Goal: Task Accomplishment & Management: Complete application form

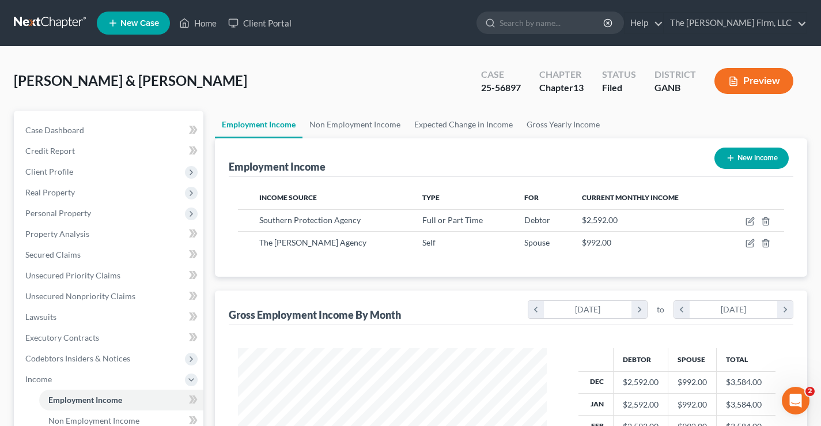
scroll to position [207, 332]
click at [48, 24] on link at bounding box center [51, 23] width 74 height 21
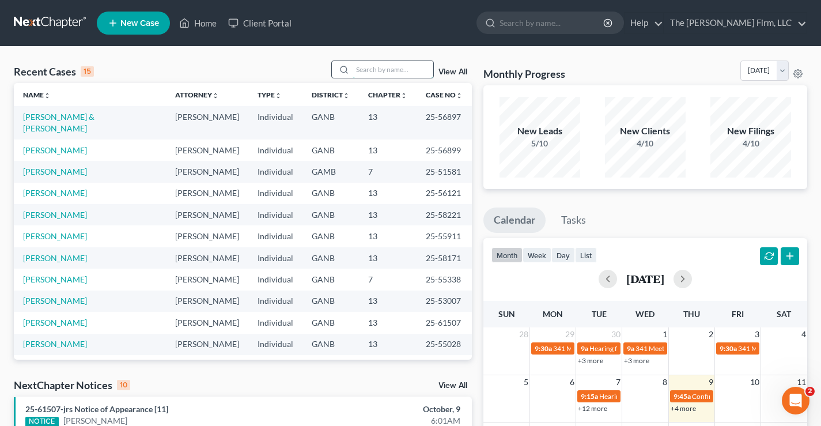
click at [372, 69] on input "search" at bounding box center [393, 69] width 81 height 17
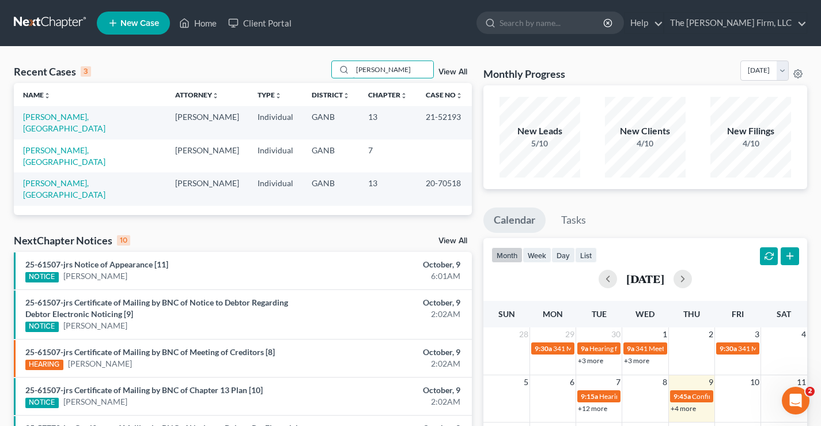
type input "whyte"
click at [43, 115] on link "[PERSON_NAME], [GEOGRAPHIC_DATA]" at bounding box center [64, 122] width 82 height 21
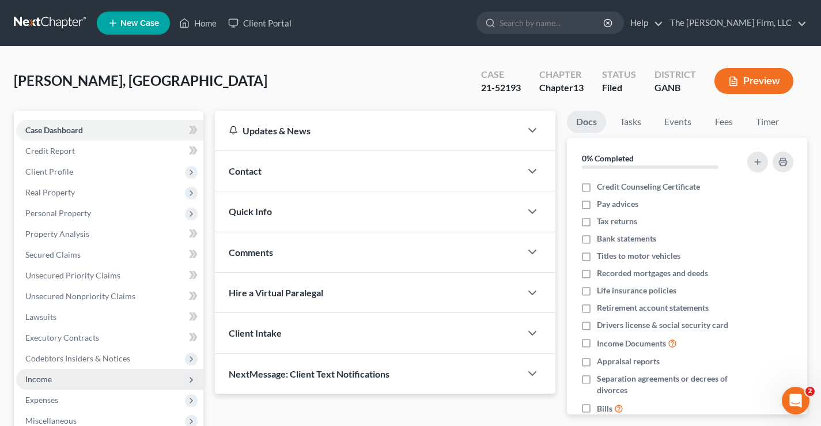
scroll to position [207, 0]
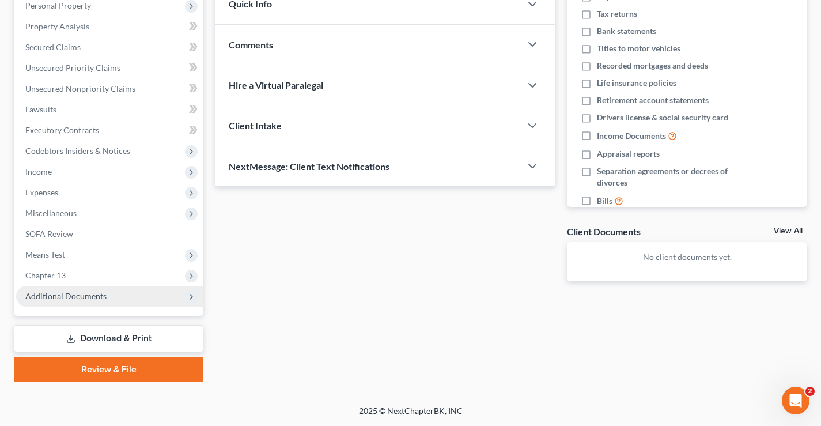
click at [47, 291] on span "Additional Documents" at bounding box center [65, 296] width 81 height 10
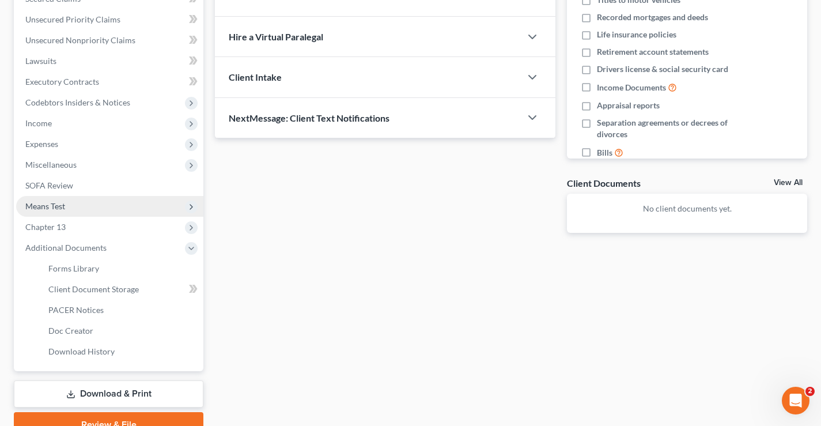
scroll to position [311, 0]
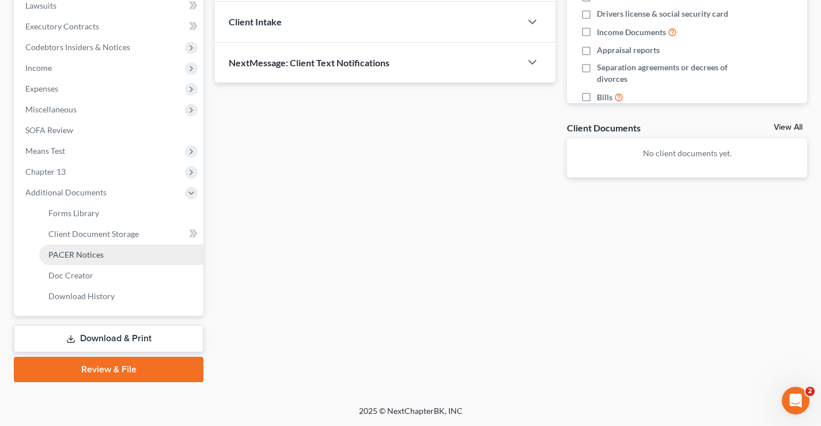
click at [62, 255] on span "PACER Notices" at bounding box center [75, 254] width 55 height 10
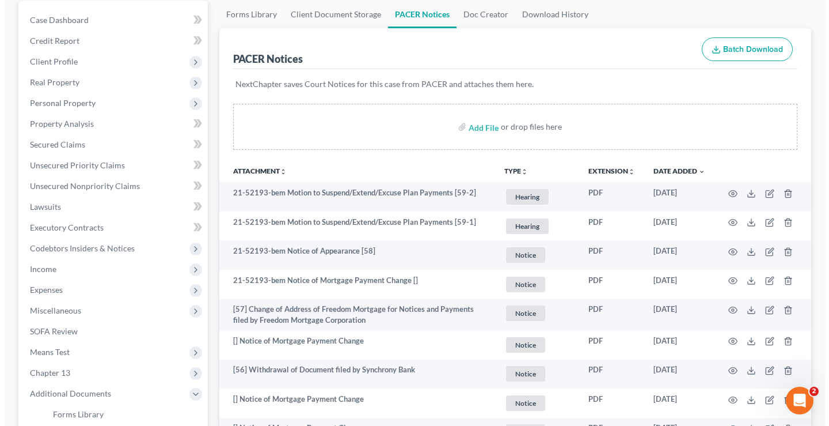
scroll to position [115, 0]
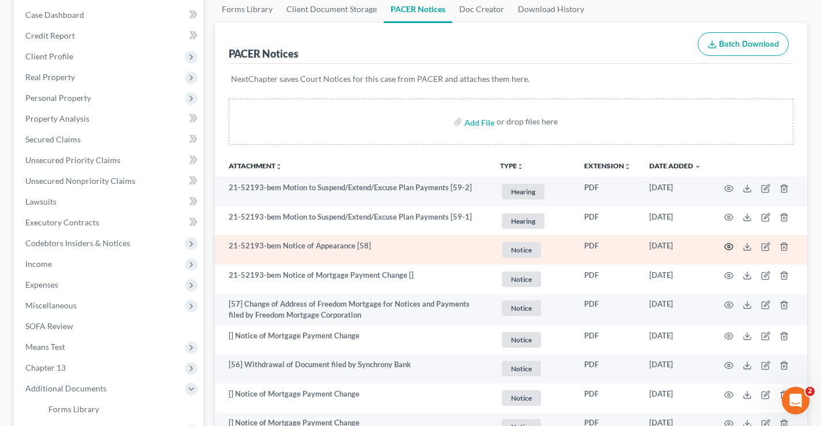
click at [729, 247] on icon "button" at bounding box center [728, 246] width 9 height 9
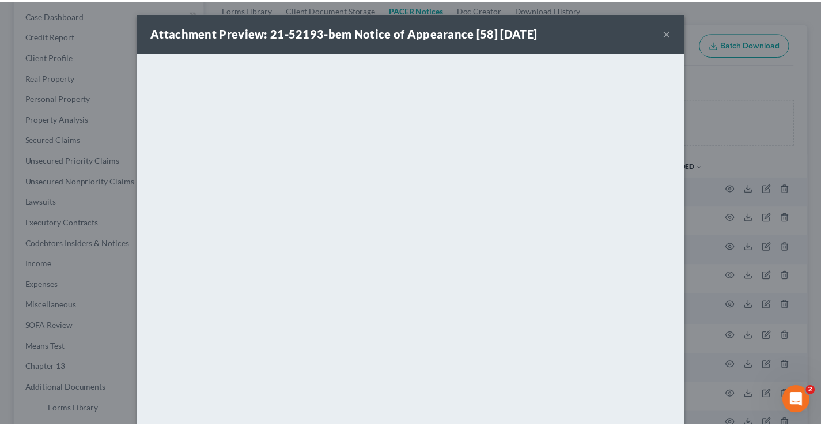
scroll to position [0, 0]
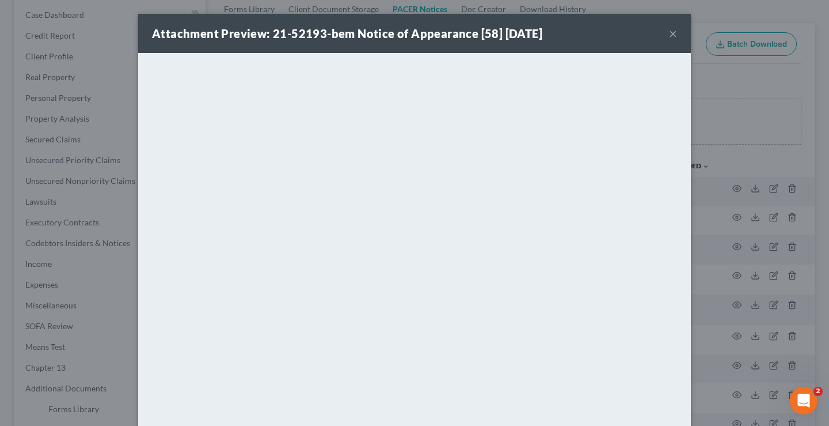
click at [669, 33] on button "×" at bounding box center [673, 33] width 8 height 14
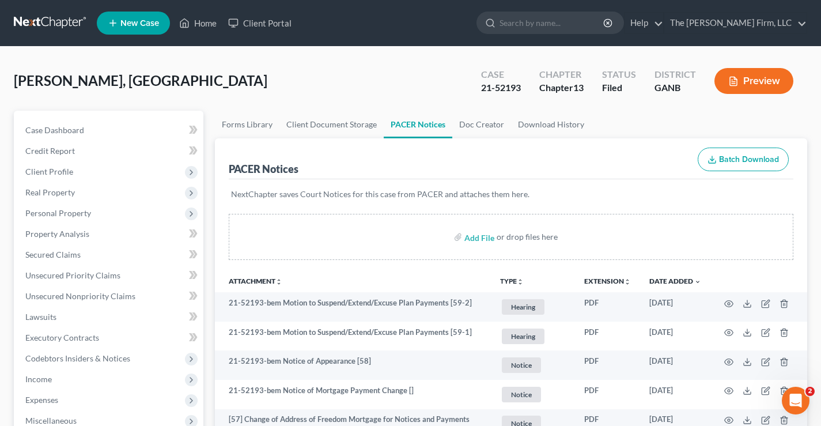
click at [50, 19] on link at bounding box center [51, 23] width 74 height 21
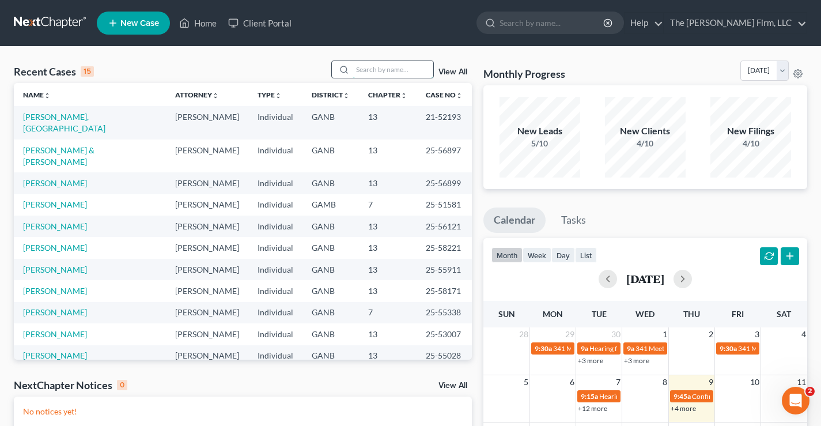
click at [369, 66] on input "search" at bounding box center [393, 69] width 81 height 17
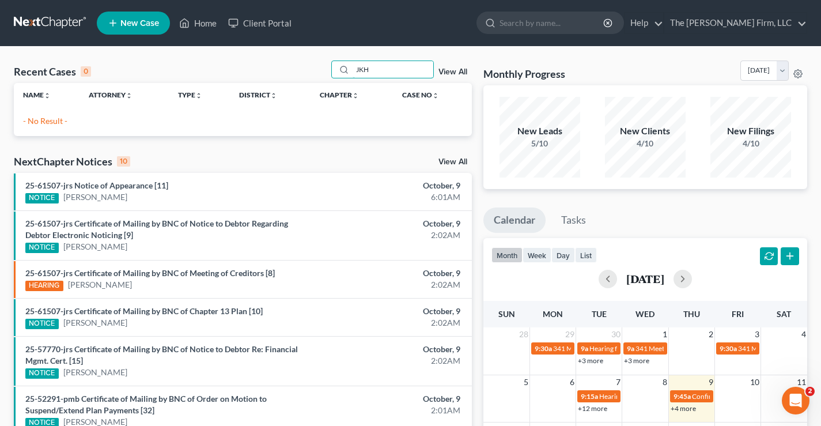
type input "JKH"
click at [125, 26] on span "New Case" at bounding box center [139, 23] width 39 height 9
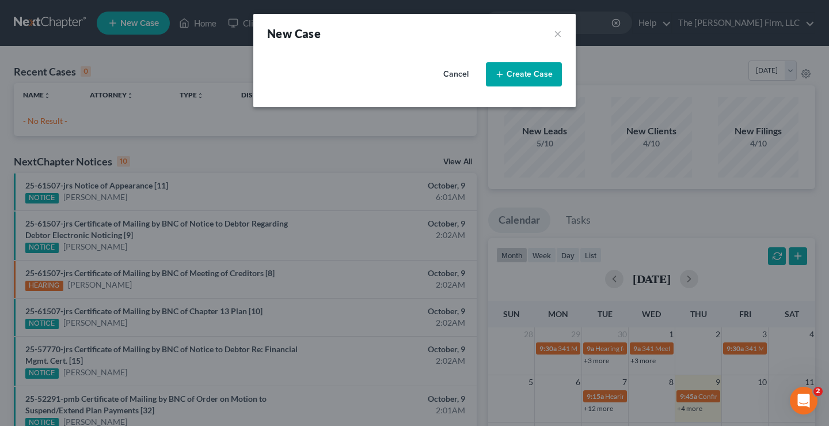
select select "19"
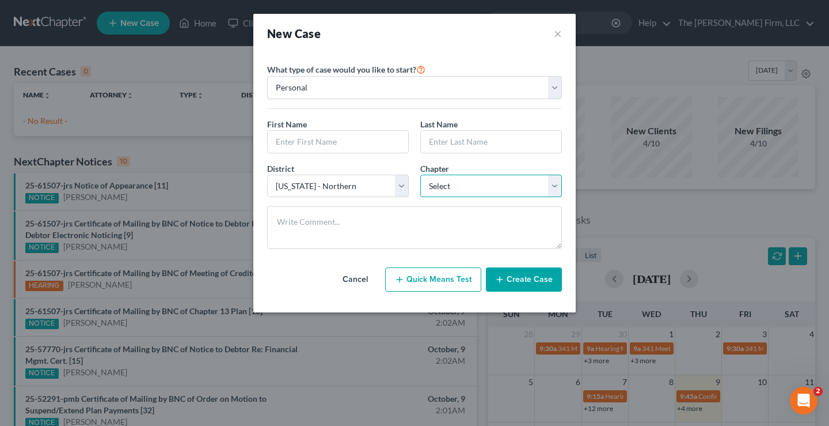
click at [475, 190] on select "Select 7 11 12 13" at bounding box center [491, 186] width 142 height 23
select select "1"
click at [420, 175] on select "Select 7 11 12 13" at bounding box center [491, 186] width 142 height 23
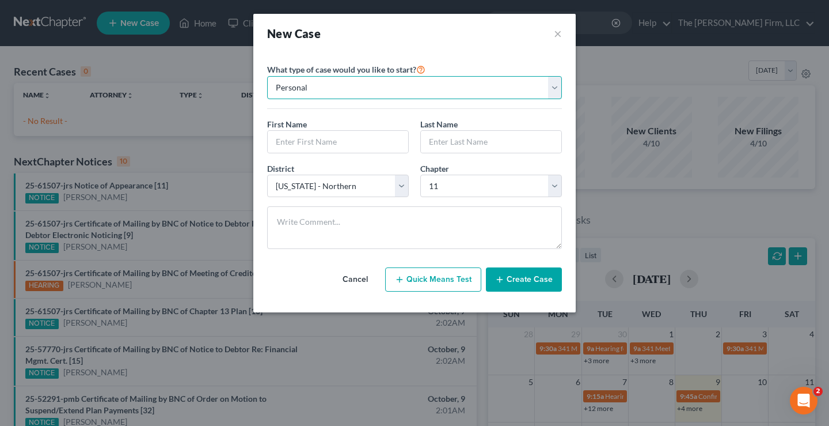
click at [314, 86] on select "Personal Business" at bounding box center [414, 87] width 295 height 23
select select "1"
click at [267, 76] on select "Personal Business" at bounding box center [414, 87] width 295 height 23
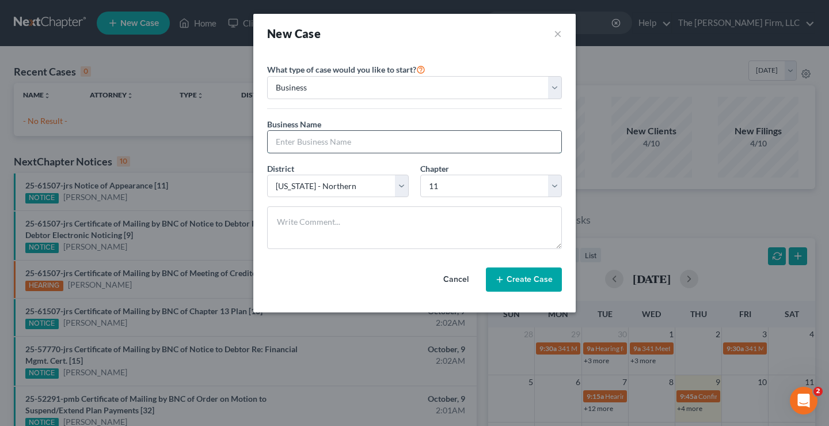
click at [284, 139] on input "text" at bounding box center [415, 142] width 294 height 22
click at [392, 35] on div "New Case ×" at bounding box center [414, 33] width 295 height 16
click at [559, 34] on button "×" at bounding box center [558, 33] width 8 height 16
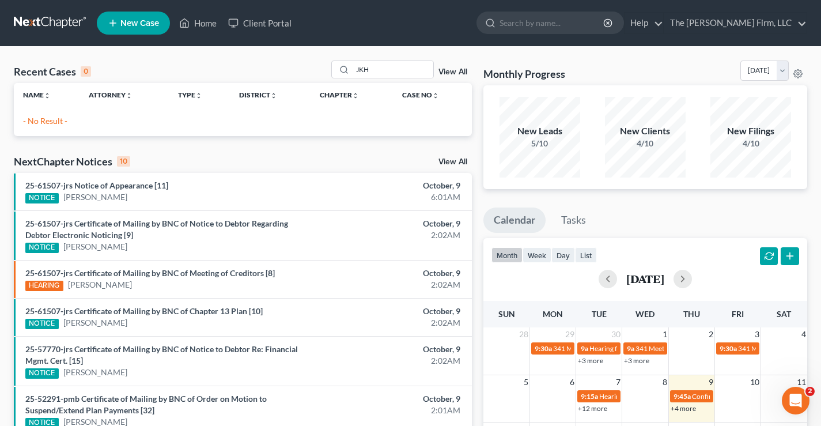
click at [150, 22] on span "New Case" at bounding box center [139, 23] width 39 height 9
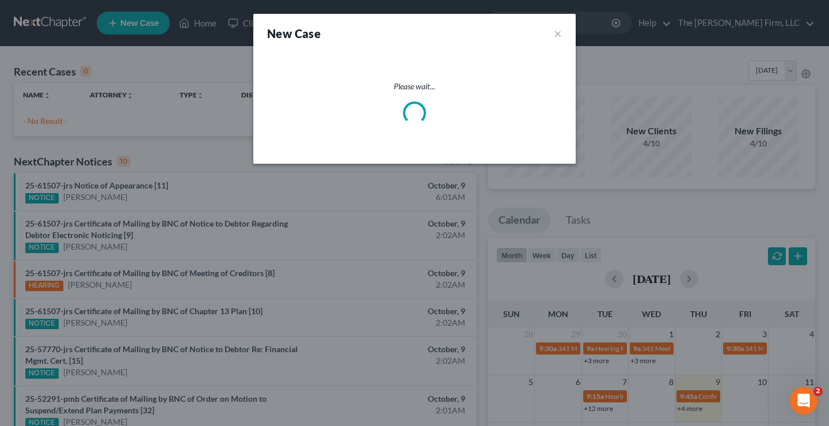
select select "19"
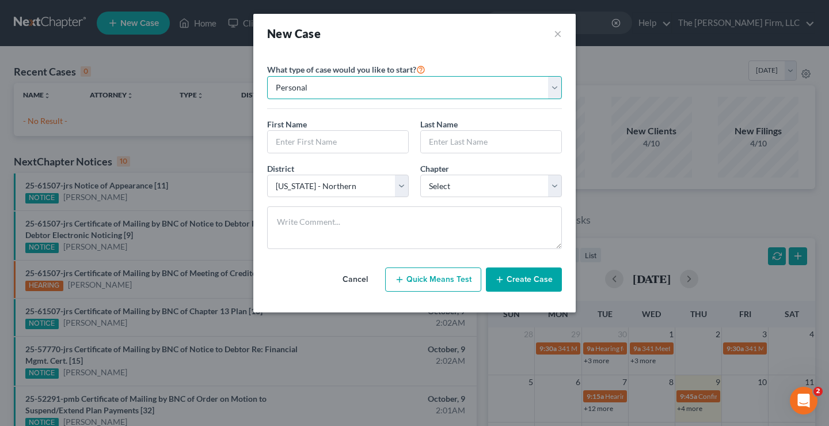
click at [368, 93] on select "Personal Business" at bounding box center [414, 87] width 295 height 23
select select "1"
click at [267, 76] on select "Personal Business" at bounding box center [414, 87] width 295 height 23
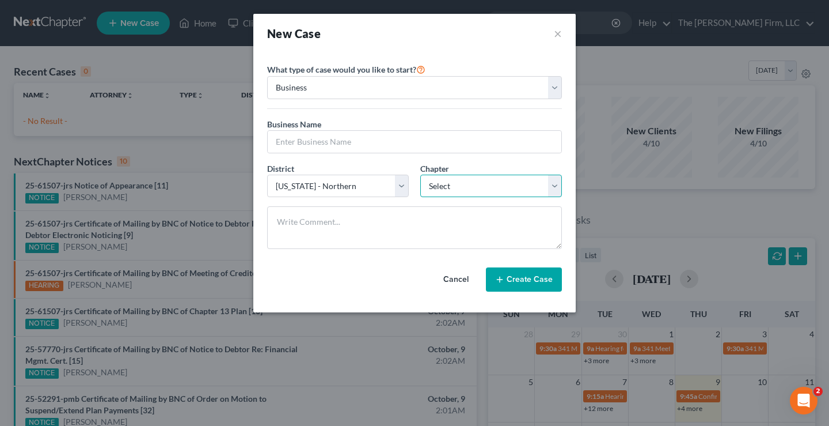
click at [453, 184] on select "Select 7 11 12" at bounding box center [491, 186] width 142 height 23
select select "1"
click at [420, 175] on select "Select 7 11 12" at bounding box center [491, 186] width 142 height 23
click at [278, 139] on input "text" at bounding box center [415, 142] width 294 height 22
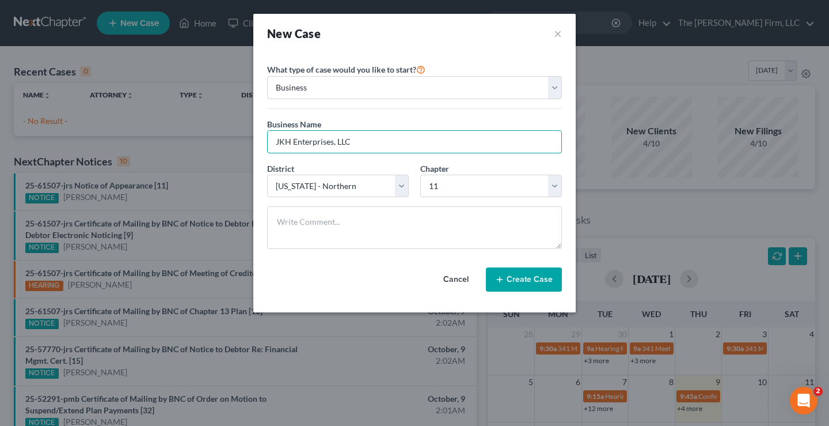
type input "JKH Enterprises, LLC"
click at [520, 276] on button "Create Case" at bounding box center [524, 279] width 76 height 24
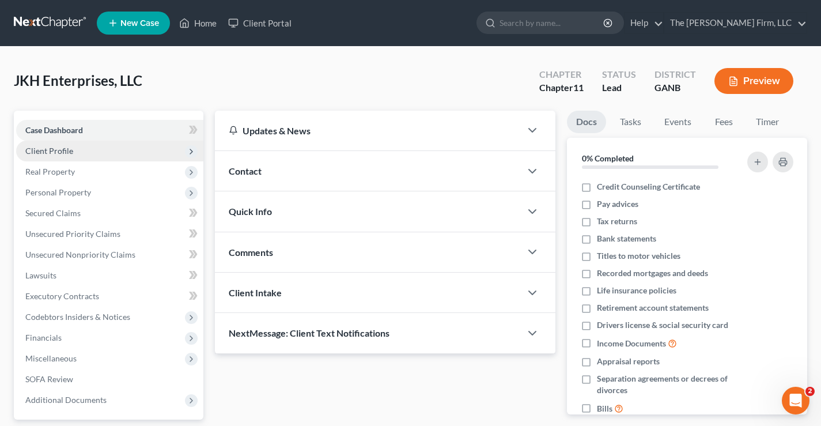
click at [78, 153] on span "Client Profile" at bounding box center [109, 151] width 187 height 21
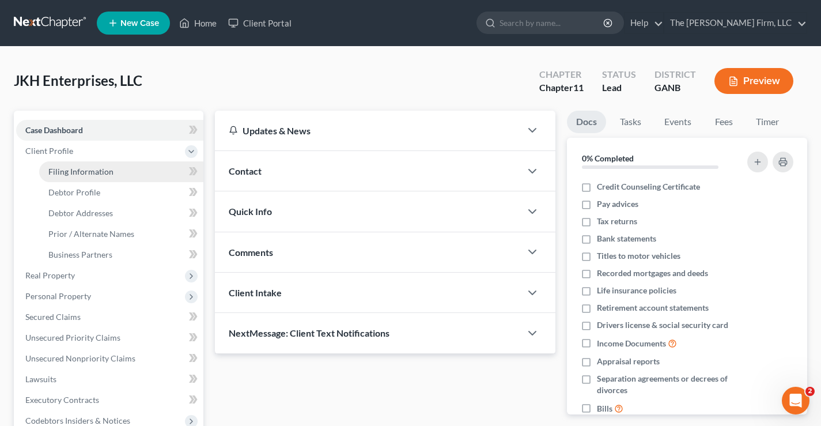
click at [60, 173] on span "Filing Information" at bounding box center [80, 171] width 65 height 10
select select "1"
select select "19"
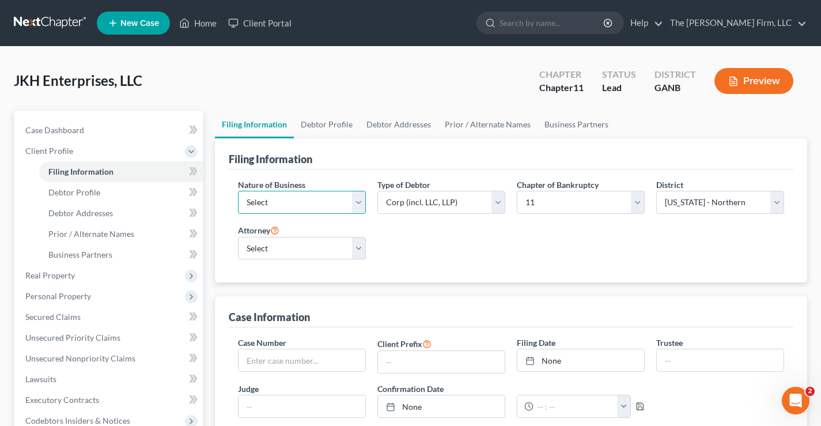
click at [357, 203] on select "Select Clearing Bank Commodity Broker Health Care Business Other Railroad Singl…" at bounding box center [302, 202] width 128 height 23
click at [340, 123] on link "Debtor Profile" at bounding box center [327, 125] width 66 height 28
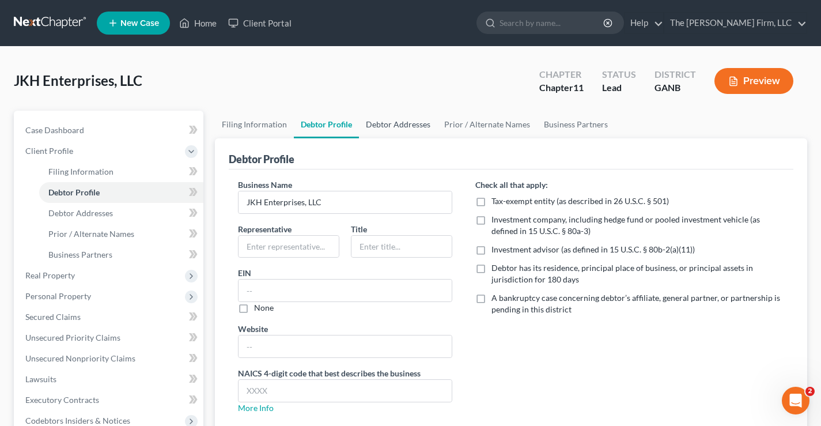
click at [396, 129] on link "Debtor Addresses" at bounding box center [398, 125] width 78 height 28
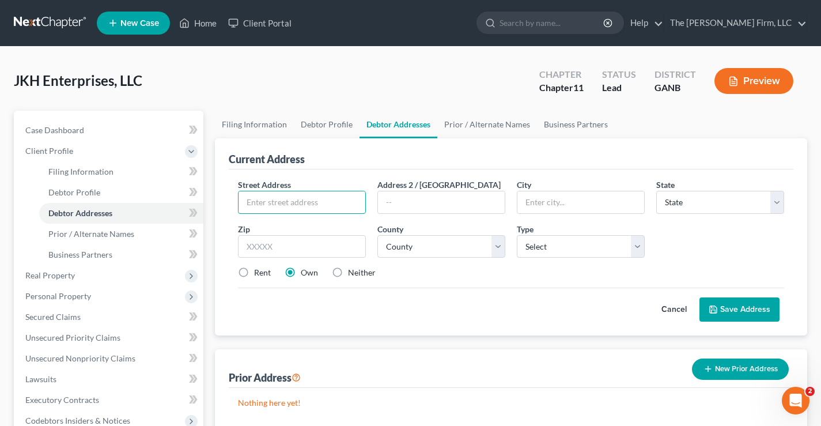
drag, startPoint x: 253, startPoint y: 192, endPoint x: 297, endPoint y: 168, distance: 50.5
click at [253, 192] on input "text" at bounding box center [301, 202] width 127 height 22
type input "14 Robinson St."
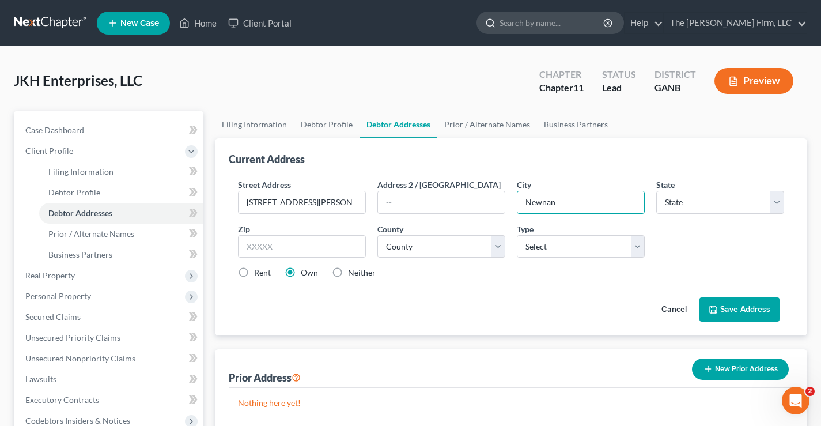
type input "Newnan"
select select "10"
type input "30263"
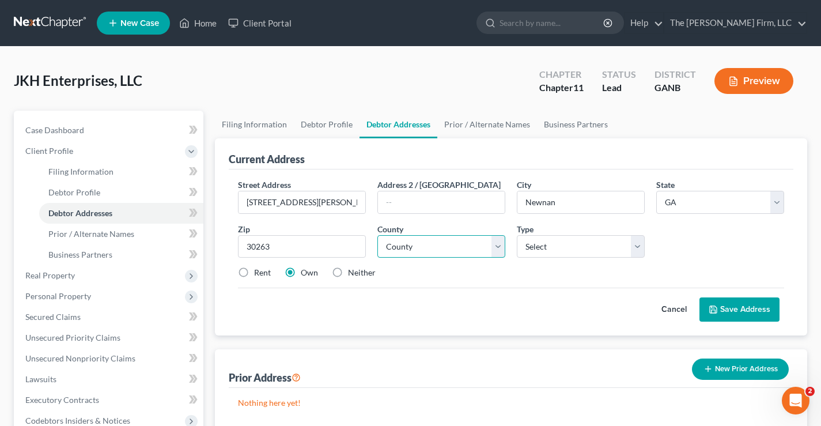
click at [419, 246] on select "County Appling County Atkinson County Bacon County Baker County Baldwin County …" at bounding box center [441, 246] width 128 height 23
select select "37"
click at [377, 235] on select "County Appling County Atkinson County Bacon County Baker County Baldwin County …" at bounding box center [441, 246] width 128 height 23
click at [516, 275] on div "Rent Own Neither" at bounding box center [511, 273] width 558 height 12
click at [565, 249] on select "Select Business Mailing Location of Assets" at bounding box center [581, 246] width 128 height 23
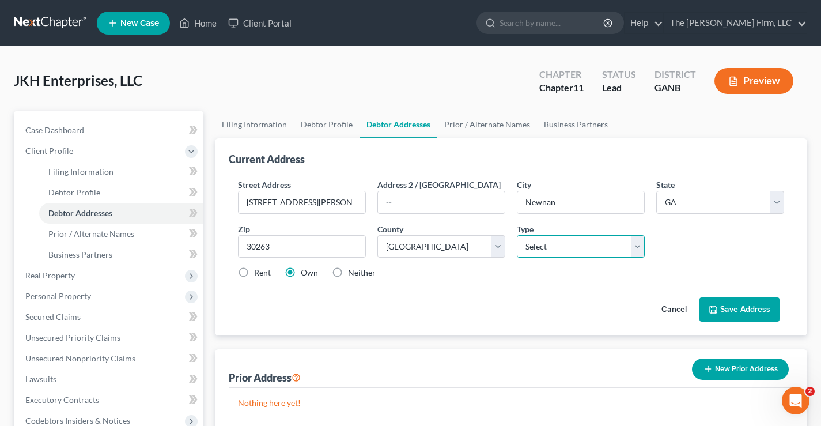
select select "0"
click at [517, 235] on select "Select Business Mailing Location of Assets" at bounding box center [581, 246] width 128 height 23
click at [761, 310] on button "Save Address" at bounding box center [739, 309] width 80 height 24
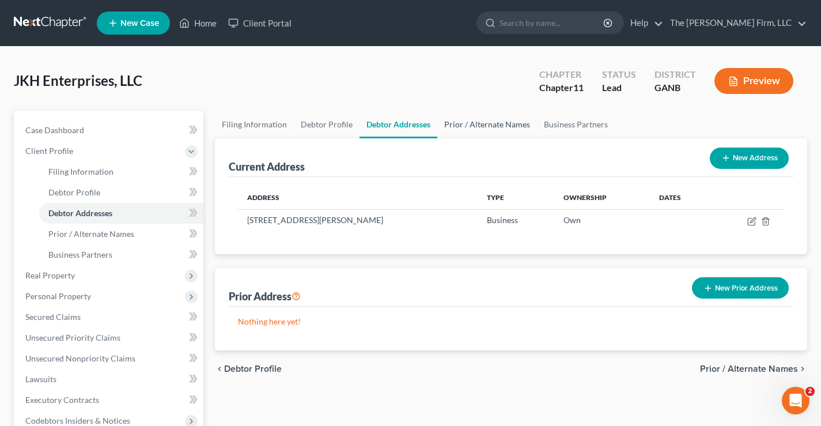
click at [487, 123] on link "Prior / Alternate Names" at bounding box center [487, 125] width 100 height 28
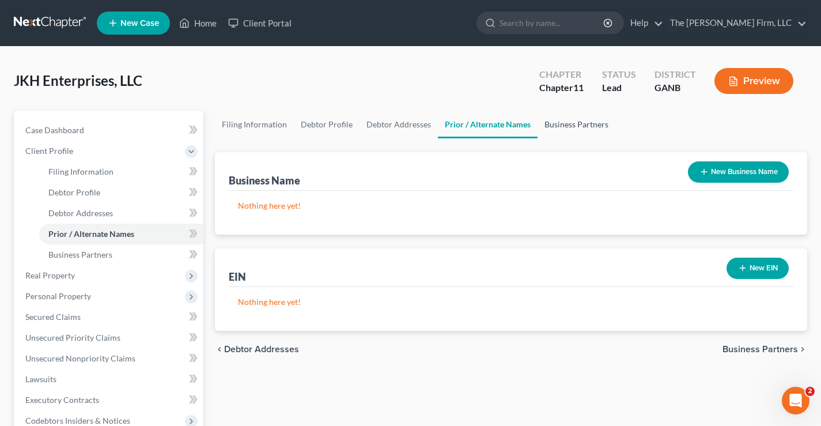
click at [581, 125] on link "Business Partners" at bounding box center [576, 125] width 78 height 28
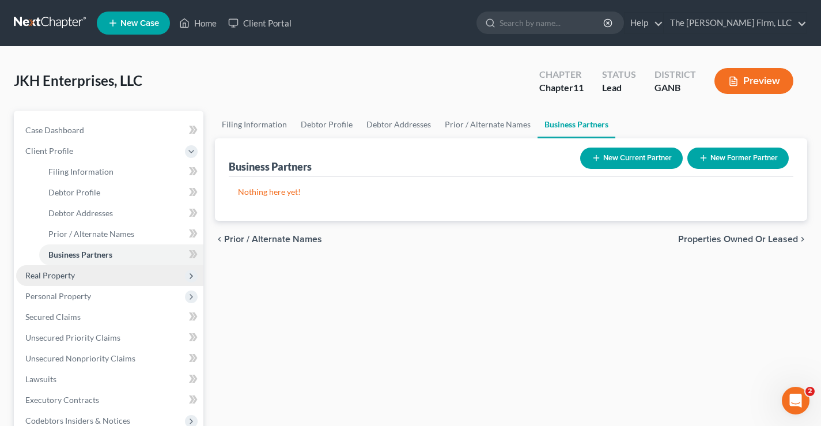
click at [60, 274] on span "Real Property" at bounding box center [50, 275] width 50 height 10
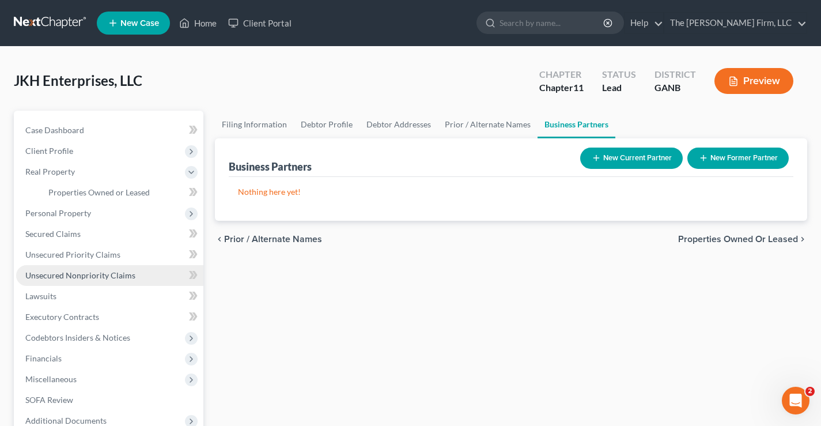
click at [73, 281] on link "Unsecured Nonpriority Claims" at bounding box center [109, 275] width 187 height 21
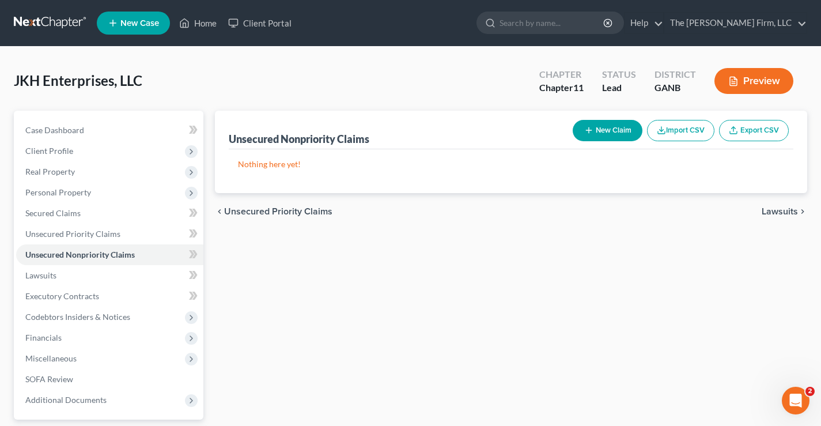
click at [592, 128] on button "New Claim" at bounding box center [608, 130] width 70 height 21
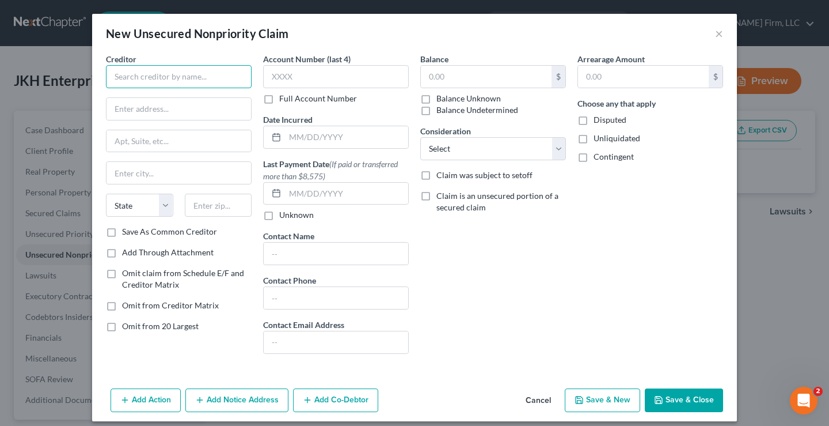
click at [149, 73] on input "text" at bounding box center [179, 76] width 146 height 23
type input "[PERSON_NAME]"
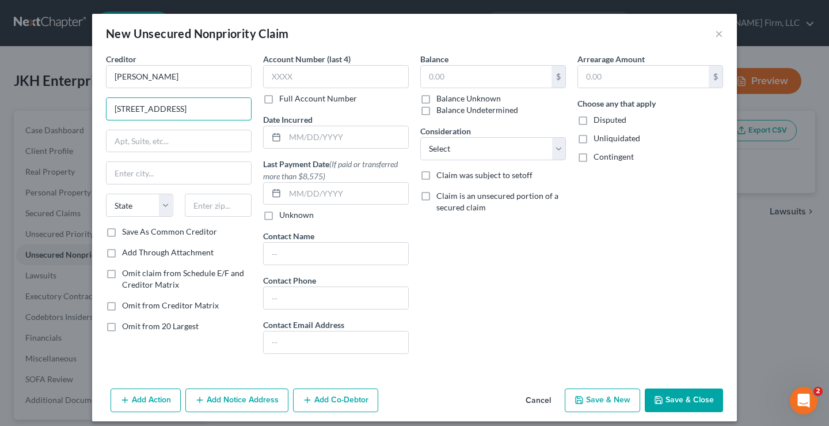
type input "82 E. Broad St."
type input "30263"
type input "Newnan"
select select "10"
click at [437, 71] on input "text" at bounding box center [486, 77] width 131 height 22
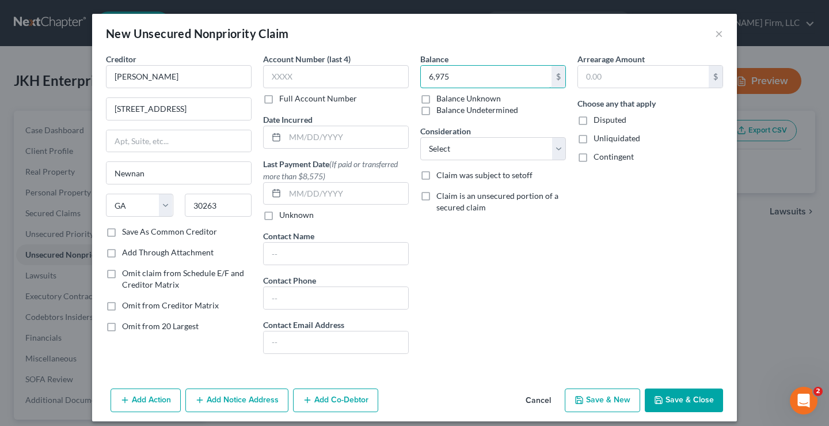
type input "6,975"
click at [468, 253] on div "Balance 6,975 $ Balance Unknown Balance Undetermined 6,975.00 $ Balance Unknown…" at bounding box center [493, 208] width 157 height 310
click at [668, 397] on button "Save & Close" at bounding box center [684, 400] width 78 height 24
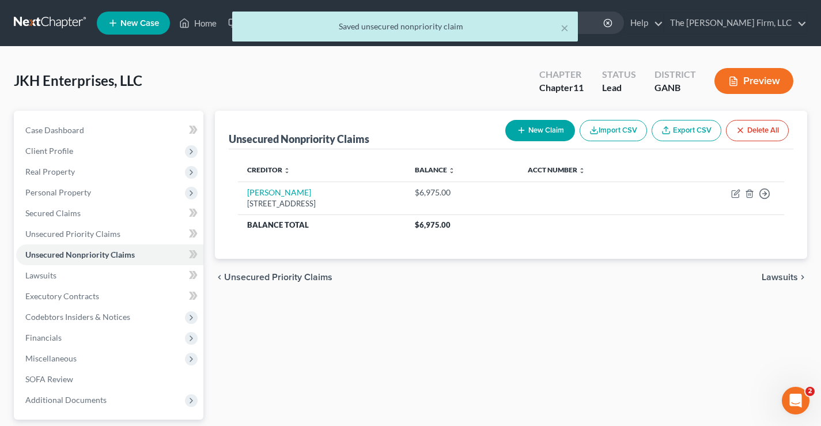
click at [47, 21] on div "× Saved unsecured nonpriority claim" at bounding box center [404, 30] width 821 height 36
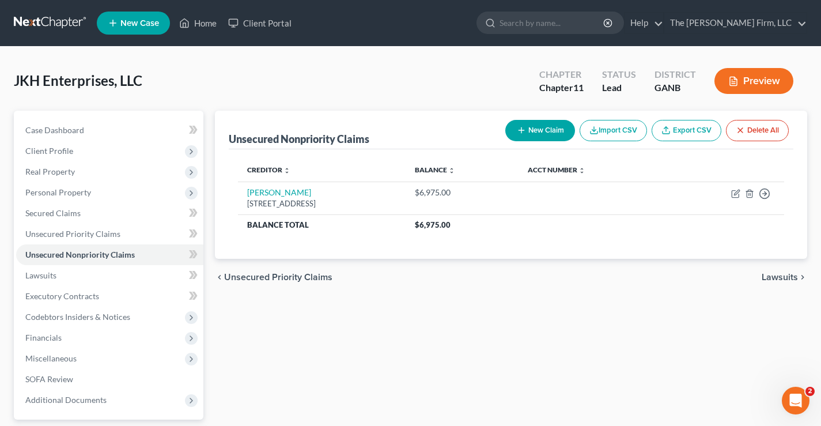
click at [40, 22] on link at bounding box center [51, 23] width 74 height 21
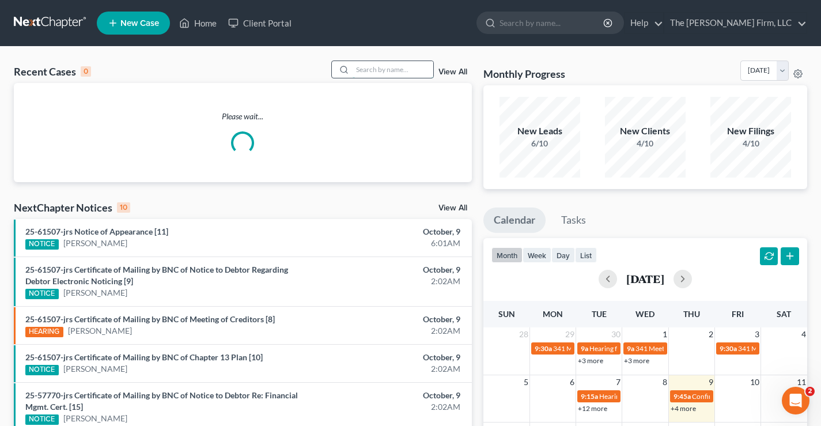
click at [385, 72] on input "search" at bounding box center [393, 69] width 81 height 17
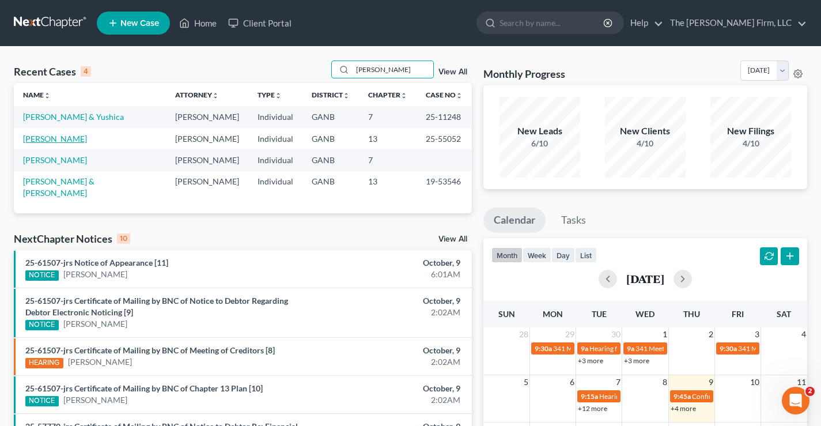
type input "willis"
click at [63, 140] on link "Willis, Thomas" at bounding box center [55, 139] width 64 height 10
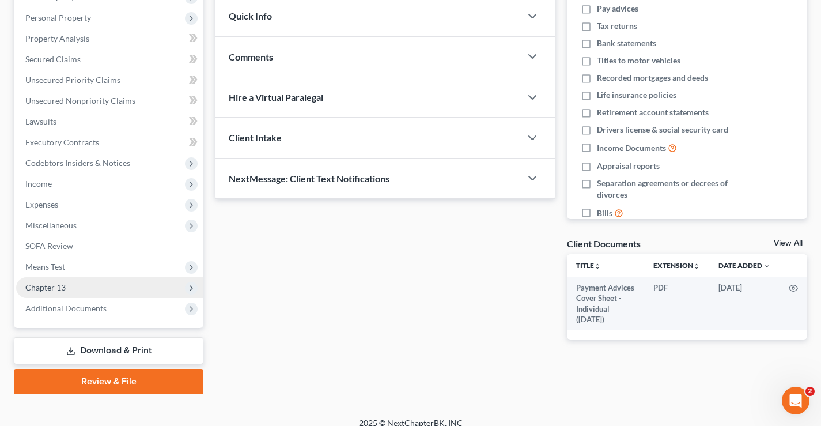
scroll to position [207, 0]
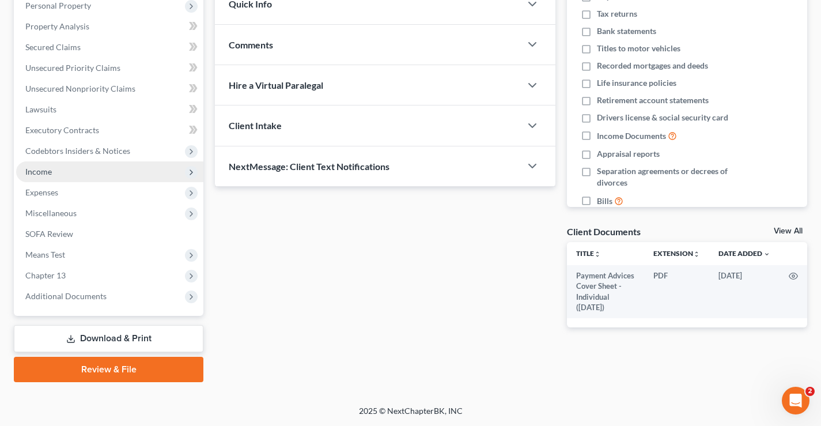
click at [52, 168] on span "Income" at bounding box center [109, 171] width 187 height 21
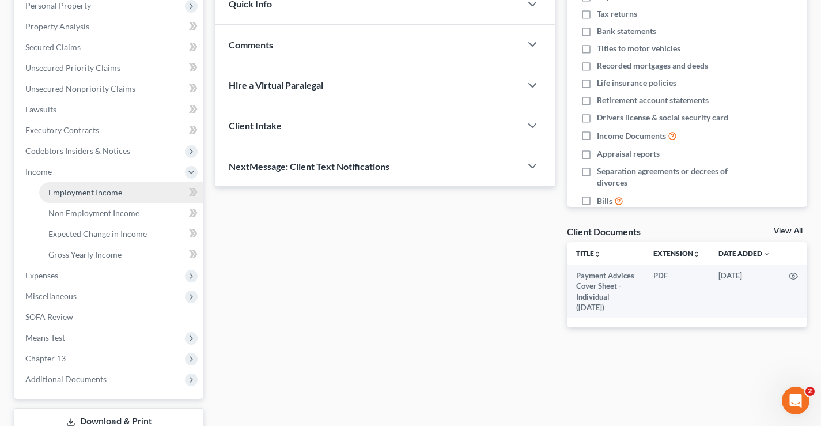
click at [56, 192] on span "Employment Income" at bounding box center [85, 192] width 74 height 10
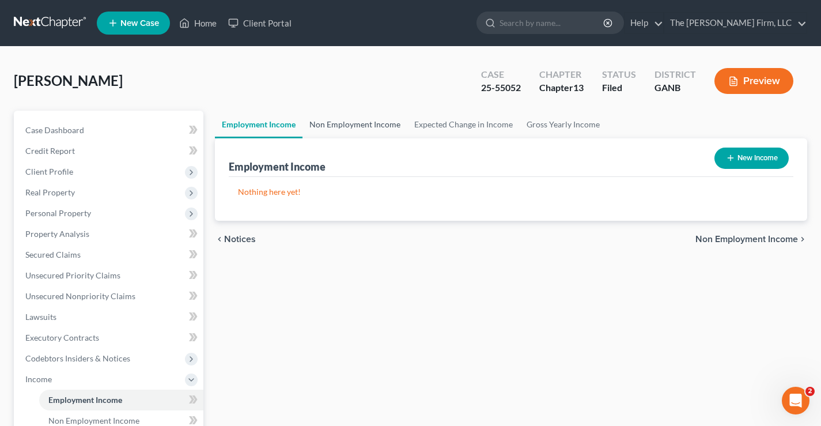
click at [362, 119] on link "Non Employment Income" at bounding box center [354, 125] width 105 height 28
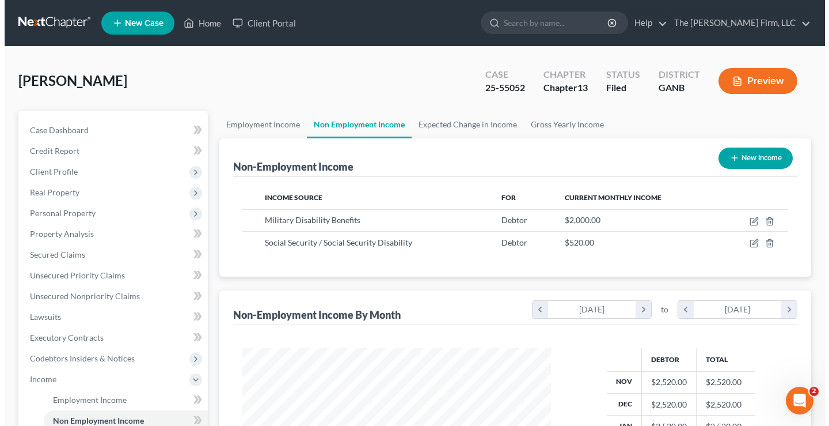
scroll to position [207, 332]
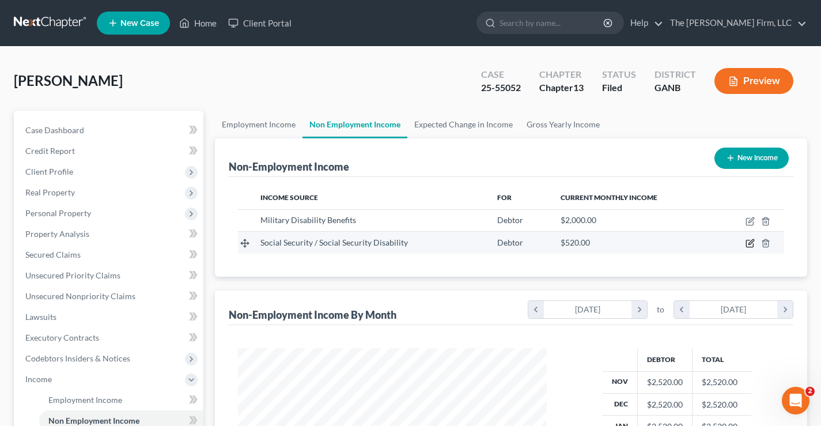
click at [749, 244] on icon "button" at bounding box center [750, 242] width 5 height 5
select select "4"
select select "0"
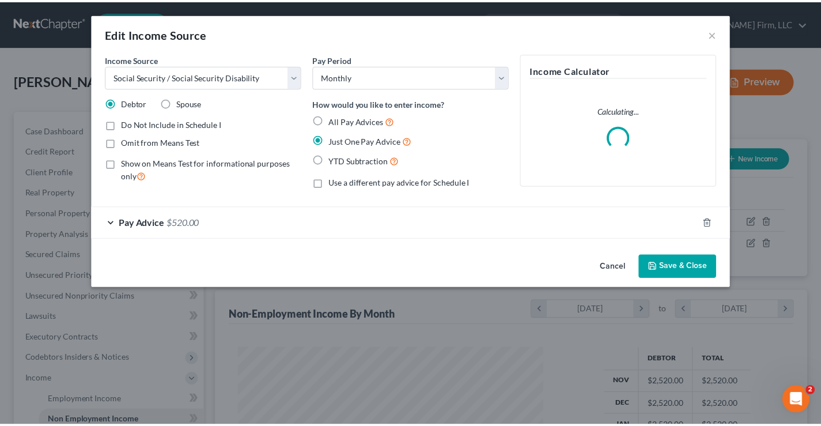
scroll to position [207, 336]
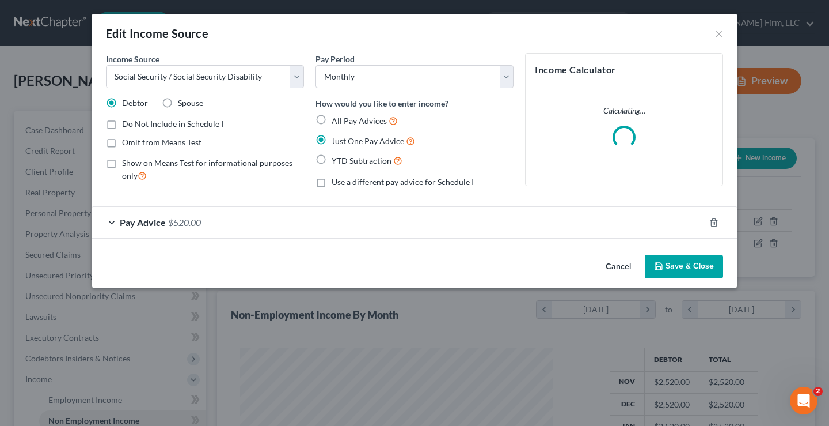
click at [176, 221] on span "$520.00" at bounding box center [184, 222] width 33 height 11
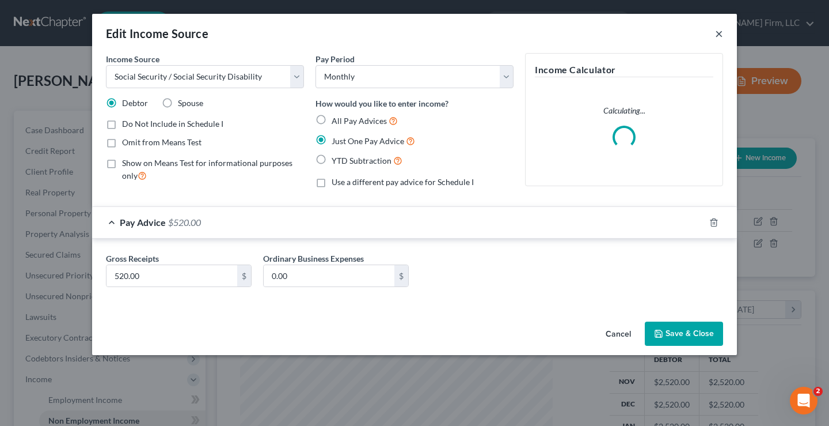
click at [719, 34] on button "×" at bounding box center [719, 33] width 8 height 14
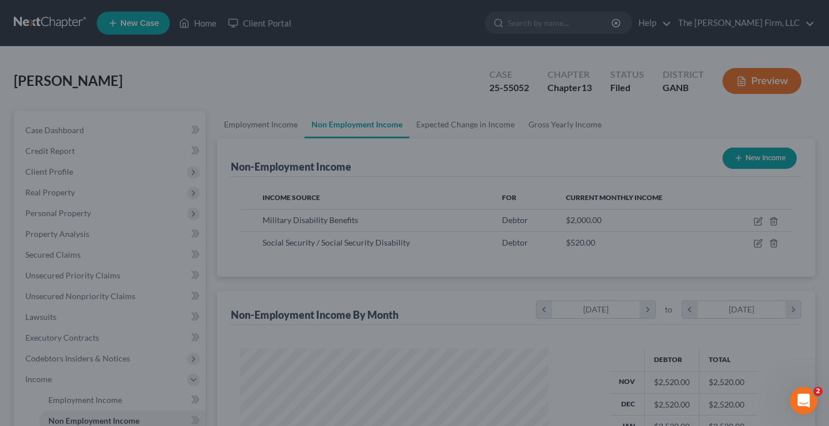
scroll to position [575805, 575680]
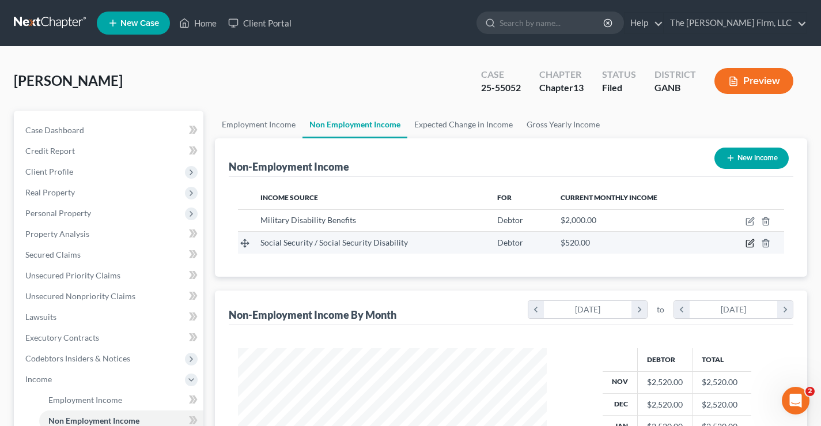
click at [751, 244] on icon "button" at bounding box center [750, 242] width 5 height 5
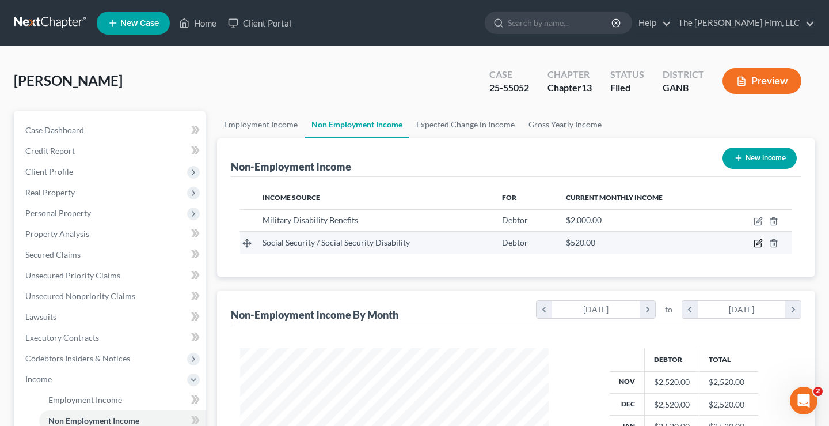
select select "4"
select select "0"
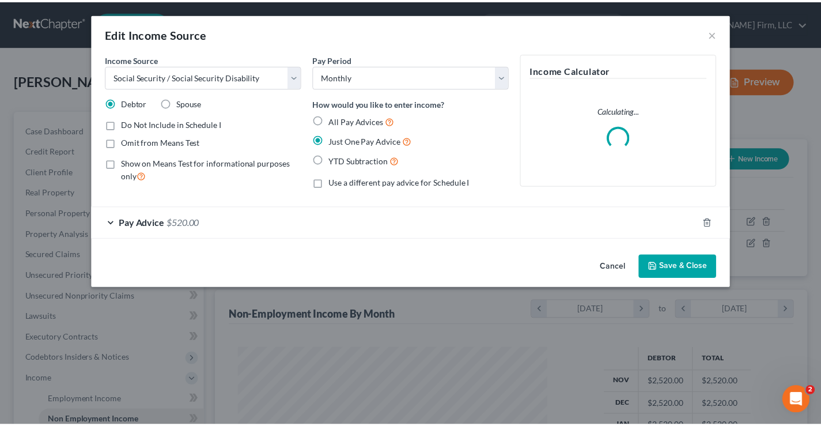
scroll to position [207, 336]
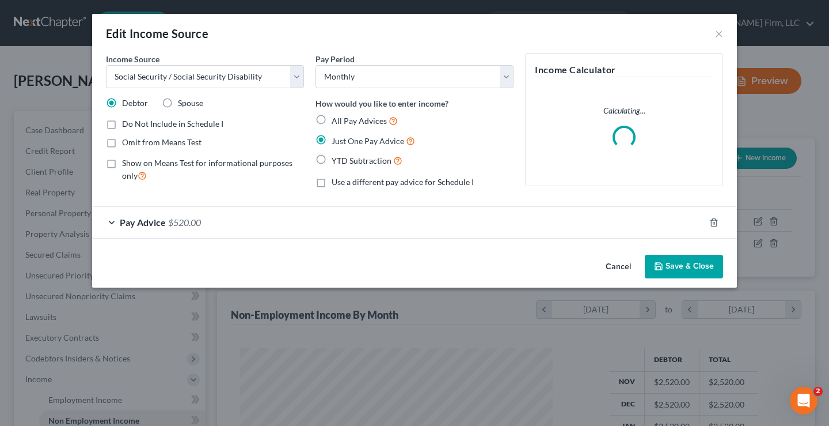
click at [182, 221] on span "$520.00" at bounding box center [184, 222] width 33 height 11
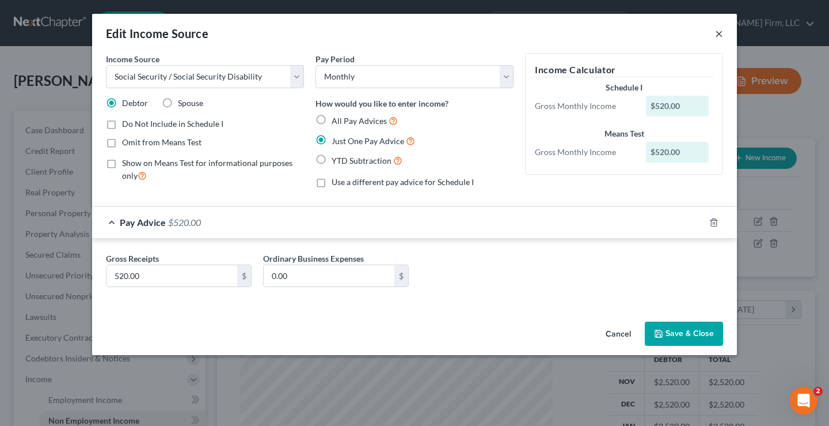
click at [719, 33] on button "×" at bounding box center [719, 33] width 8 height 14
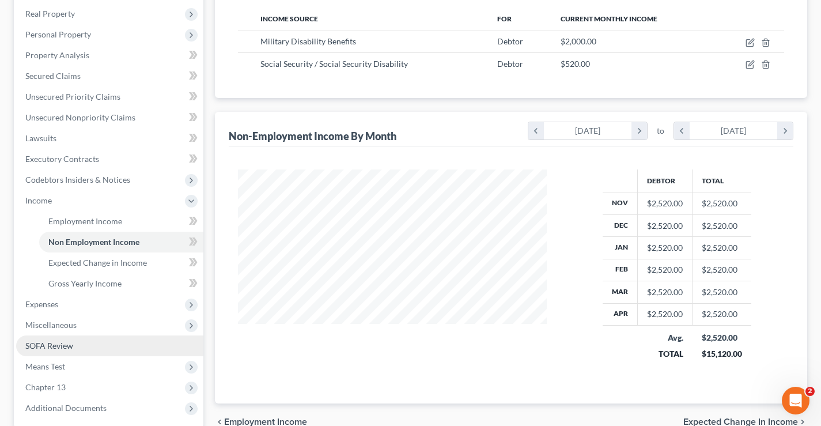
scroll to position [288, 0]
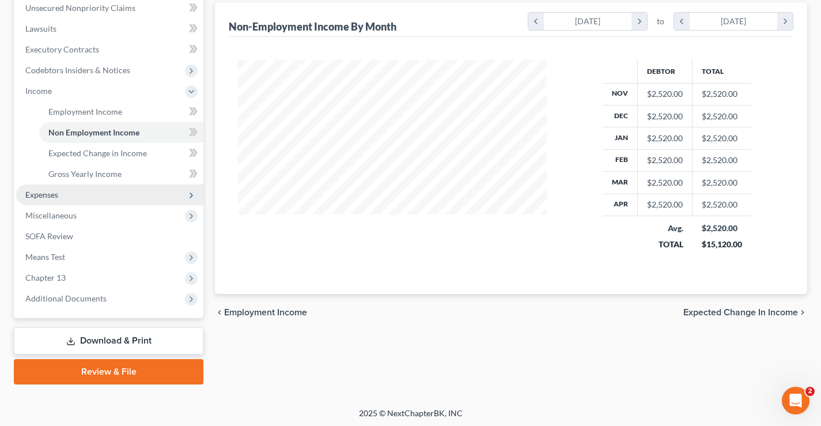
click at [52, 192] on span "Expenses" at bounding box center [41, 195] width 33 height 10
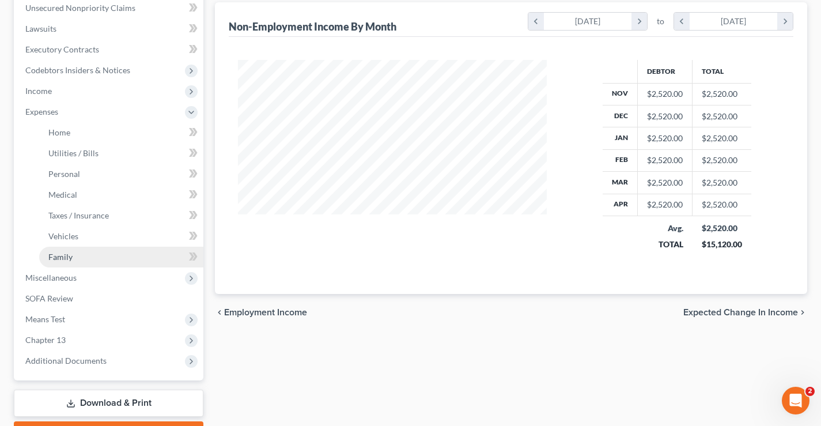
click at [52, 259] on span "Family" at bounding box center [60, 257] width 24 height 10
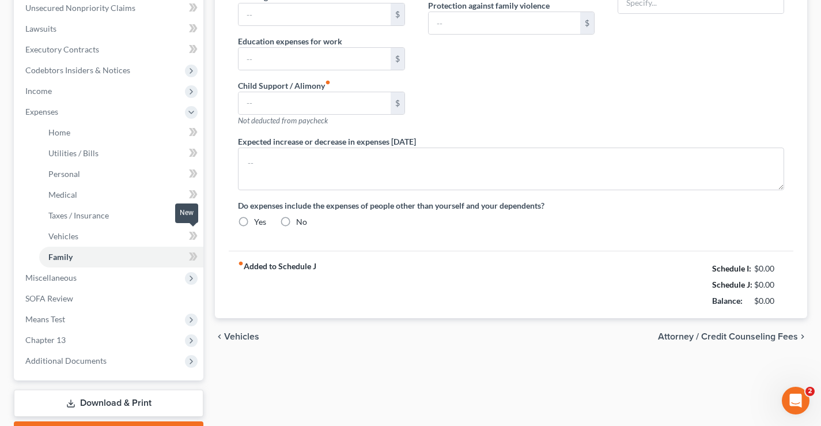
type input "0.00"
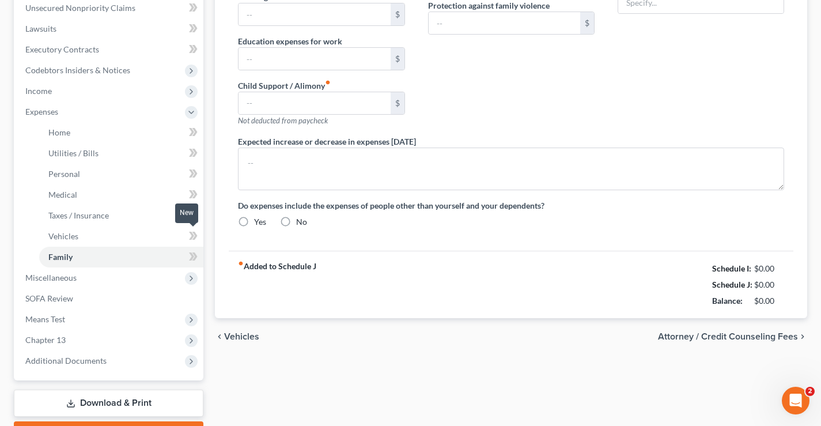
type input "0.00"
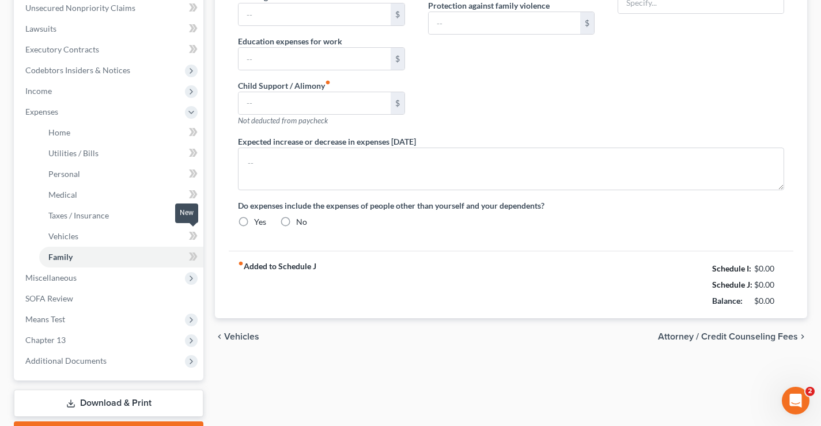
radio input "true"
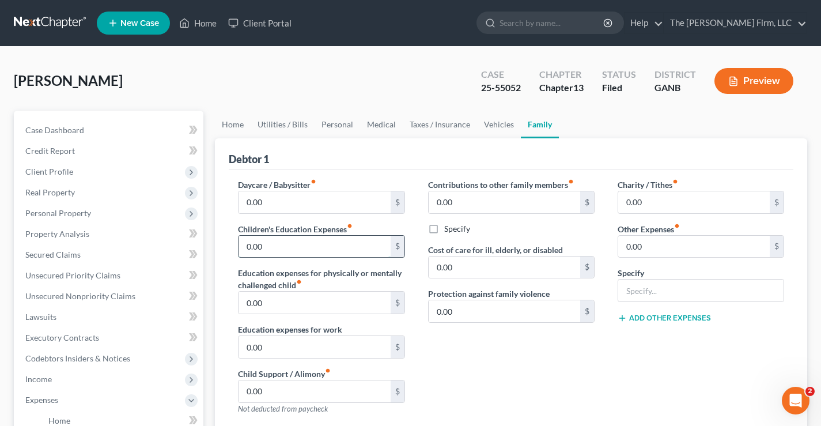
click at [277, 248] on input "0.00" at bounding box center [313, 247] width 151 height 22
click at [304, 305] on input "0.00" at bounding box center [313, 302] width 151 height 22
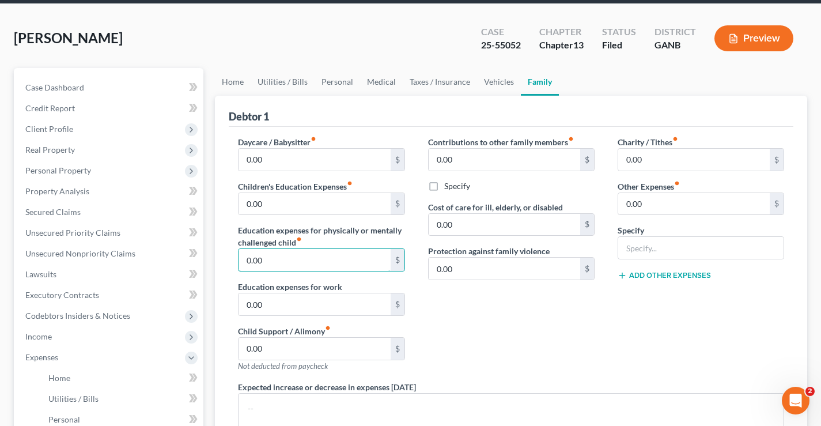
scroll to position [115, 0]
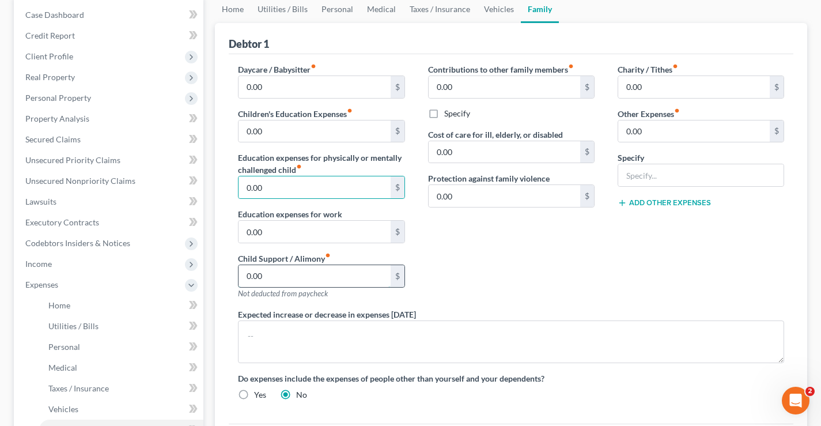
click at [274, 274] on input "0.00" at bounding box center [313, 276] width 151 height 22
type input "53"
click at [492, 270] on div "Contributions to other family members fiber_manual_record 0.00 $ Specify Cost o…" at bounding box center [511, 185] width 190 height 245
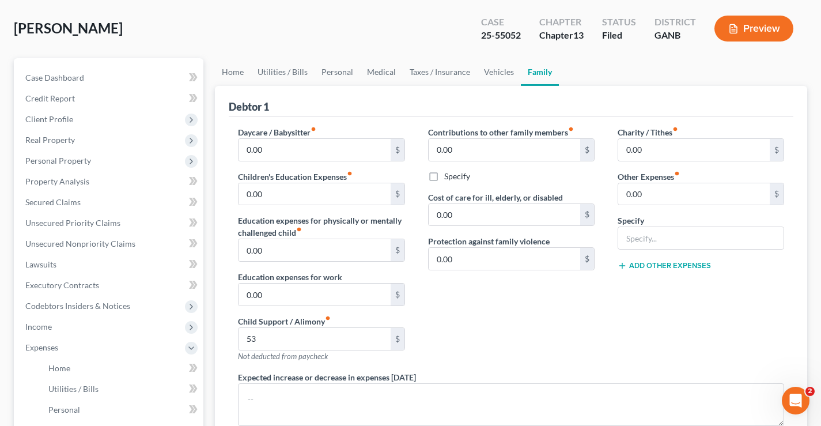
scroll to position [0, 0]
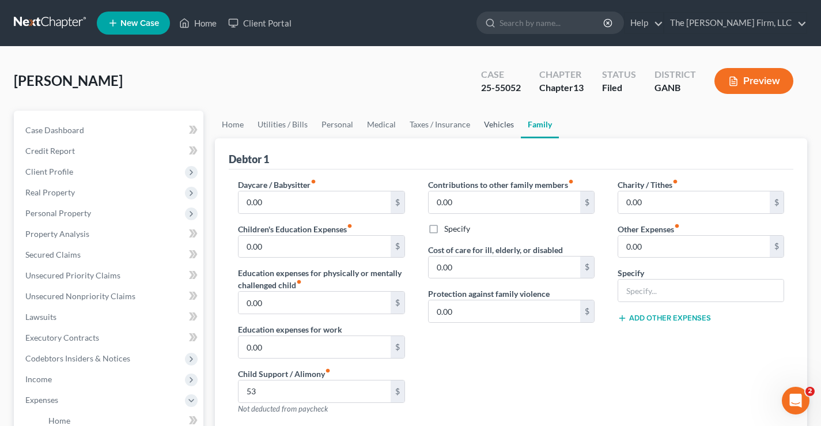
click at [502, 120] on link "Vehicles" at bounding box center [499, 125] width 44 height 28
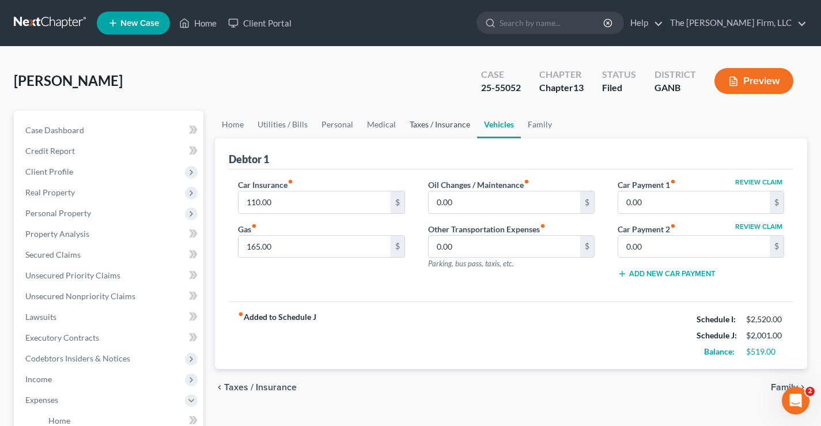
click at [445, 126] on link "Taxes / Insurance" at bounding box center [440, 125] width 74 height 28
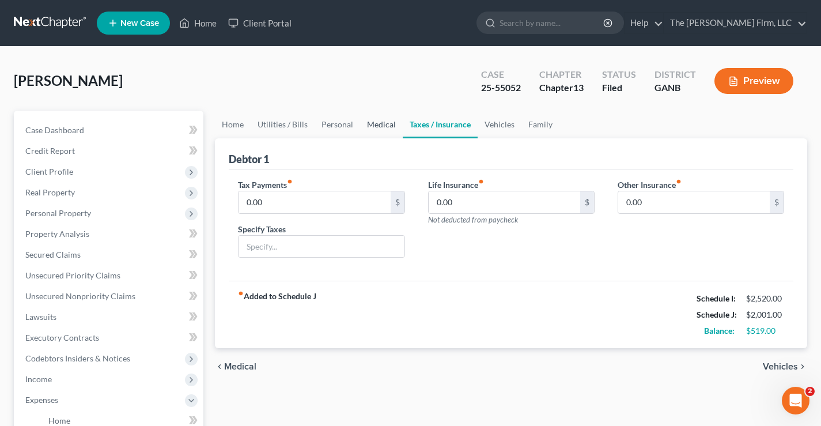
click at [377, 126] on link "Medical" at bounding box center [381, 125] width 43 height 28
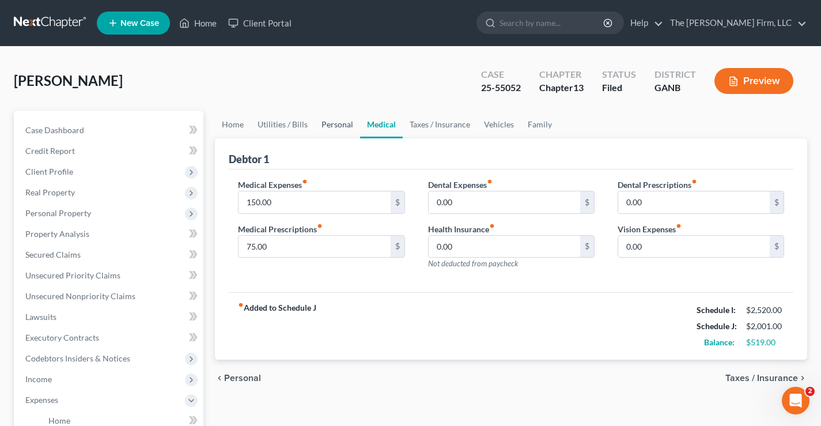
click at [339, 127] on link "Personal" at bounding box center [338, 125] width 46 height 28
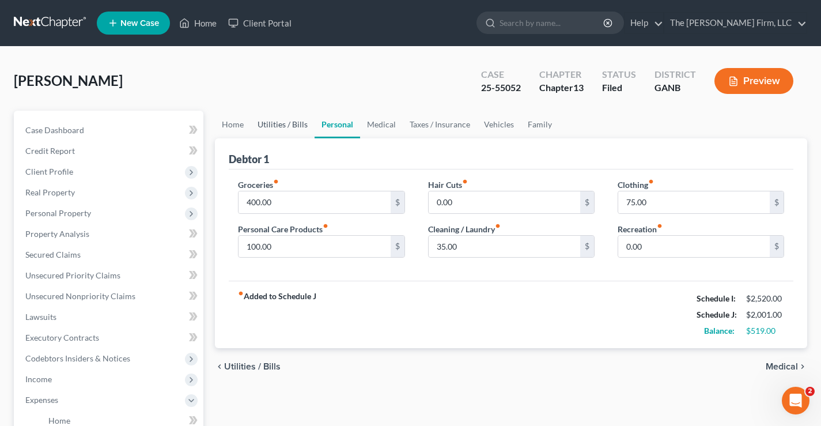
click at [282, 125] on link "Utilities / Bills" at bounding box center [283, 125] width 64 height 28
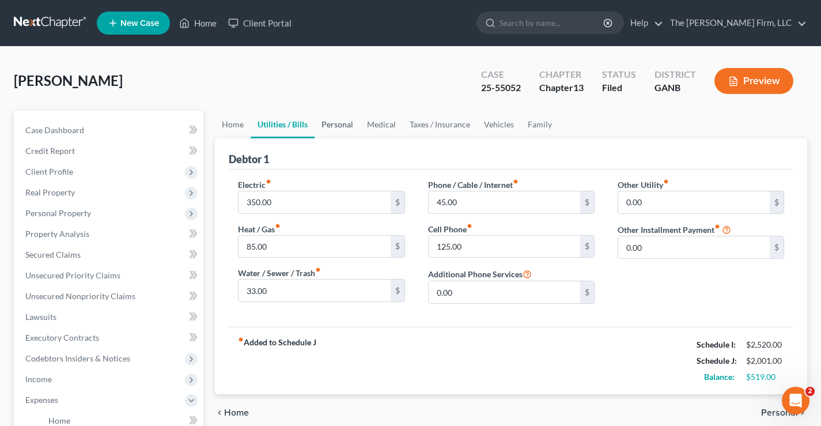
click at [338, 125] on link "Personal" at bounding box center [338, 125] width 46 height 28
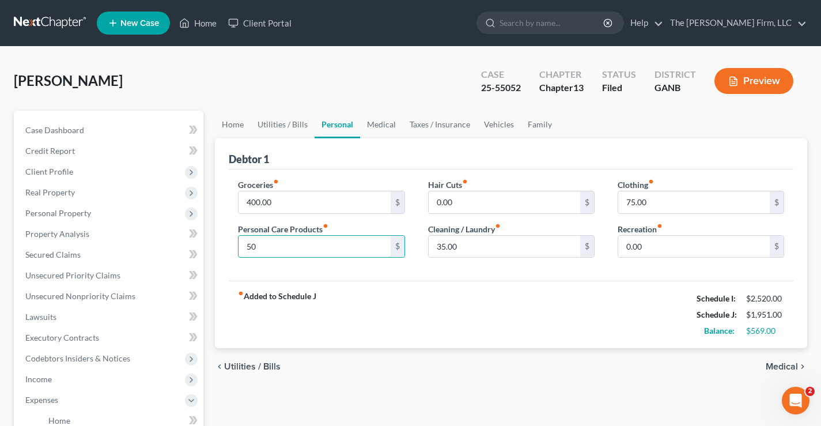
drag, startPoint x: 271, startPoint y: 246, endPoint x: 229, endPoint y: 245, distance: 42.1
click at [229, 245] on div "Groceries fiber_manual_record 400.00 $ Personal Care Products fiber_manual_reco…" at bounding box center [321, 223] width 190 height 89
type input "100"
click at [651, 201] on input "75.00" at bounding box center [693, 202] width 151 height 22
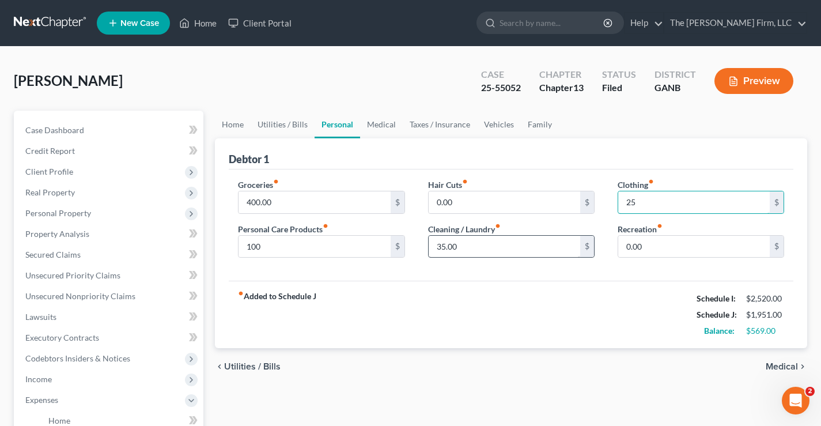
type input "25"
type input "33"
click at [338, 88] on div "Willis, Thomas Upgraded Case 25-55052 Chapter Chapter 13 Status Filed District …" at bounding box center [410, 85] width 793 height 50
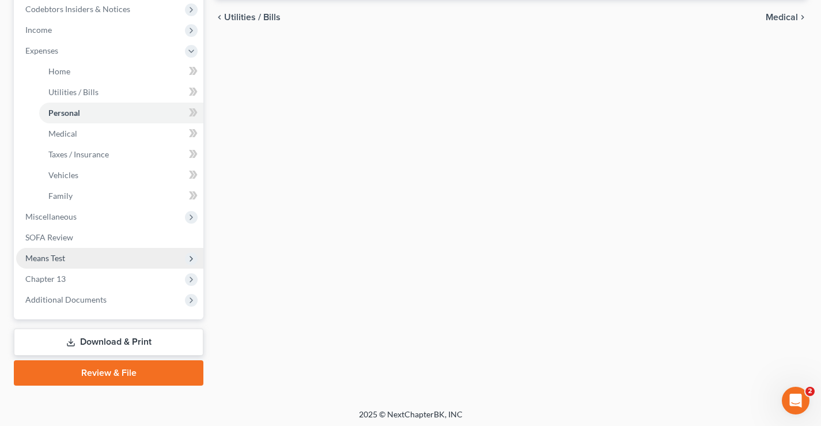
scroll to position [353, 0]
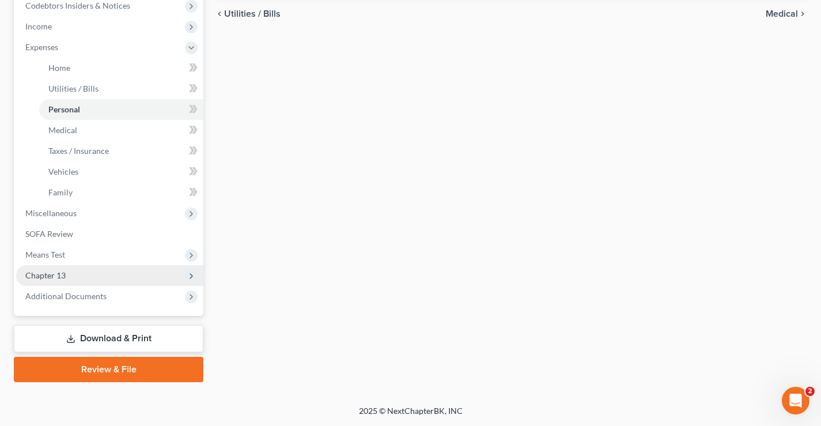
click at [39, 276] on span "Chapter 13" at bounding box center [45, 275] width 40 height 10
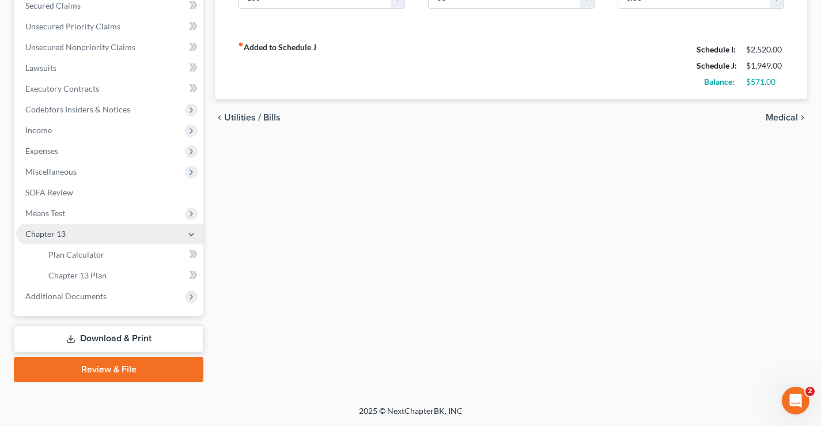
scroll to position [249, 0]
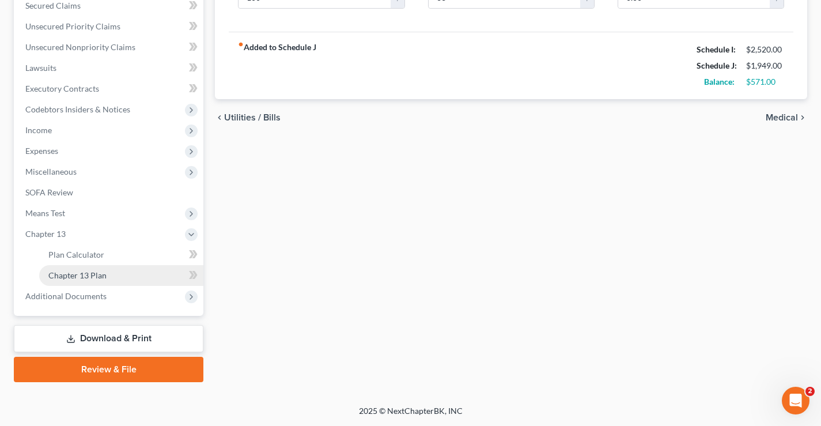
click at [55, 275] on span "Chapter 13 Plan" at bounding box center [77, 275] width 58 height 10
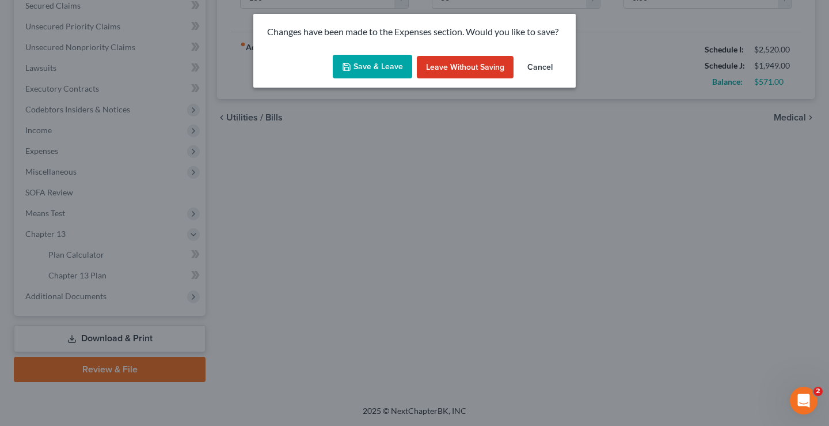
click at [380, 64] on button "Save & Leave" at bounding box center [372, 67] width 79 height 24
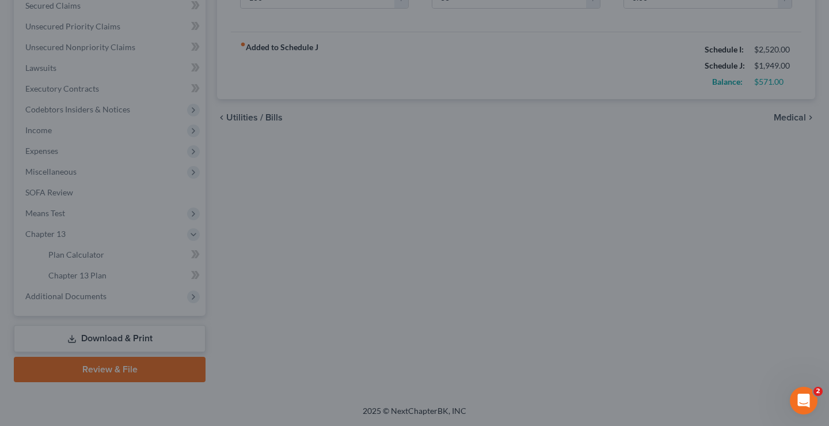
type input "100.00"
type input "33.00"
type input "25.00"
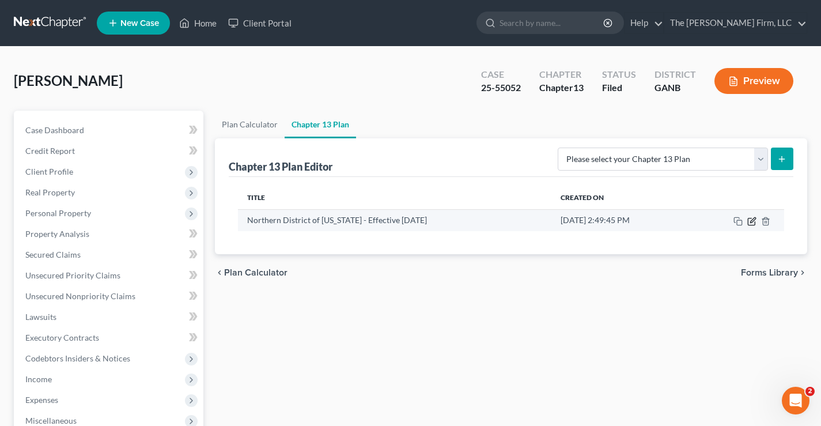
click at [753, 223] on icon "button" at bounding box center [751, 221] width 9 height 9
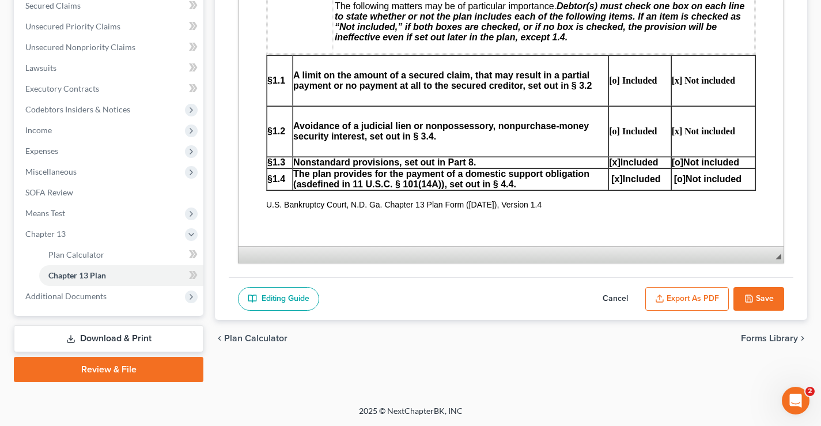
scroll to position [691, 0]
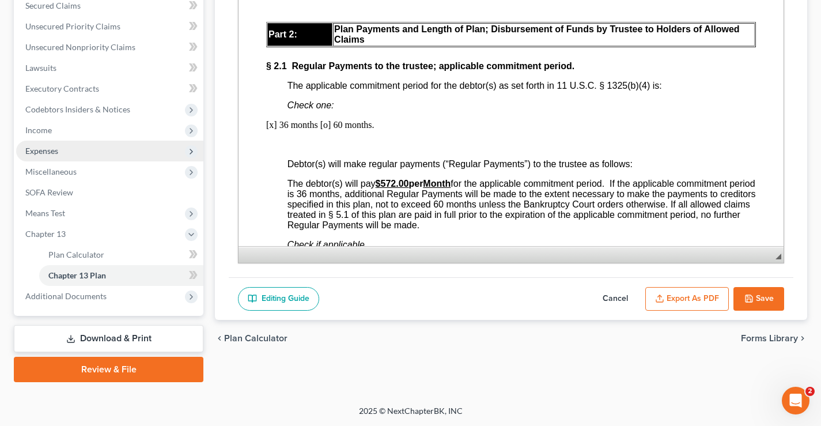
click at [37, 153] on span "Expenses" at bounding box center [41, 151] width 33 height 10
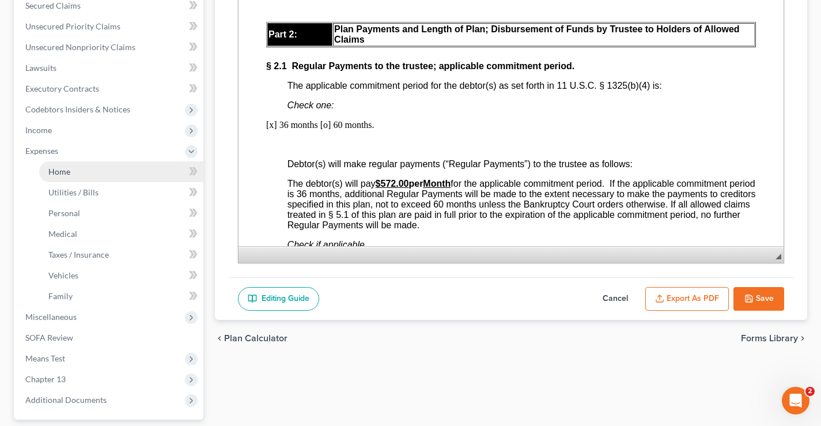
click at [51, 173] on span "Home" at bounding box center [59, 171] width 22 height 10
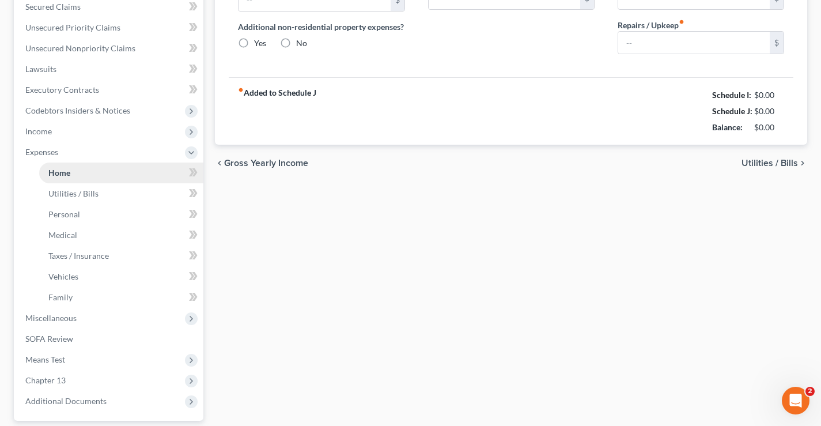
type input "0.00"
radio input "true"
type input "0.00"
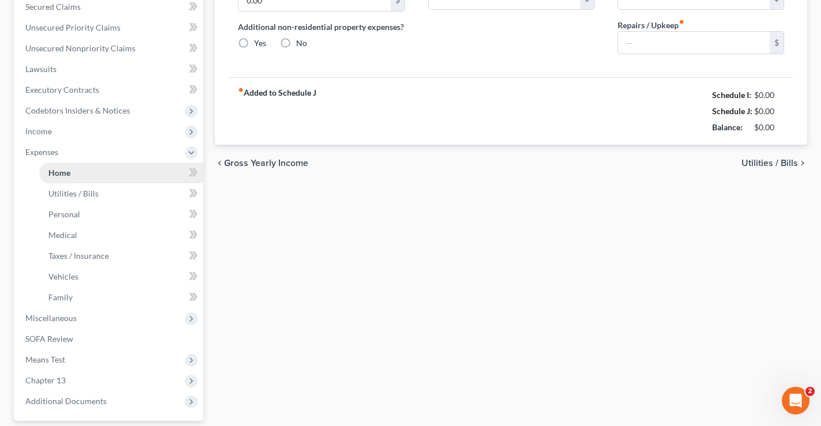
type input "200.00"
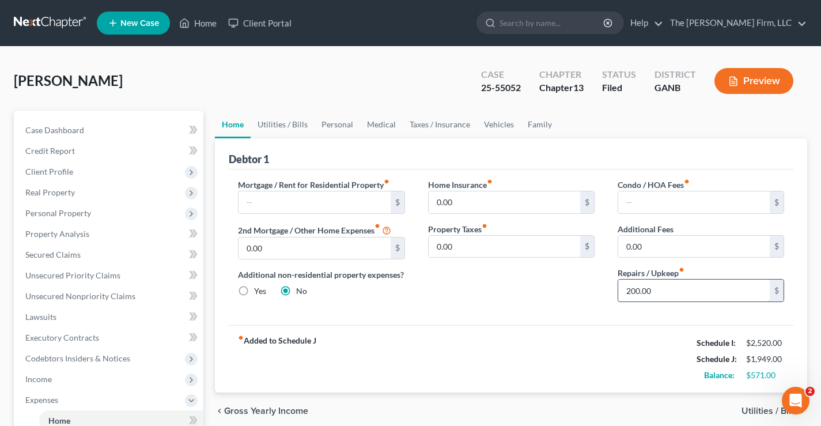
click at [656, 293] on input "200.00" at bounding box center [693, 290] width 151 height 22
click at [280, 125] on link "Utilities / Bills" at bounding box center [283, 125] width 64 height 28
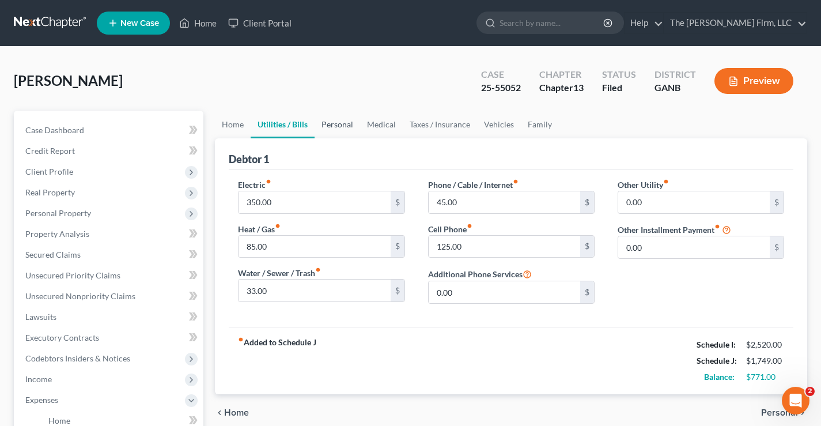
click at [342, 124] on link "Personal" at bounding box center [338, 125] width 46 height 28
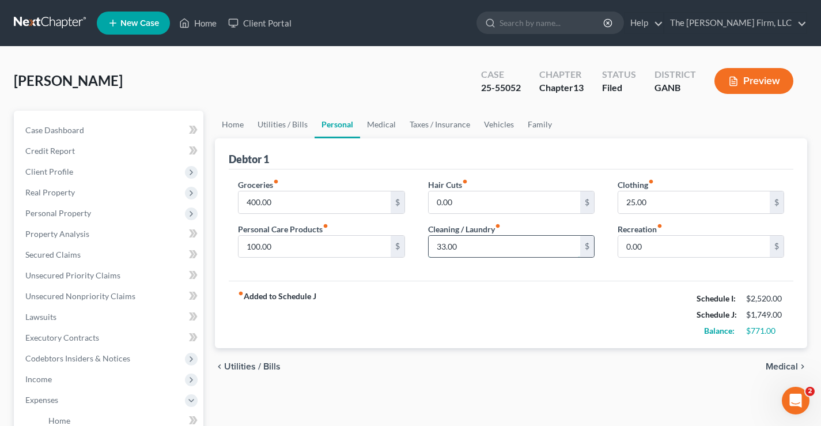
click at [465, 245] on input "33.00" at bounding box center [504, 247] width 151 height 22
type input "75"
click at [385, 119] on link "Medical" at bounding box center [381, 125] width 43 height 28
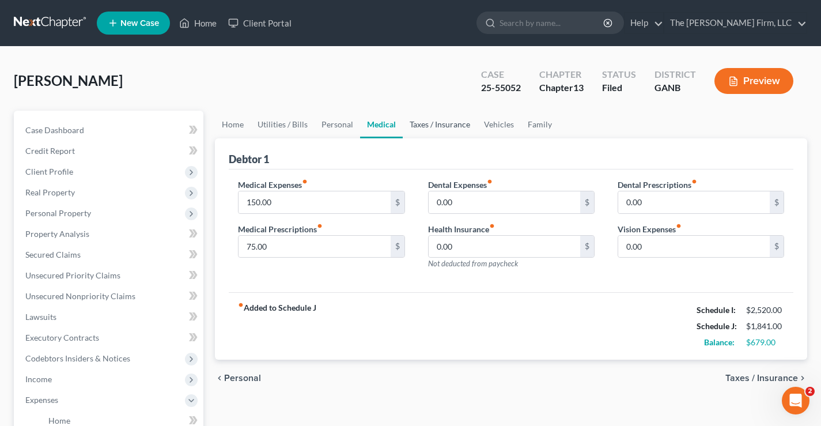
click at [429, 124] on link "Taxes / Insurance" at bounding box center [440, 125] width 74 height 28
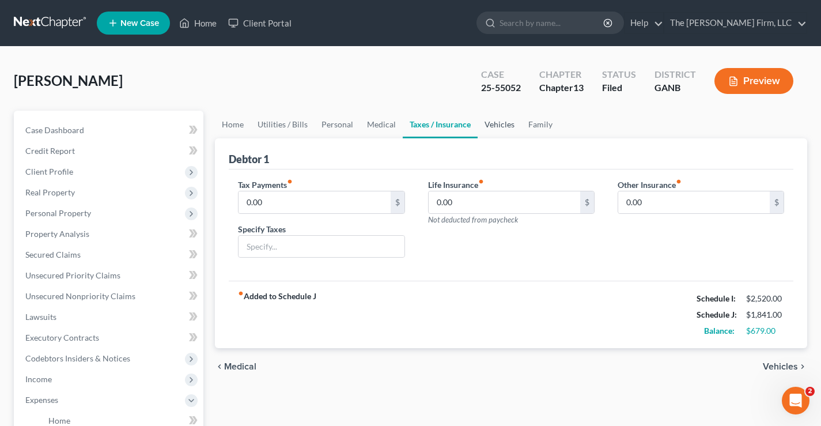
click at [496, 122] on link "Vehicles" at bounding box center [500, 125] width 44 height 28
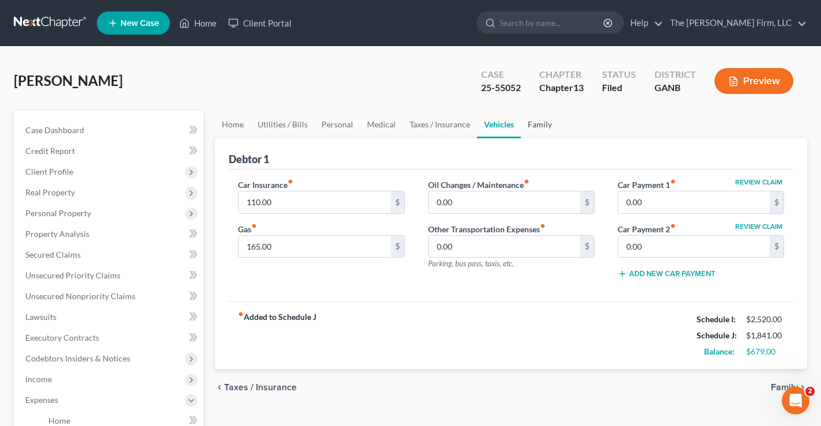
click at [537, 127] on link "Family" at bounding box center [540, 125] width 38 height 28
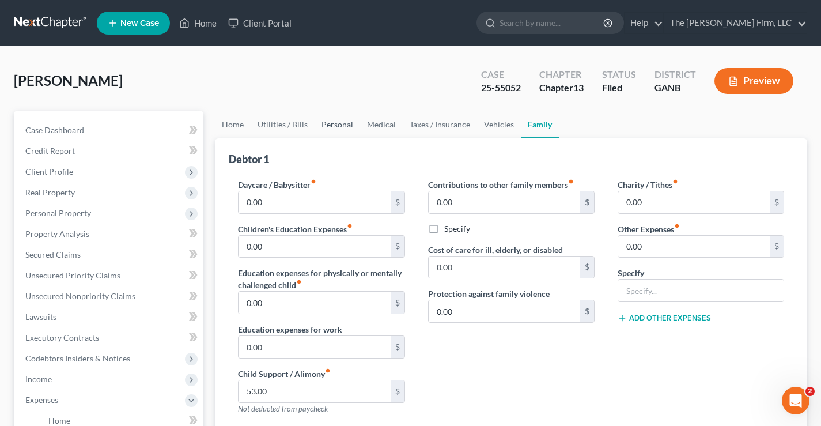
click at [323, 121] on link "Personal" at bounding box center [338, 125] width 46 height 28
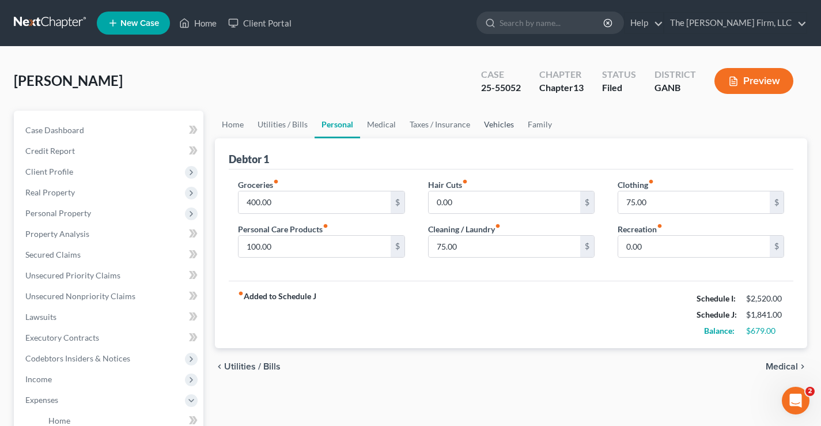
click at [499, 124] on link "Vehicles" at bounding box center [499, 125] width 44 height 28
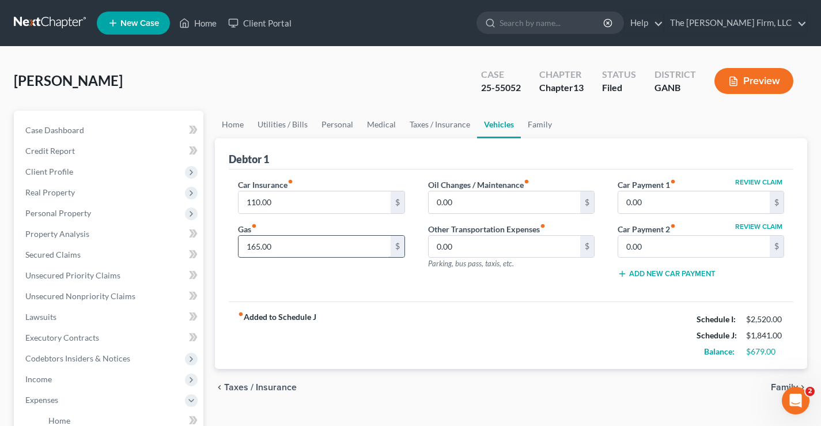
click at [286, 245] on input "165.00" at bounding box center [313, 247] width 151 height 22
click at [269, 252] on input "265" at bounding box center [313, 247] width 151 height 22
drag, startPoint x: 279, startPoint y: 248, endPoint x: 213, endPoint y: 247, distance: 66.8
click at [220, 248] on div "Debtor 1 Car Insurance fiber_manual_record 110.00 $ Gas fiber_manual_record 265…" at bounding box center [511, 253] width 592 height 231
click at [332, 88] on div "Willis, Thomas Upgraded Case 25-55052 Chapter Chapter 13 Status Filed District …" at bounding box center [410, 85] width 793 height 50
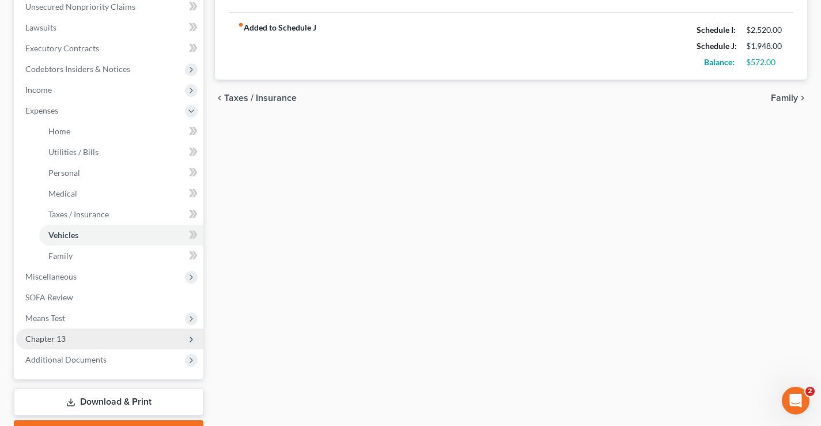
scroll to position [353, 0]
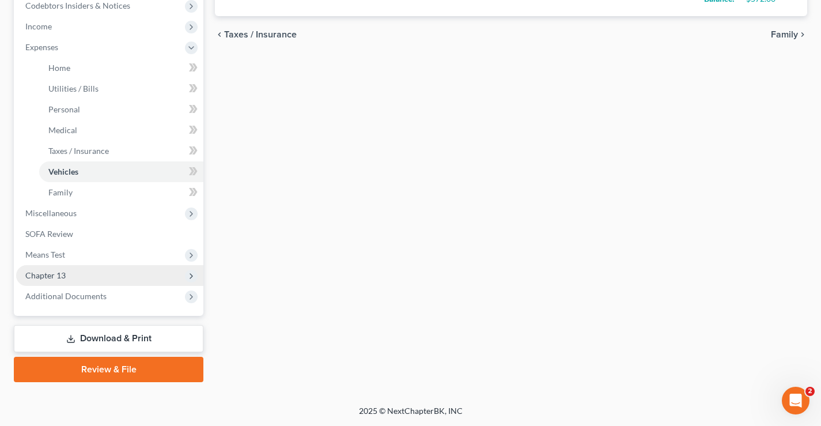
click at [38, 274] on span "Chapter 13" at bounding box center [45, 275] width 40 height 10
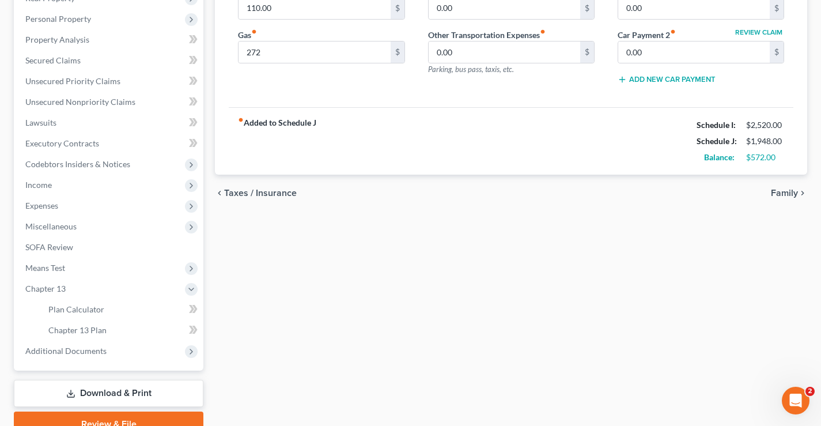
scroll to position [249, 0]
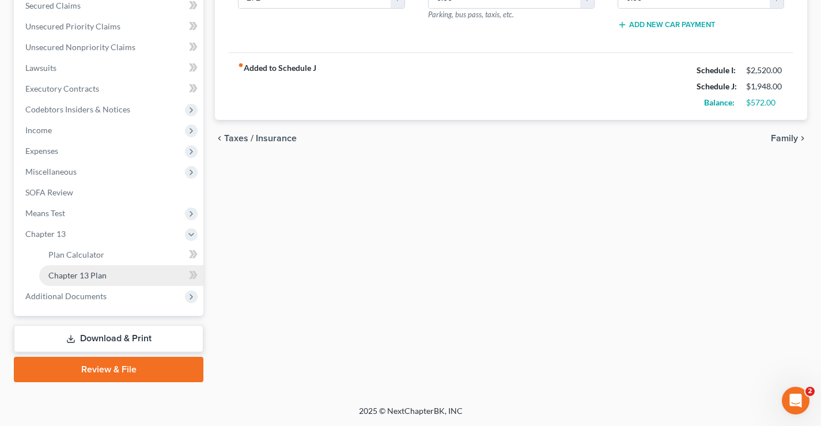
click at [69, 275] on span "Chapter 13 Plan" at bounding box center [77, 275] width 58 height 10
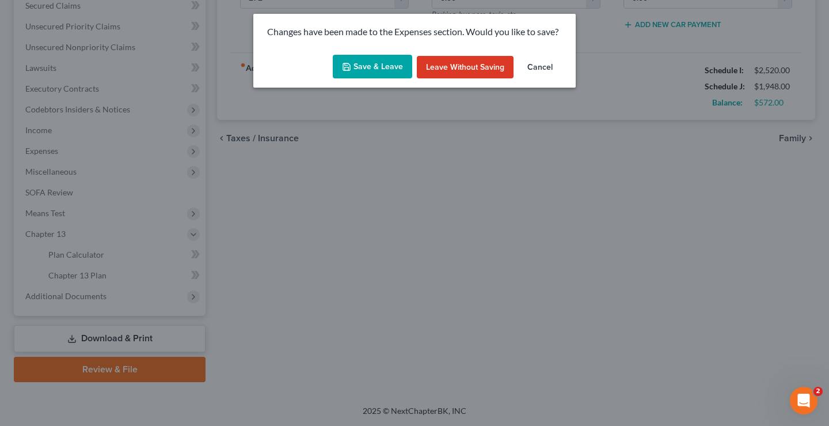
click at [357, 67] on button "Save & Leave" at bounding box center [372, 67] width 79 height 24
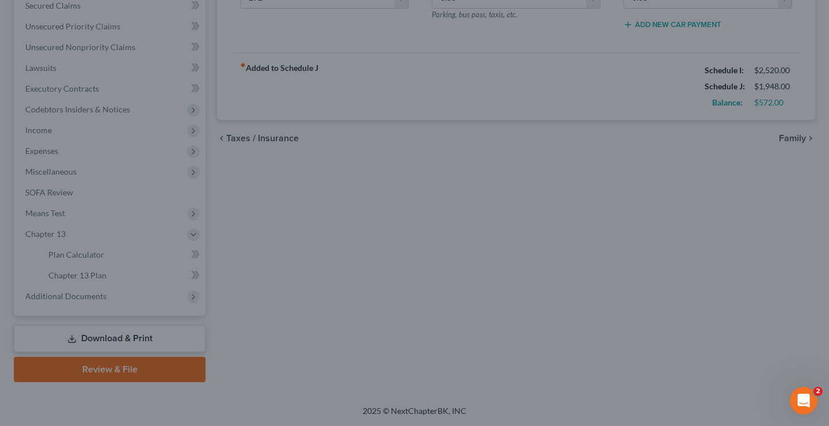
type input "272.00"
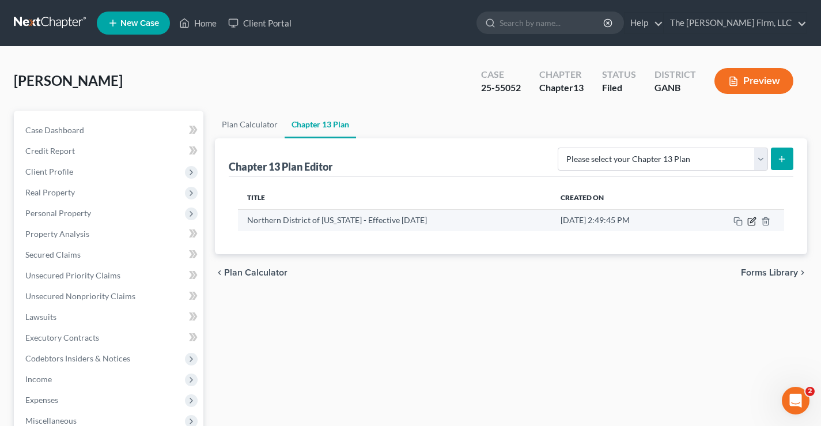
click at [751, 222] on icon "button" at bounding box center [752, 219] width 5 height 5
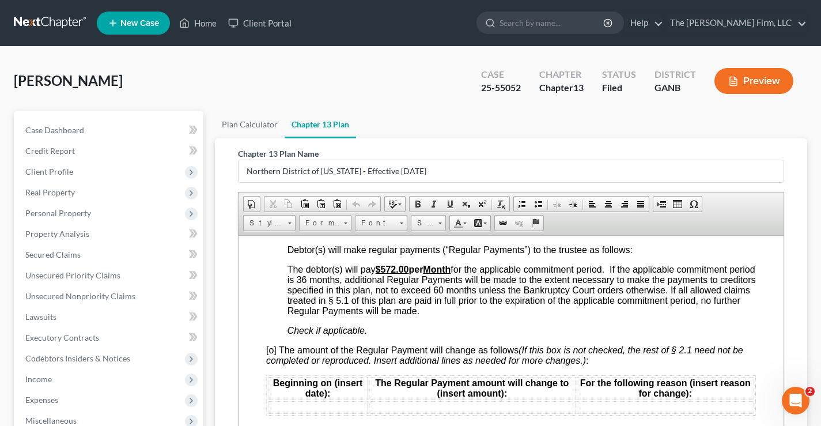
scroll to position [864, 0]
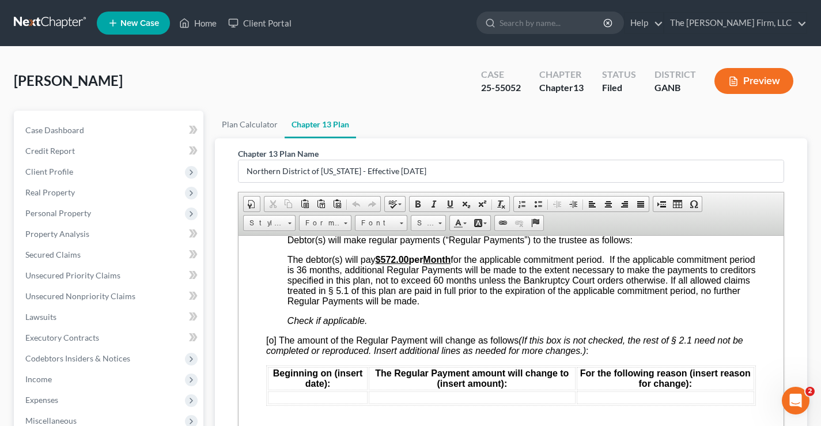
click at [227, 77] on div "Willis, Thomas Upgraded Case 25-55052 Chapter Chapter 13 Status Filed District …" at bounding box center [410, 85] width 793 height 50
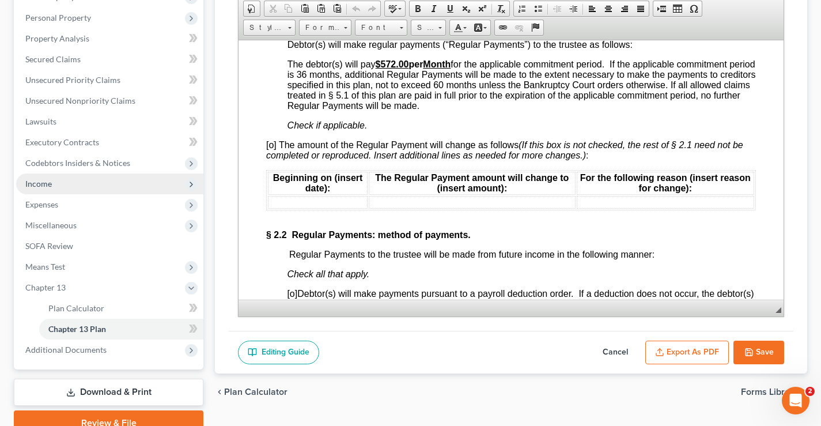
scroll to position [230, 0]
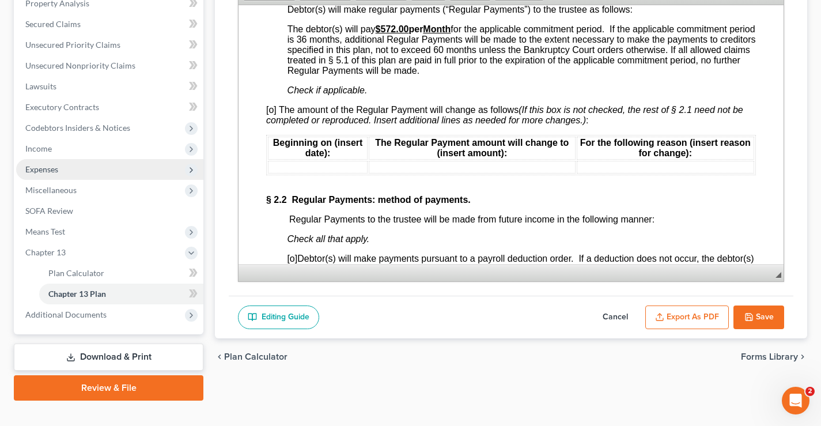
click at [35, 171] on span "Expenses" at bounding box center [41, 169] width 33 height 10
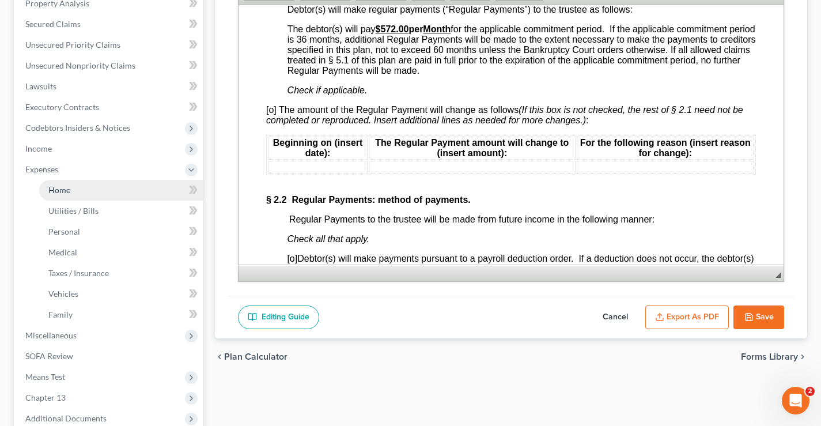
click at [54, 189] on span "Home" at bounding box center [59, 190] width 22 height 10
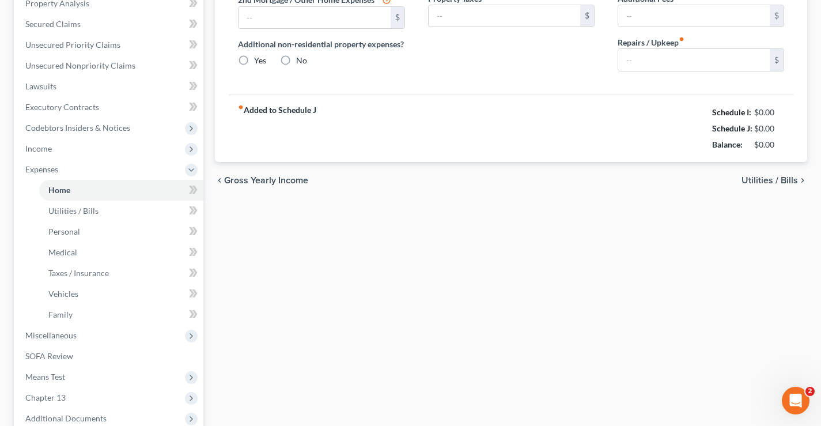
type input "0.00"
radio input "true"
type input "0.00"
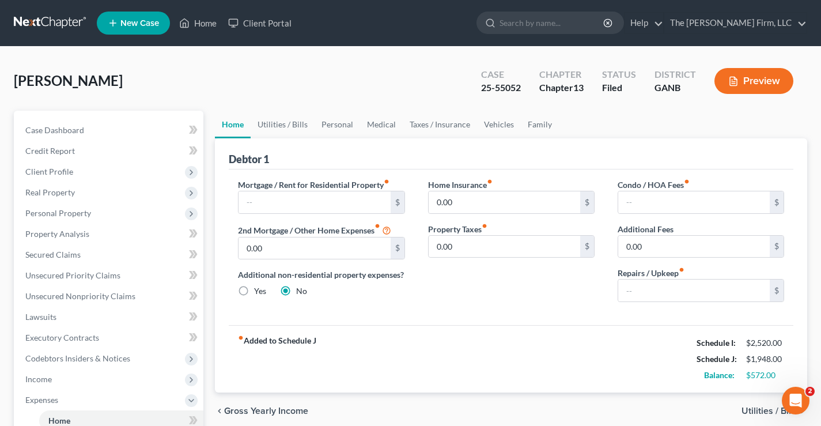
click at [261, 85] on div "Willis, Thomas Upgraded Case 25-55052 Chapter Chapter 13 Status Filed District …" at bounding box center [410, 85] width 793 height 50
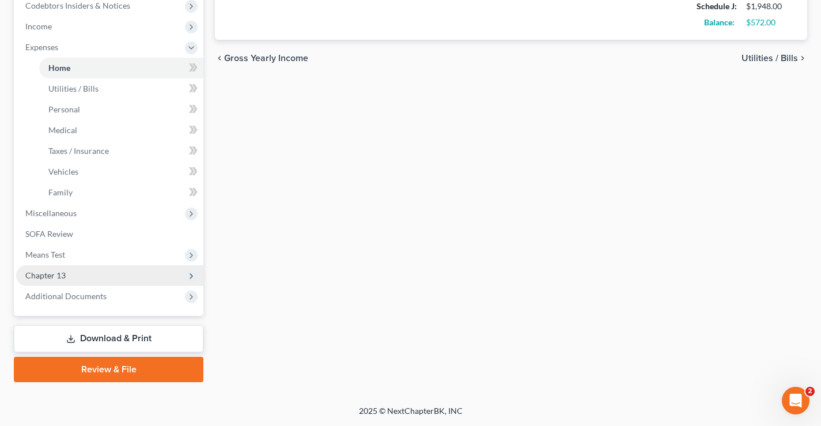
click at [53, 277] on span "Chapter 13" at bounding box center [45, 275] width 40 height 10
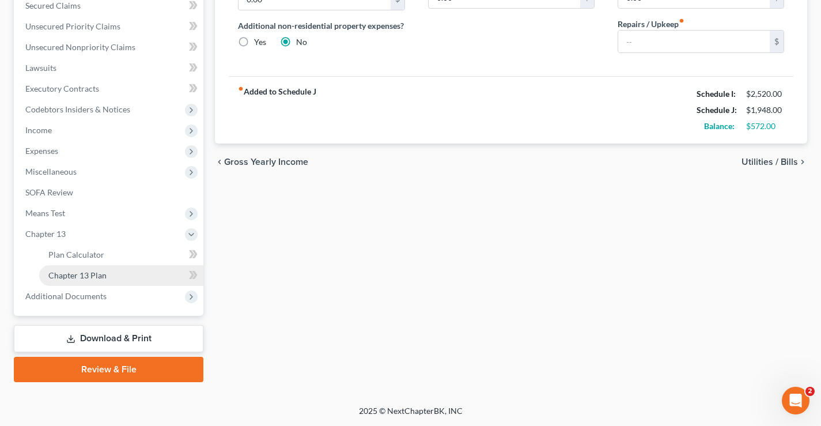
scroll to position [249, 0]
click at [70, 276] on span "Chapter 13 Plan" at bounding box center [77, 275] width 58 height 10
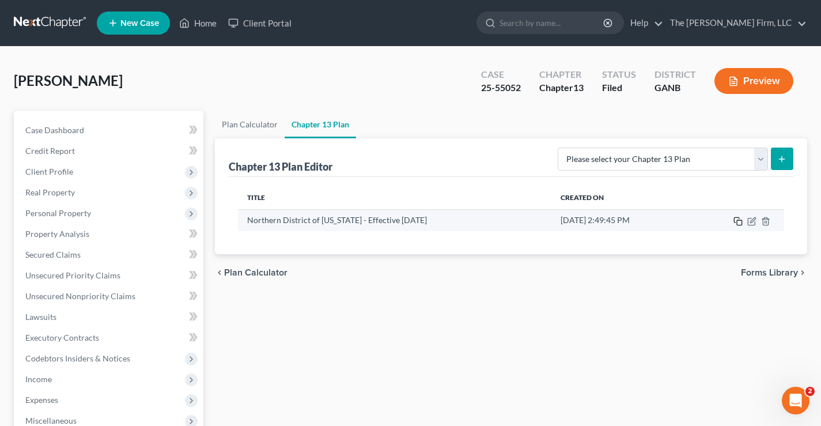
click at [740, 221] on icon "button" at bounding box center [737, 221] width 9 height 9
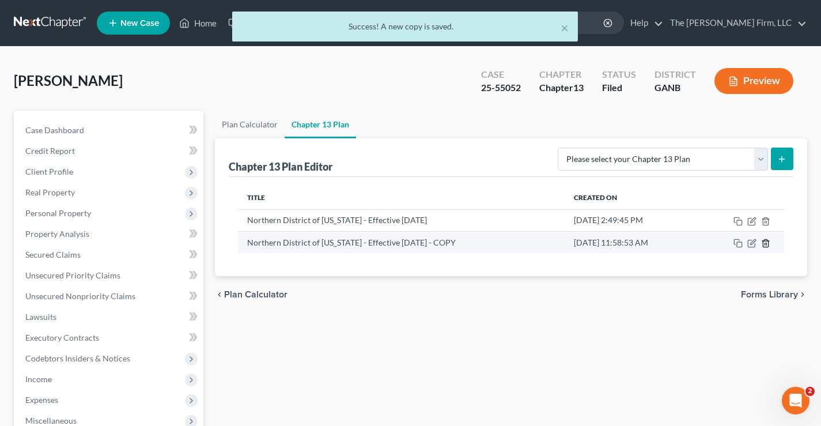
click at [766, 244] on icon "button" at bounding box center [765, 242] width 9 height 9
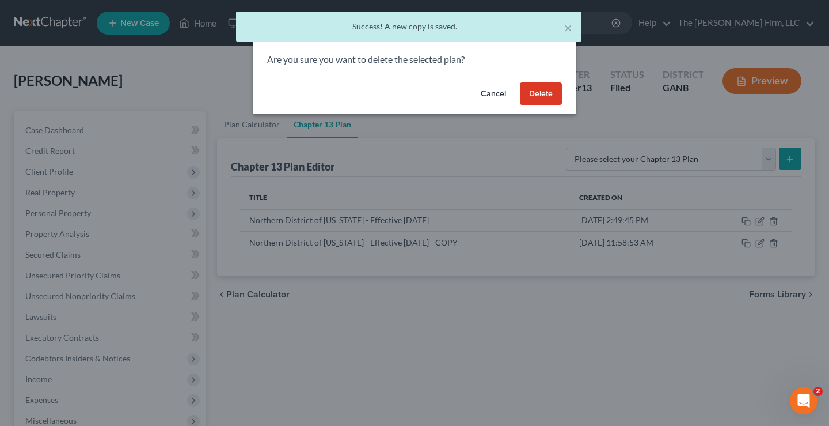
click at [558, 96] on button "Delete" at bounding box center [541, 93] width 42 height 23
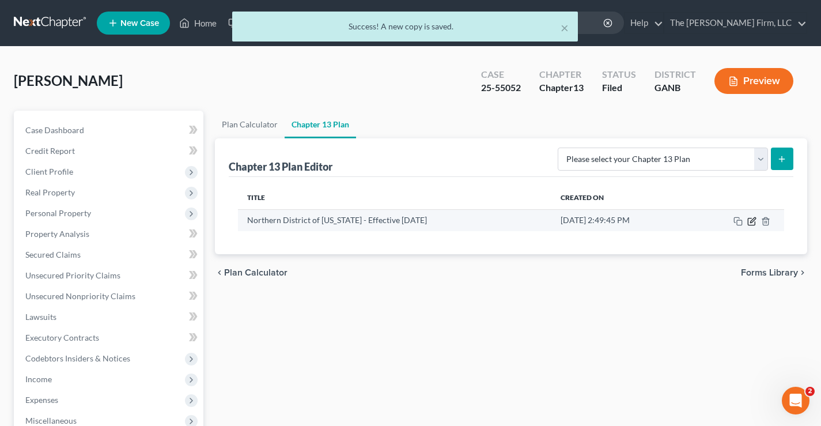
click at [753, 225] on icon "button" at bounding box center [751, 221] width 7 height 7
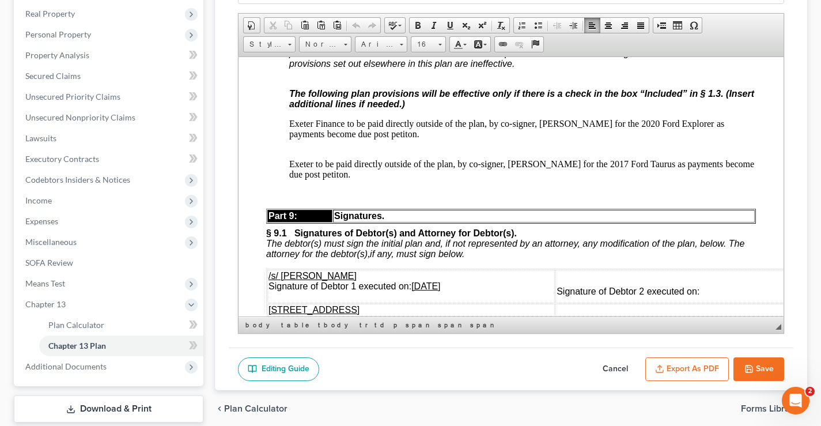
scroll to position [4281, 0]
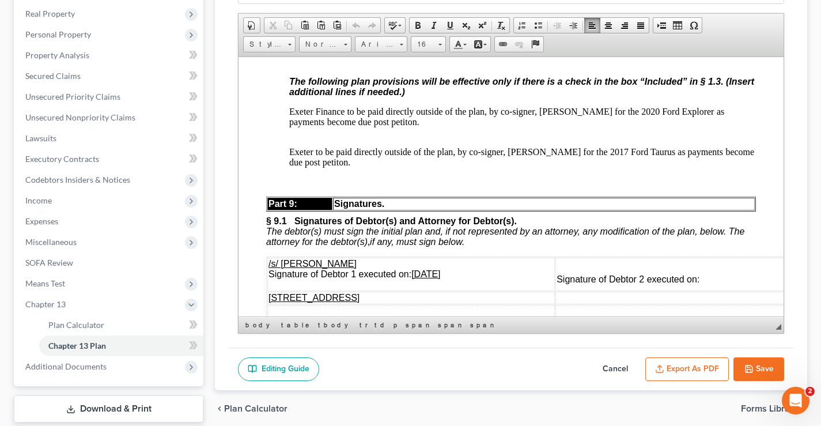
click at [376, 167] on p "Exeter t o be paid directly outside of the plan, by co-signer, Kedarrious Epps …" at bounding box center [522, 156] width 467 height 21
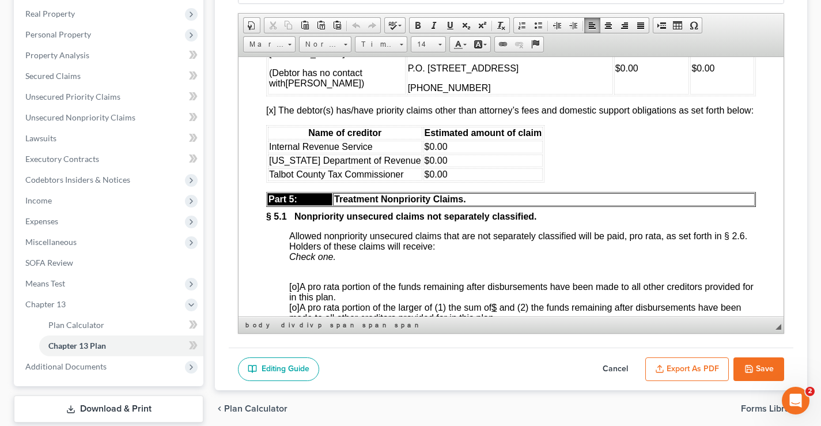
scroll to position [249, 0]
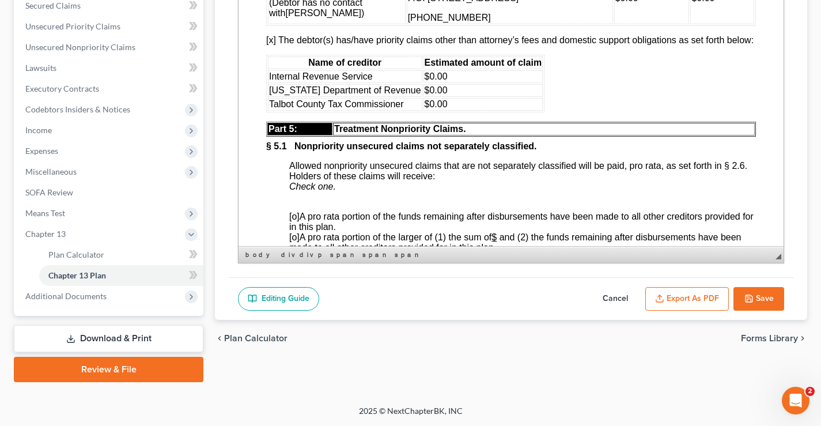
click at [766, 302] on button "Save" at bounding box center [758, 299] width 51 height 24
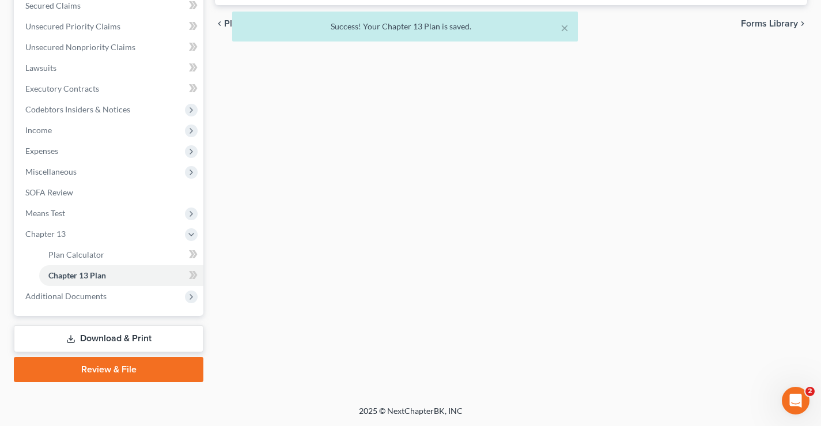
scroll to position [0, 0]
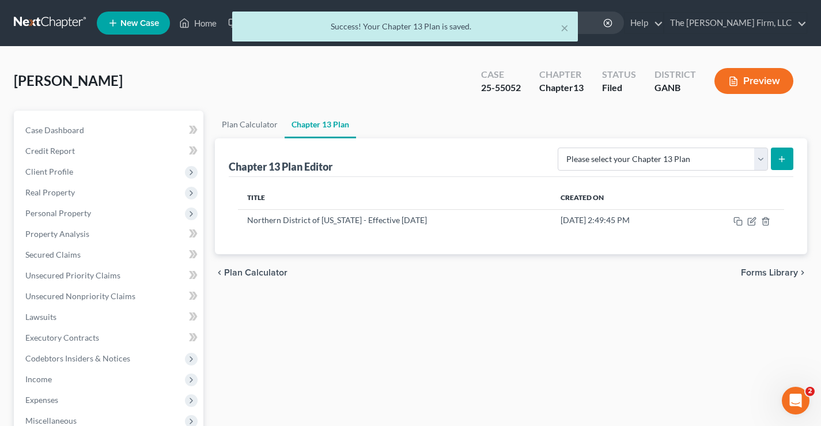
click at [98, 63] on div "Willis, Thomas Upgraded Case 25-55052 Chapter Chapter 13 Status Filed District …" at bounding box center [410, 85] width 793 height 50
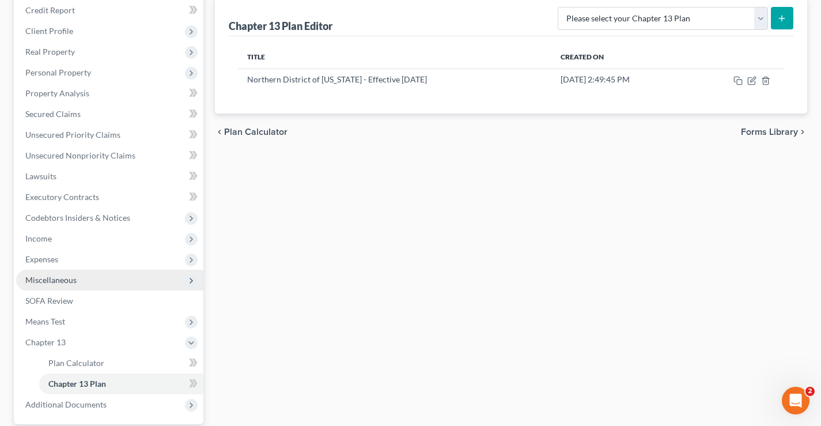
scroll to position [249, 0]
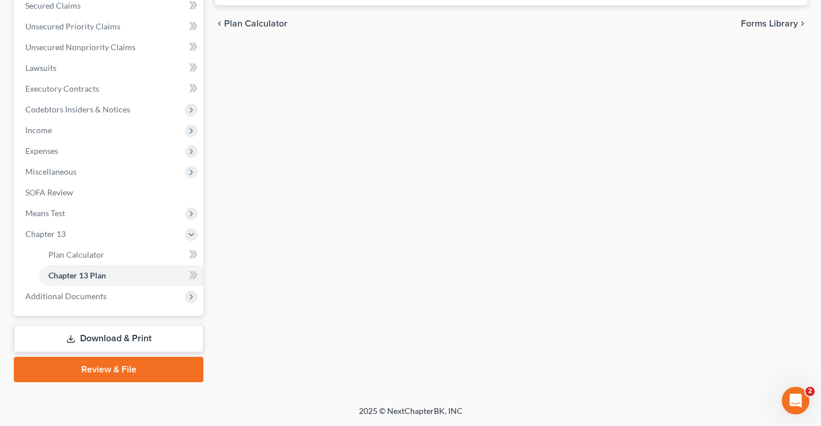
click at [109, 342] on link "Download & Print" at bounding box center [109, 338] width 190 height 27
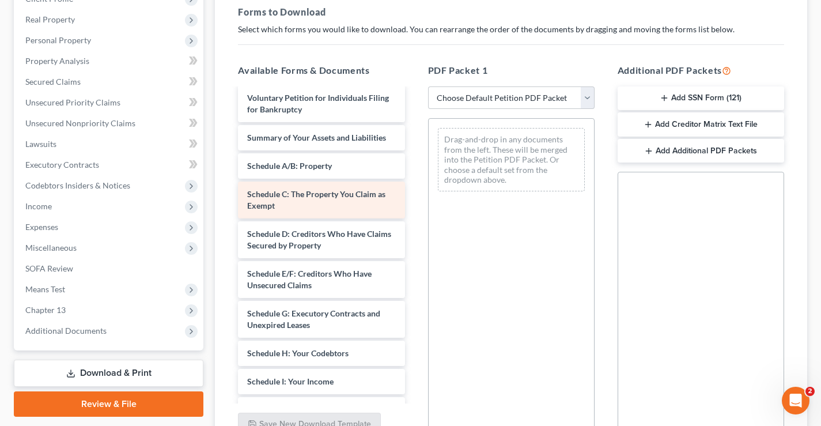
scroll to position [173, 0]
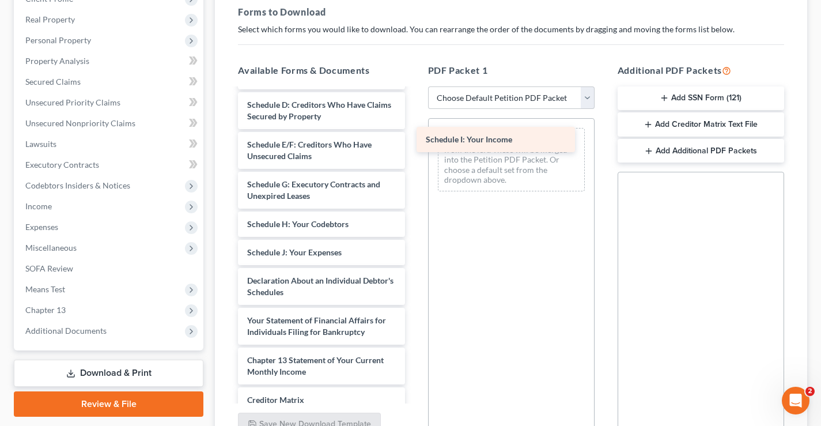
drag, startPoint x: 295, startPoint y: 252, endPoint x: 473, endPoint y: 138, distance: 211.1
click at [414, 138] on div "Schedule I: Your Income Payment Advices Cover Sheet - Individual (05/05/2025) V…" at bounding box center [321, 212] width 185 height 592
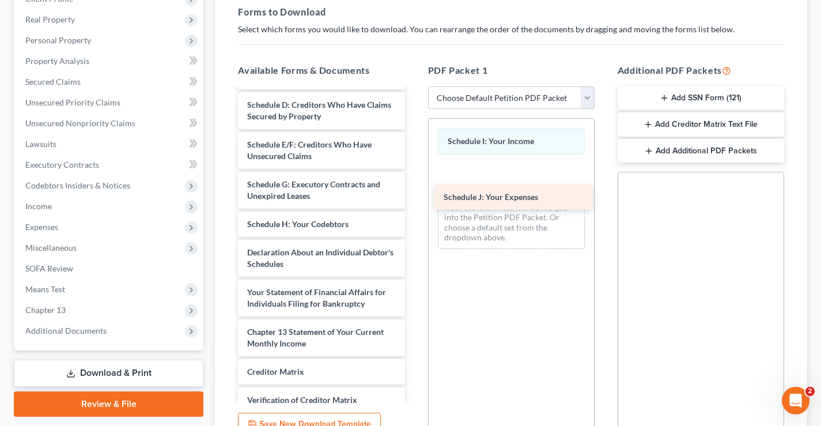
drag, startPoint x: 293, startPoint y: 254, endPoint x: 489, endPoint y: 199, distance: 204.1
click at [414, 199] on div "Schedule J: Your Expenses Payment Advices Cover Sheet - Individual (05/05/2025)…" at bounding box center [321, 198] width 185 height 564
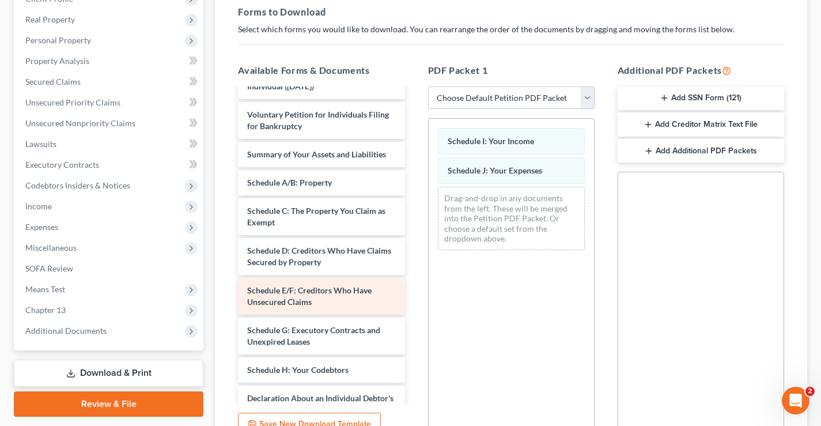
scroll to position [0, 0]
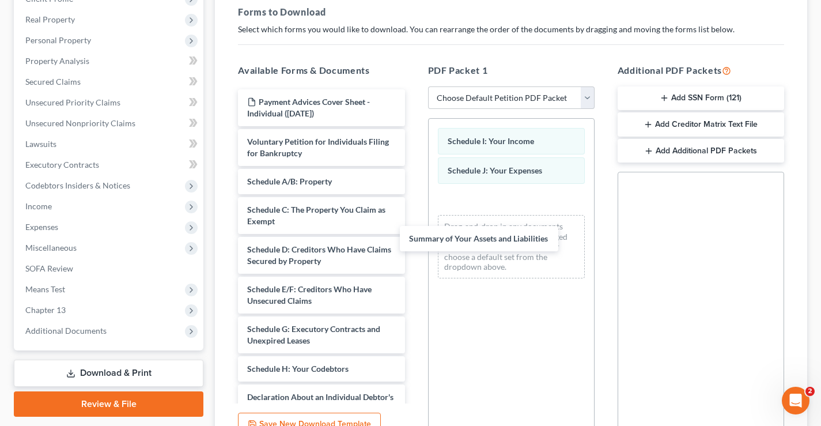
drag, startPoint x: 316, startPoint y: 179, endPoint x: 495, endPoint y: 248, distance: 192.0
click at [414, 236] on div "Summary of Your Assets and Liabilities Payment Advices Cover Sheet - Individual…" at bounding box center [321, 357] width 185 height 536
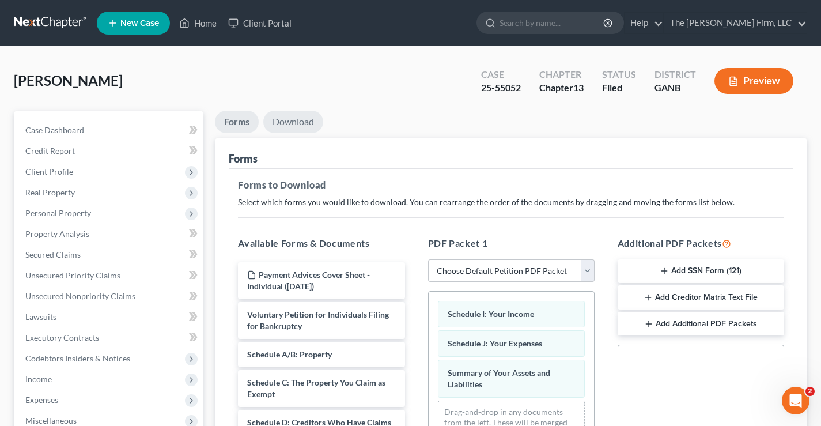
click at [303, 124] on link "Download" at bounding box center [293, 122] width 60 height 22
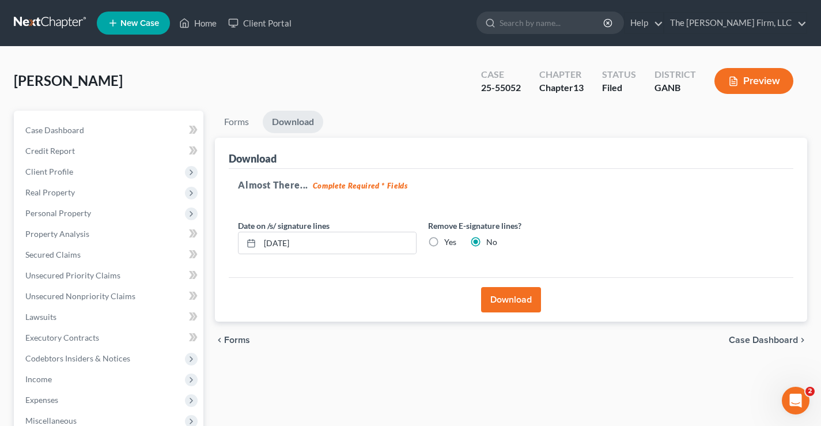
click at [513, 297] on button "Download" at bounding box center [511, 299] width 60 height 25
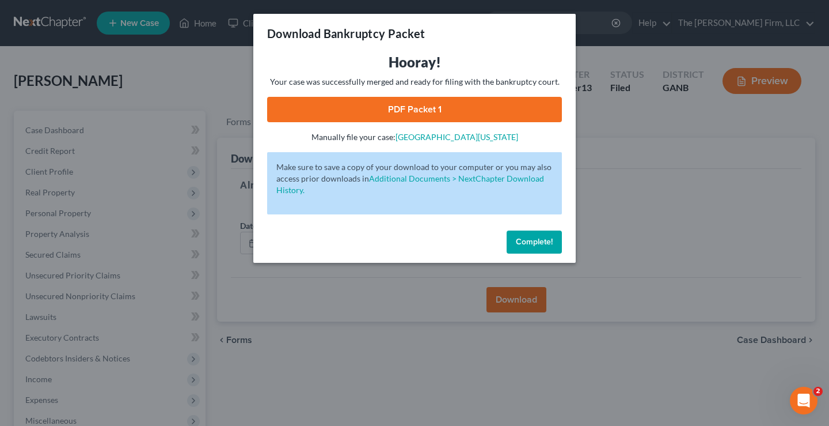
click at [421, 112] on link "PDF Packet 1" at bounding box center [414, 109] width 295 height 25
click at [538, 241] on span "Complete!" at bounding box center [534, 242] width 37 height 10
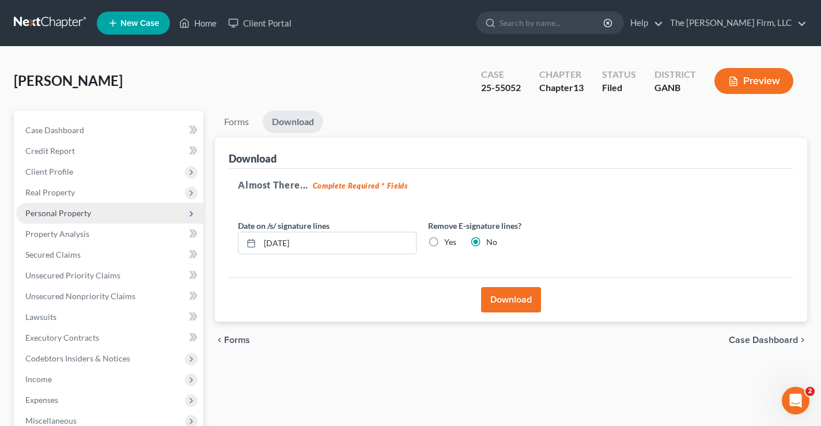
scroll to position [207, 0]
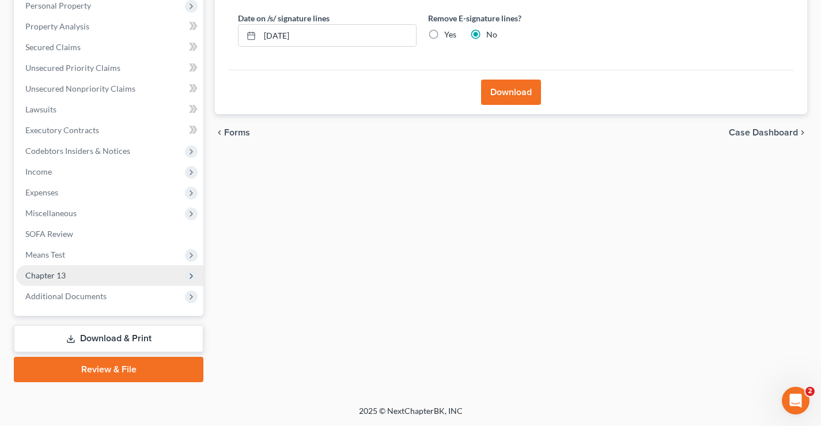
click at [39, 275] on span "Chapter 13" at bounding box center [45, 275] width 40 height 10
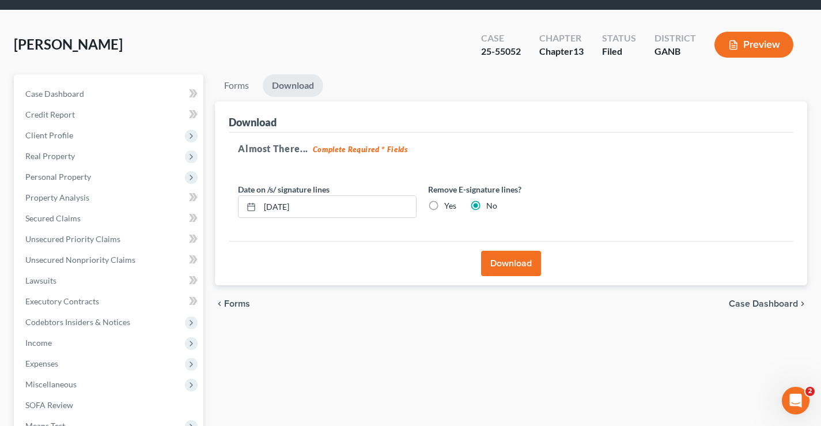
scroll to position [35, 0]
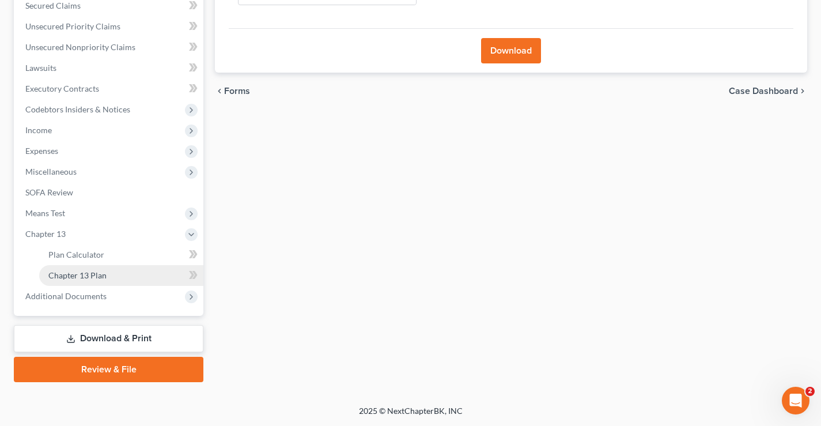
click at [87, 277] on span "Chapter 13 Plan" at bounding box center [77, 275] width 58 height 10
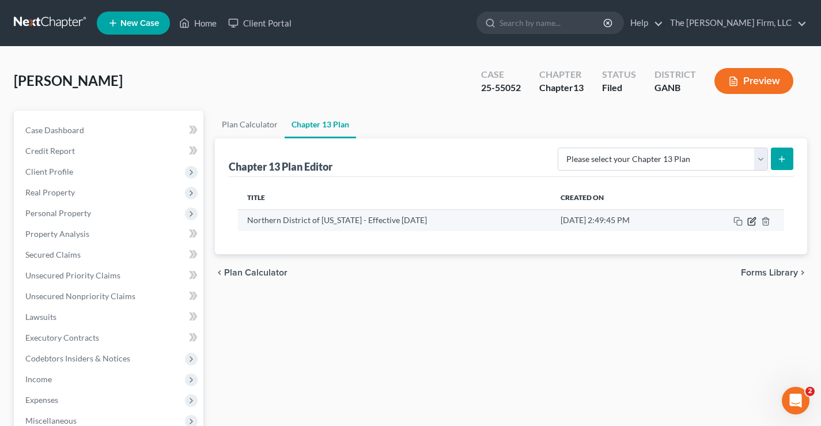
click at [752, 222] on icon "button" at bounding box center [752, 219] width 5 height 5
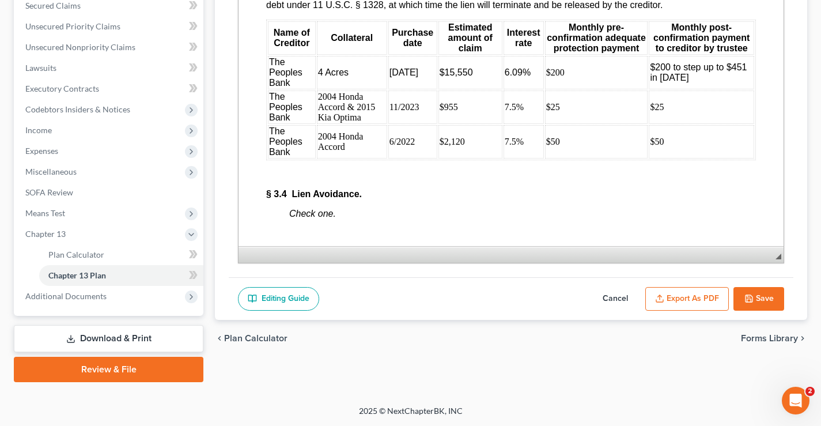
scroll to position [2189, 0]
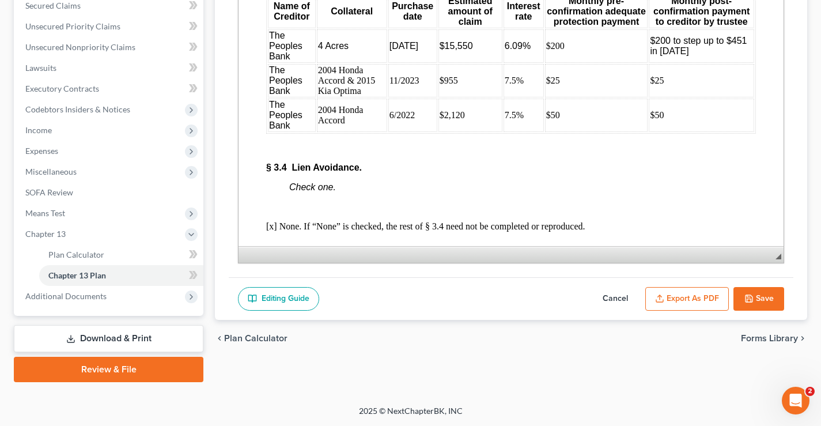
click at [349, 63] on td "4 Acres" at bounding box center [352, 45] width 70 height 33
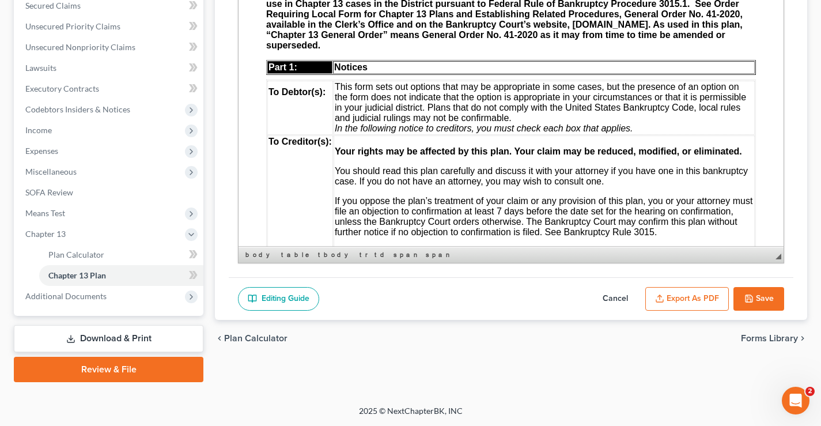
scroll to position [0, 0]
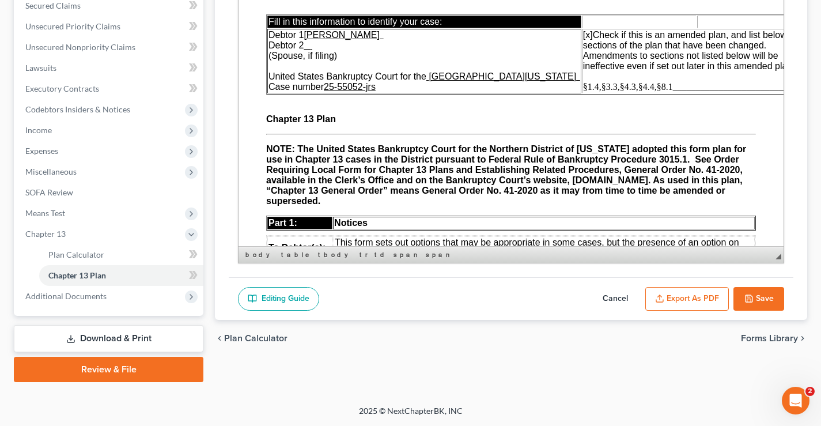
click at [583, 88] on span "§1.4,§3.3,§4.3,§4.4,§8.1______________________________" at bounding box center [697, 87] width 228 height 10
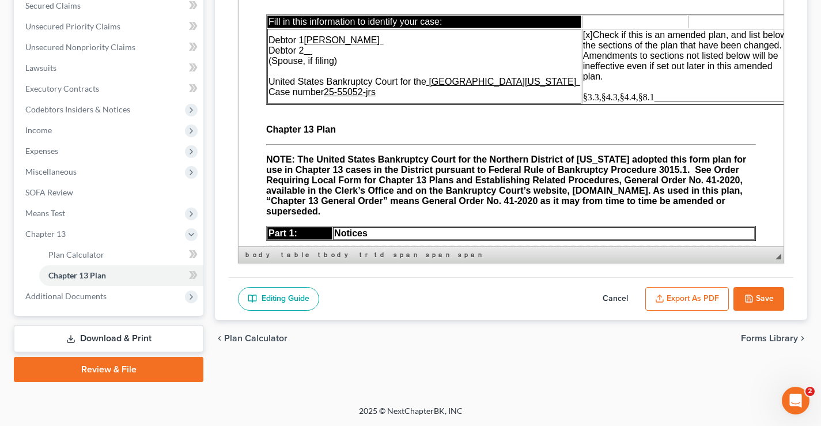
click at [620, 98] on span "§3.3,§4.3,§4.4,§8.1______________________________" at bounding box center [688, 97] width 210 height 10
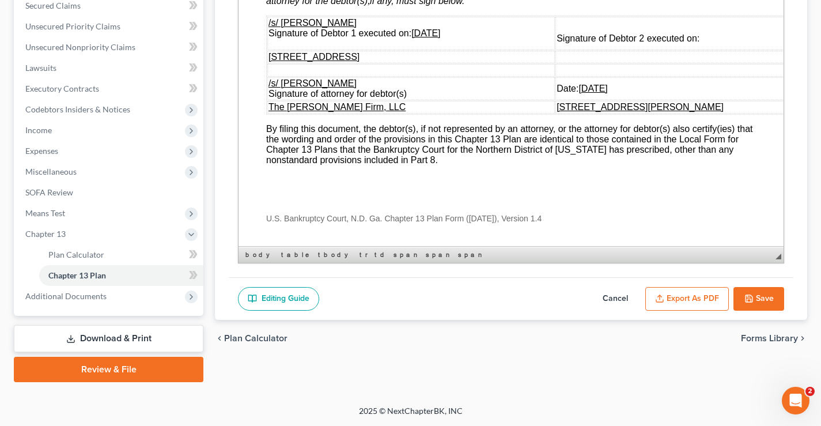
scroll to position [4495, 0]
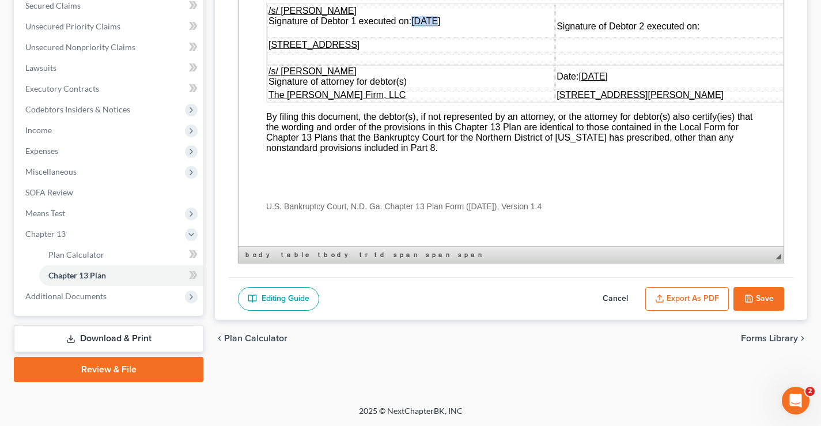
drag, startPoint x: 435, startPoint y: 77, endPoint x: 412, endPoint y: 80, distance: 23.3
click at [412, 38] on td "/s/ Thomas Willis Jr. Signature of Debtor 1 executed on: 08/14/2025" at bounding box center [410, 21] width 287 height 33
drag, startPoint x: 450, startPoint y: 78, endPoint x: 414, endPoint y: 78, distance: 35.7
click at [414, 38] on td "/s/ Thomas Willis Jr. Signature of Debtor 1 executed on: 10/09/2025" at bounding box center [410, 21] width 287 height 33
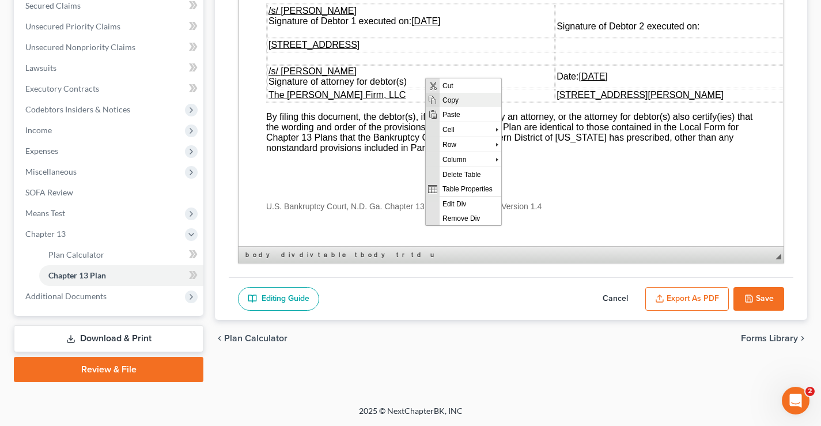
drag, startPoint x: 648, startPoint y: 191, endPoint x: 461, endPoint y: 100, distance: 208.4
click at [461, 100] on span "Copy" at bounding box center [470, 99] width 62 height 14
copy u "[DATE]"
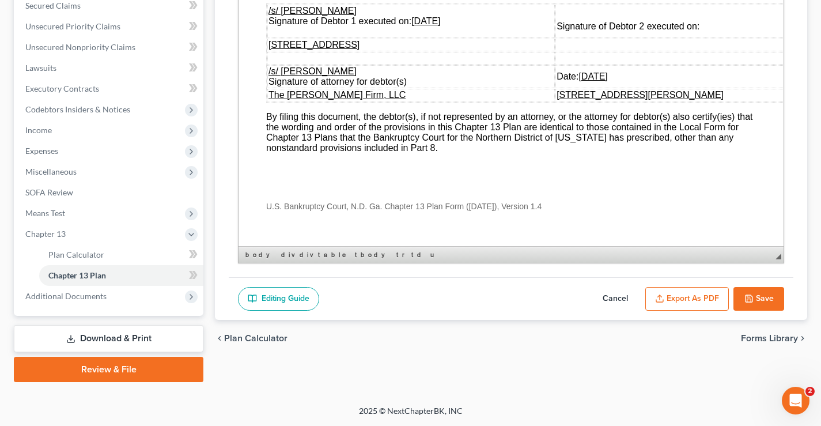
drag, startPoint x: 614, startPoint y: 131, endPoint x: 569, endPoint y: 133, distance: 45.0
click at [569, 88] on td "Date: 08/14/2025" at bounding box center [694, 76] width 279 height 23
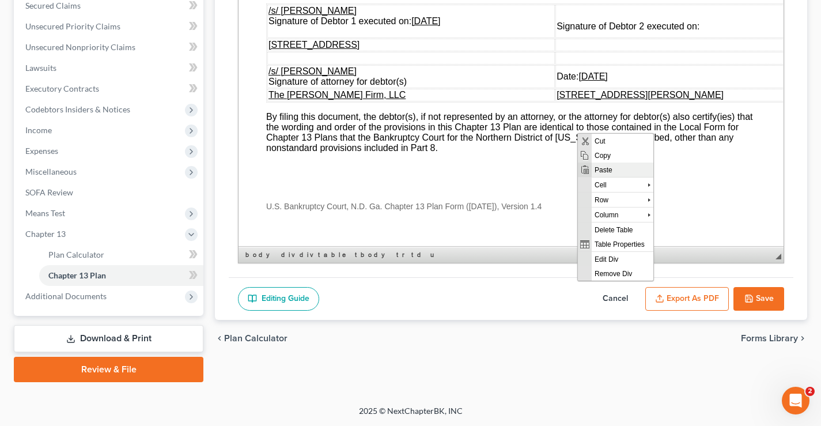
click at [605, 171] on span "Paste" at bounding box center [623, 169] width 62 height 14
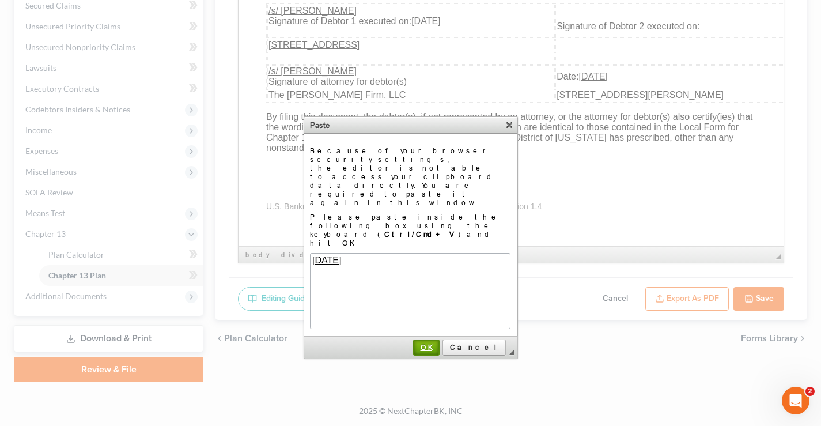
click at [438, 343] on span "OK" at bounding box center [426, 347] width 24 height 9
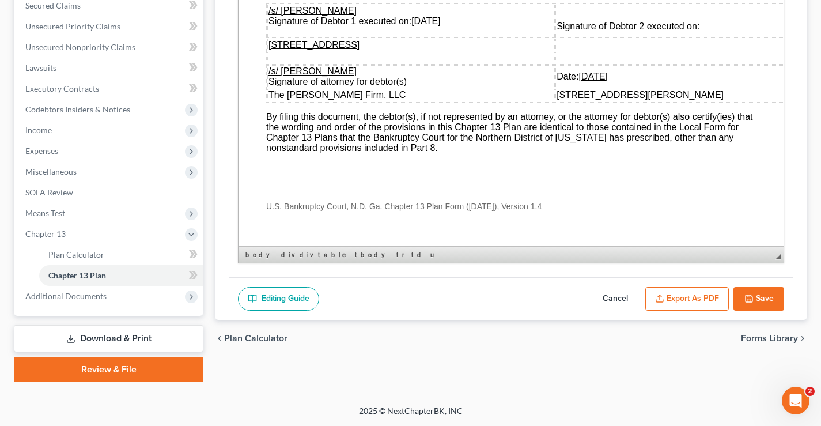
click at [768, 297] on button "Save" at bounding box center [758, 299] width 51 height 24
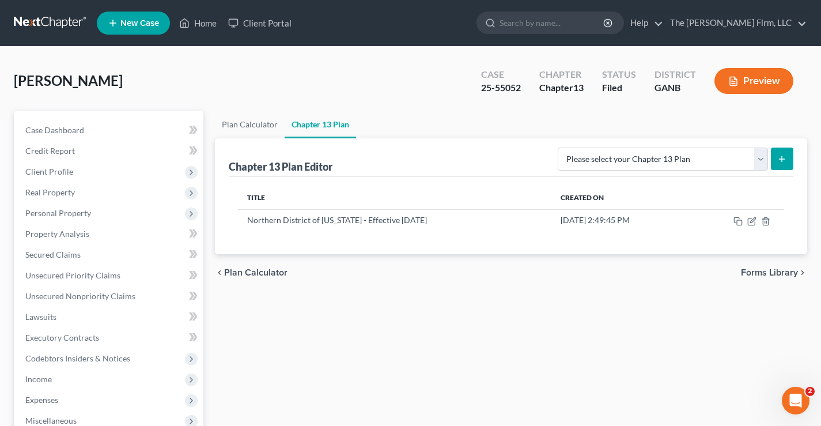
click at [789, 317] on div "Plan Calculator Chapter 13 Plan Chapter 13 Plan Editor Please select your Chapt…" at bounding box center [511, 371] width 604 height 520
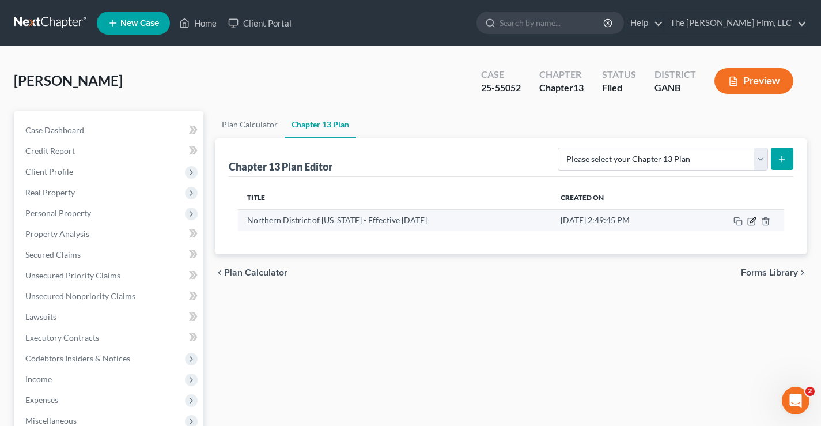
click at [751, 225] on icon "button" at bounding box center [751, 221] width 7 height 7
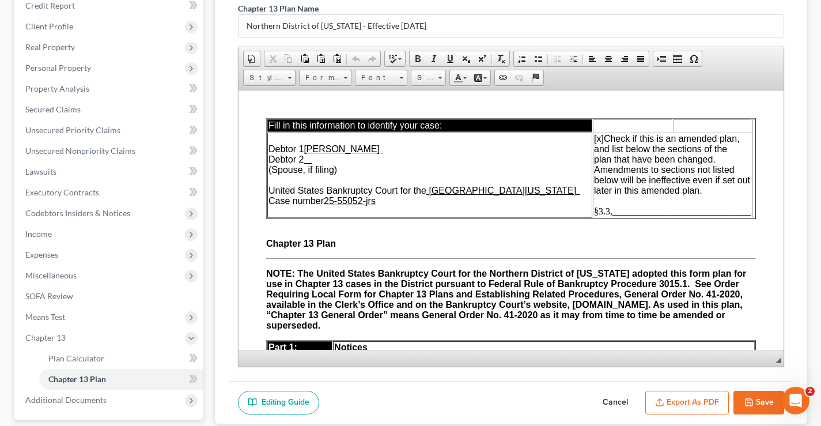
scroll to position [244, 0]
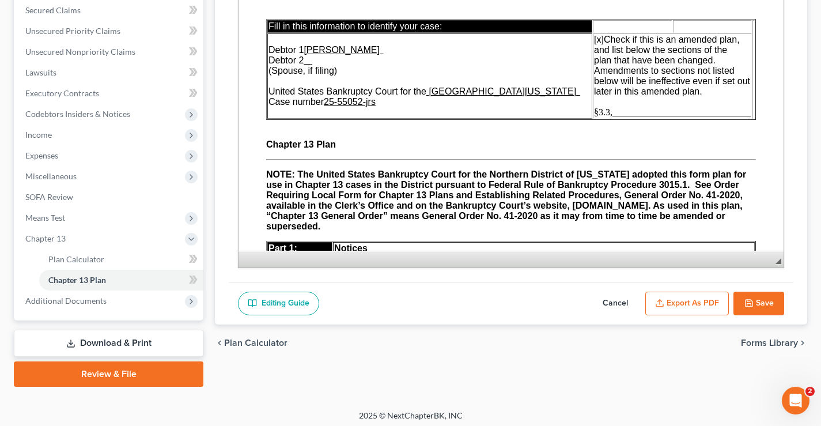
click at [708, 306] on button "Export as PDF" at bounding box center [687, 303] width 84 height 24
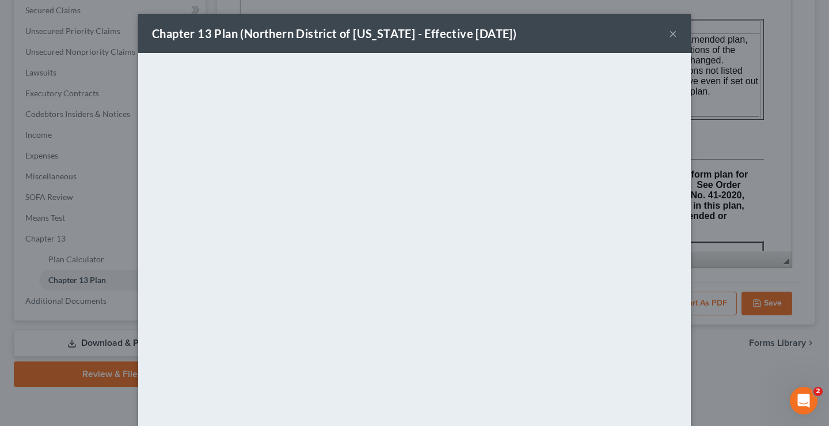
click at [670, 34] on button "×" at bounding box center [673, 33] width 8 height 14
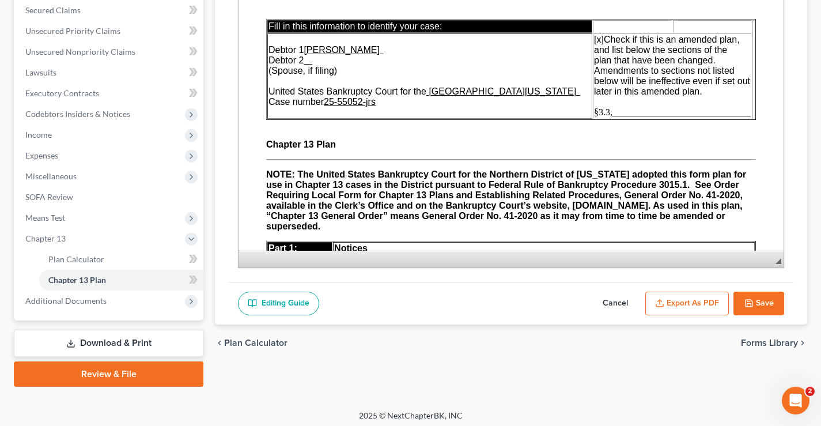
click at [771, 303] on button "Save" at bounding box center [758, 303] width 51 height 24
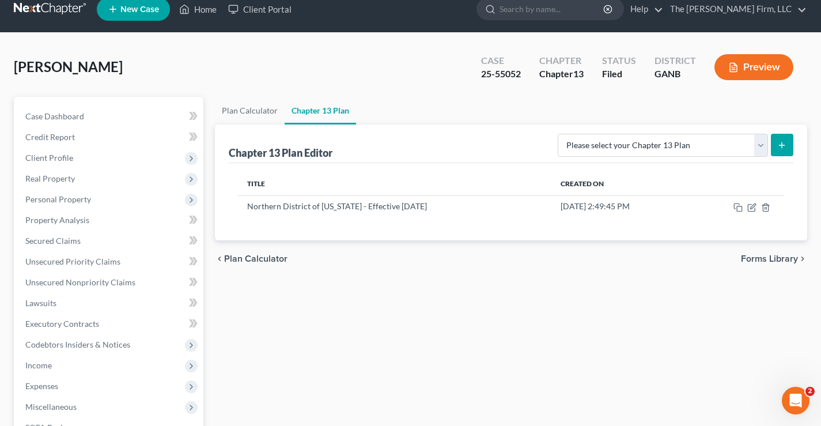
scroll to position [0, 0]
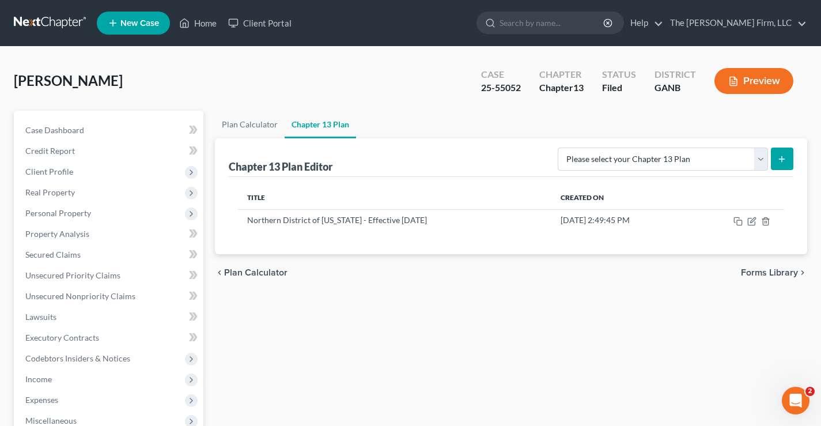
click at [40, 18] on link at bounding box center [51, 23] width 74 height 21
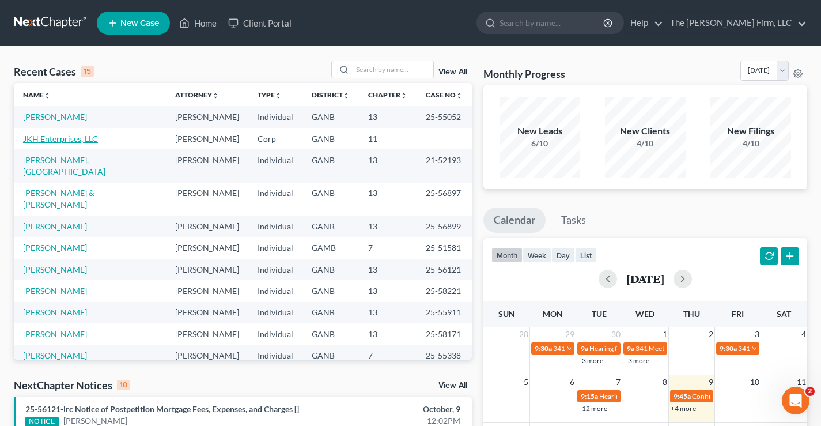
click at [53, 143] on link "JKH Enterprises, LLC" at bounding box center [60, 139] width 75 height 10
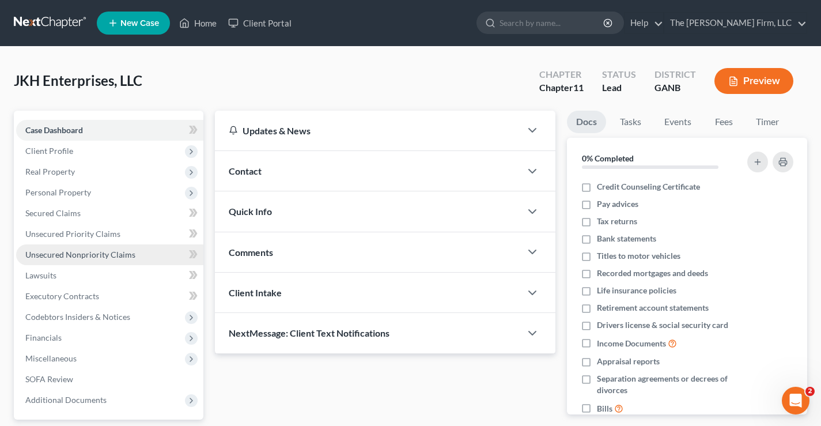
click at [40, 253] on span "Unsecured Nonpriority Claims" at bounding box center [80, 254] width 110 height 10
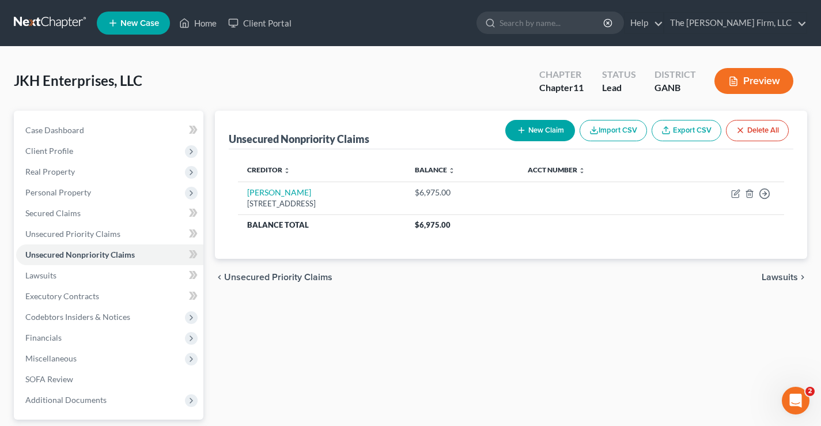
click at [540, 130] on button "New Claim" at bounding box center [540, 130] width 70 height 21
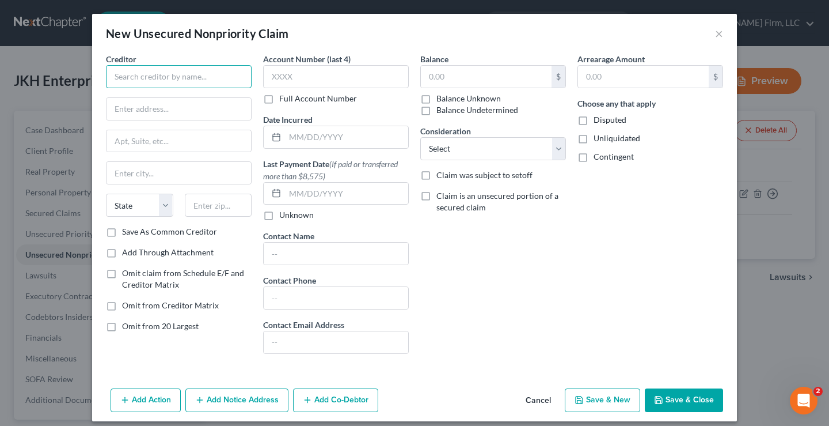
click at [118, 78] on input "text" at bounding box center [179, 76] width 146 height 23
click at [177, 77] on input "[PERSON_NAME]" at bounding box center [179, 76] width 146 height 23
type input "[PERSON_NAME], [PERSON_NAME]"
click at [172, 78] on input "[PERSON_NAME], [PERSON_NAME]" at bounding box center [179, 76] width 146 height 23
drag, startPoint x: 115, startPoint y: 103, endPoint x: 170, endPoint y: 80, distance: 59.9
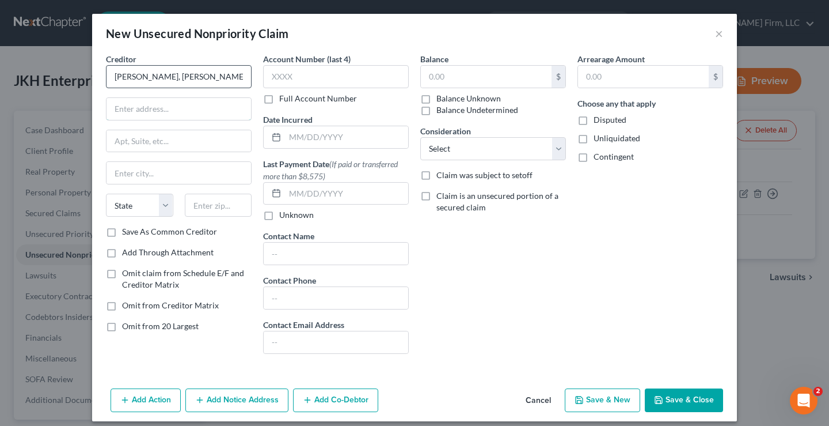
click at [115, 103] on input "text" at bounding box center [179, 109] width 145 height 22
type input "c"
click at [236, 80] on input "[PERSON_NAME], [PERSON_NAME]" at bounding box center [179, 76] width 146 height 23
type input "[PERSON_NAME], [PERSON_NAME] c/o [PERSON_NAME]"
type input "P.O. Box 2349"
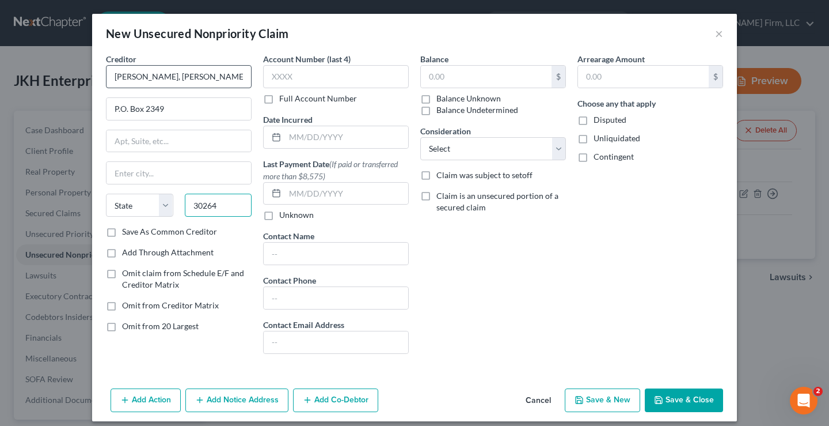
type input "30264"
type input "Newnan"
select select "10"
click at [122, 232] on label "Save As Common Creditor" at bounding box center [169, 232] width 95 height 12
click at [127, 232] on input "Save As Common Creditor" at bounding box center [130, 229] width 7 height 7
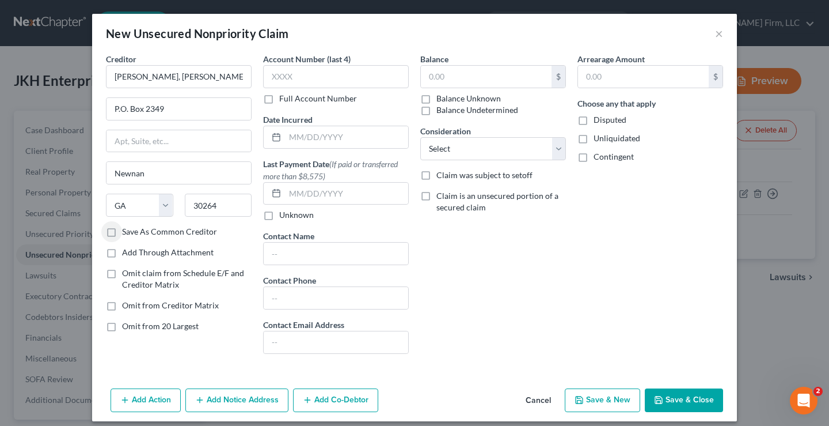
checkbox input "true"
click at [474, 76] on input "text" at bounding box center [486, 77] width 131 height 22
type input "265,508.96"
click at [688, 399] on button "Save & Close" at bounding box center [684, 400] width 78 height 24
checkbox input "false"
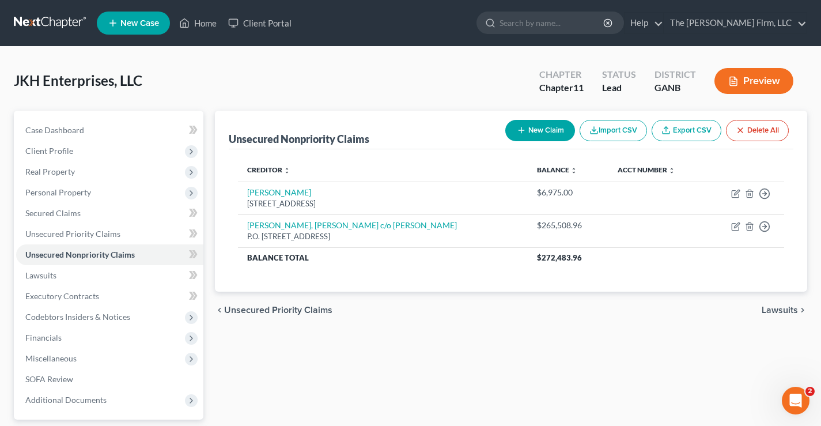
click at [160, 85] on div "JKH Enterprises, LLC Upgraded Chapter Chapter 11 Status Lead District GANB Prev…" at bounding box center [410, 85] width 793 height 50
drag, startPoint x: 118, startPoint y: 81, endPoint x: 144, endPoint y: 79, distance: 25.9
click at [141, 80] on span "JKH Enterprises, LLC" at bounding box center [78, 80] width 128 height 17
click at [143, 79] on div "JKH Enterprises, LLC Upgraded Chapter Chapter 11 Status Lead District GANB Prev…" at bounding box center [410, 85] width 793 height 50
click at [97, 82] on span "JKH Enterprises, LLC" at bounding box center [78, 80] width 128 height 17
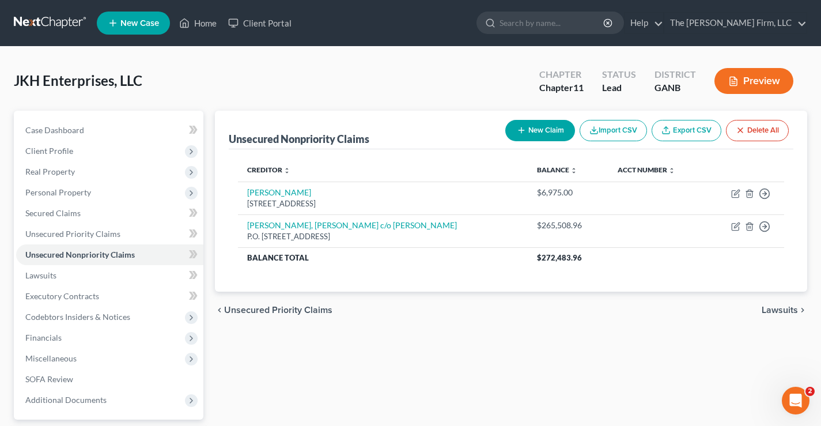
click at [282, 63] on div "JKH Enterprises, LLC Upgraded Chapter Chapter 11 Status Lead District GANB Prev…" at bounding box center [410, 85] width 793 height 50
click at [535, 132] on button "New Claim" at bounding box center [540, 130] width 70 height 21
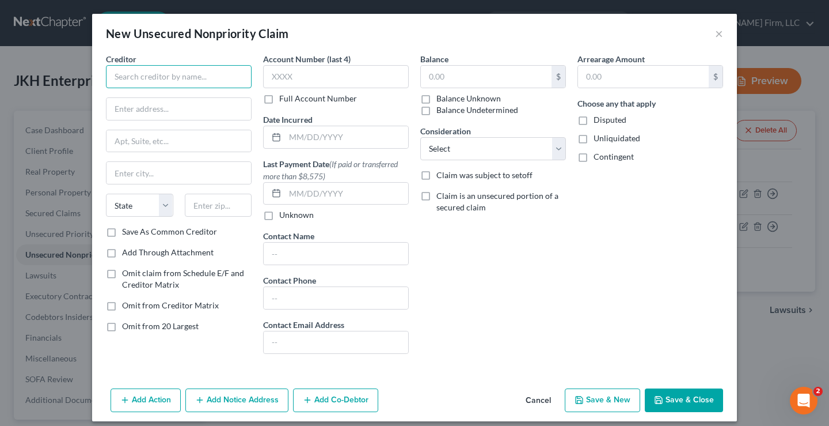
click at [126, 78] on input "text" at bounding box center [179, 76] width 146 height 23
type input "[PERSON_NAME] Environmental, Inc. c/o [PERSON_NAME]"
drag, startPoint x: 118, startPoint y: 107, endPoint x: 111, endPoint y: 105, distance: 6.6
click at [118, 107] on input "text" at bounding box center [179, 109] width 145 height 22
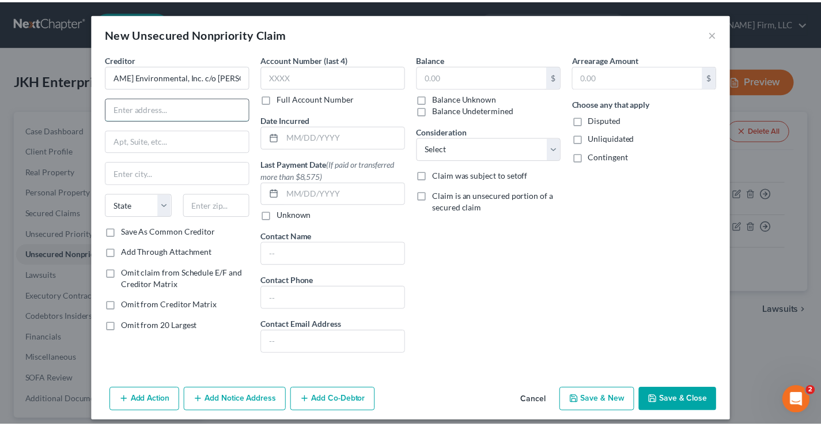
scroll to position [0, 0]
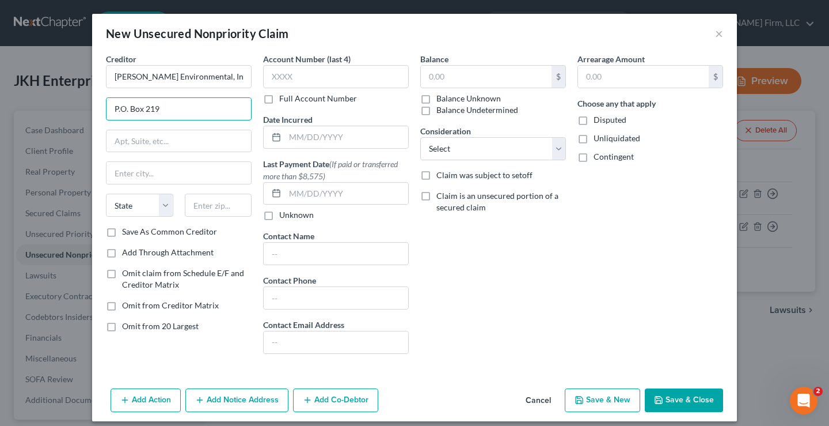
type input "P.O. Box 219"
type input "30292"
type input "[PERSON_NAME]"
select select "10"
click at [122, 233] on label "Save As Common Creditor" at bounding box center [169, 232] width 95 height 12
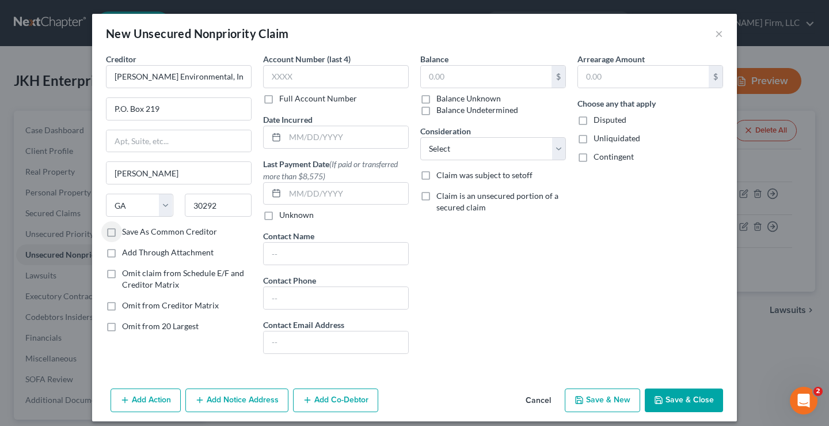
click at [127, 233] on input "Save As Common Creditor" at bounding box center [130, 229] width 7 height 7
checkbox input "true"
click at [473, 75] on input "text" at bounding box center [486, 77] width 131 height 22
type input "158,569.50"
click at [685, 399] on button "Save & Close" at bounding box center [684, 400] width 78 height 24
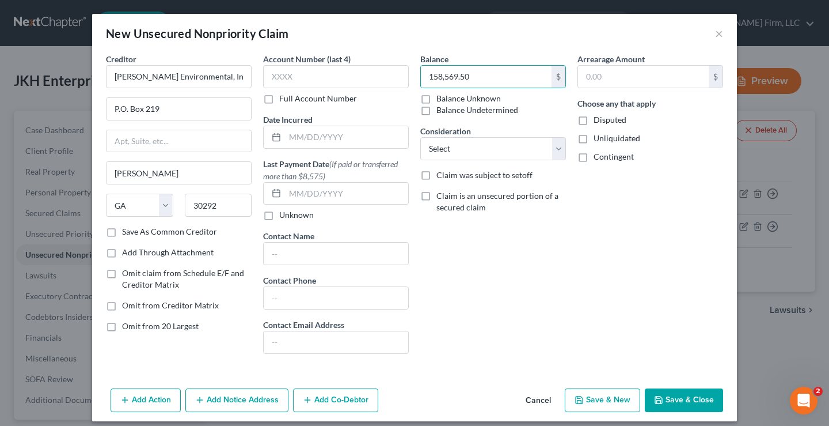
checkbox input "false"
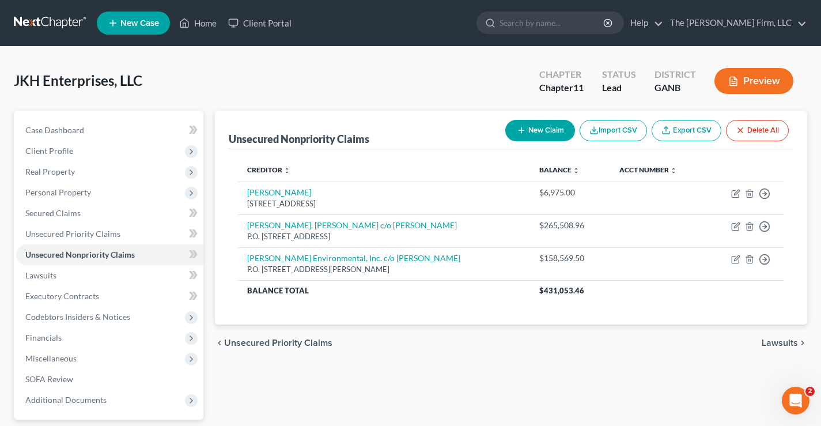
click at [292, 69] on div "JKH Enterprises, LLC Upgraded Chapter Chapter 11 Status Lead District GANB Prev…" at bounding box center [410, 85] width 793 height 50
click at [528, 132] on button "New Claim" at bounding box center [540, 130] width 70 height 21
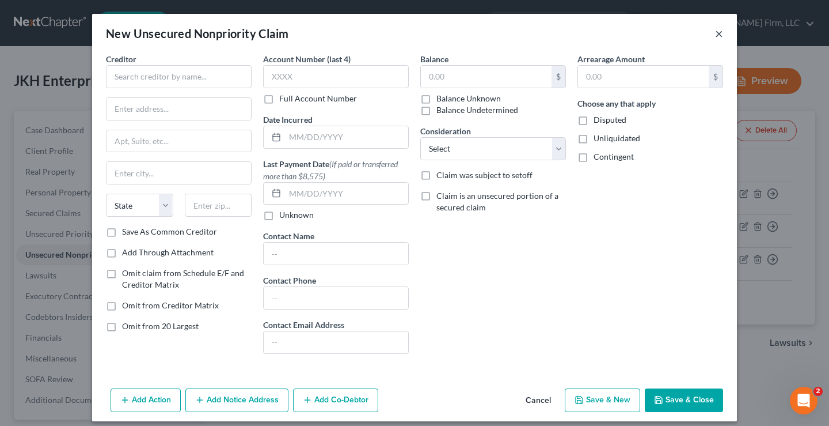
click at [715, 34] on button "×" at bounding box center [719, 33] width 8 height 14
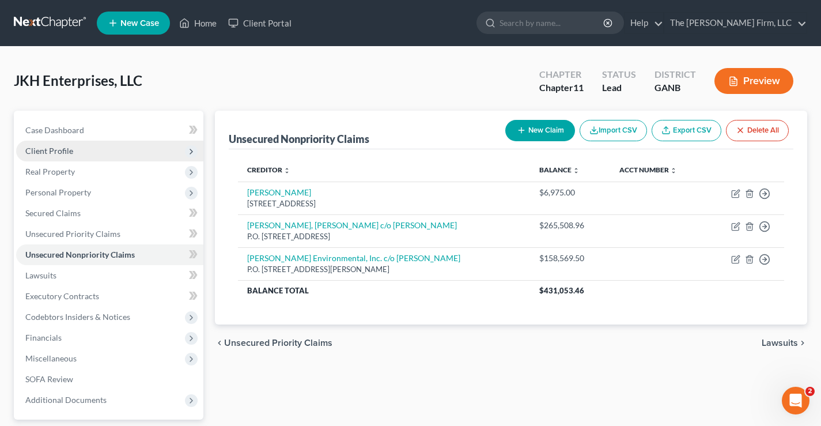
click at [47, 149] on span "Client Profile" at bounding box center [49, 151] width 48 height 10
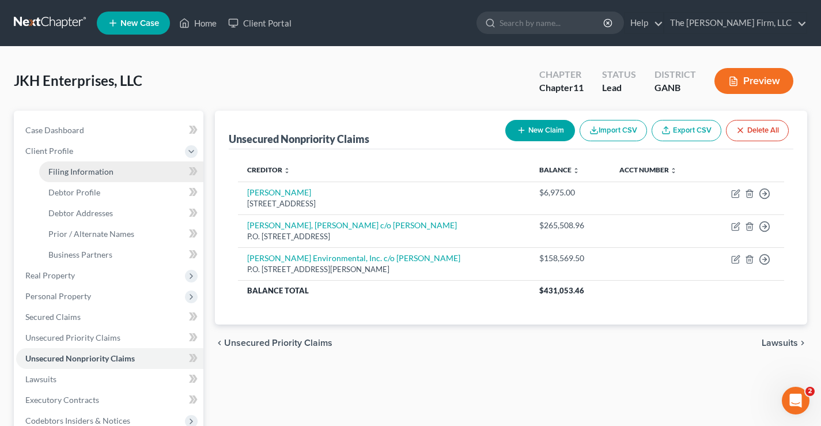
click at [76, 170] on span "Filing Information" at bounding box center [80, 171] width 65 height 10
select select "1"
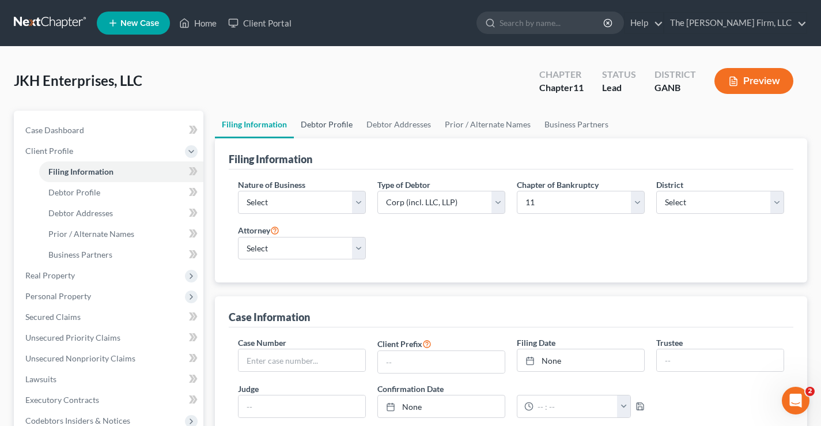
click at [315, 123] on link "Debtor Profile" at bounding box center [327, 125] width 66 height 28
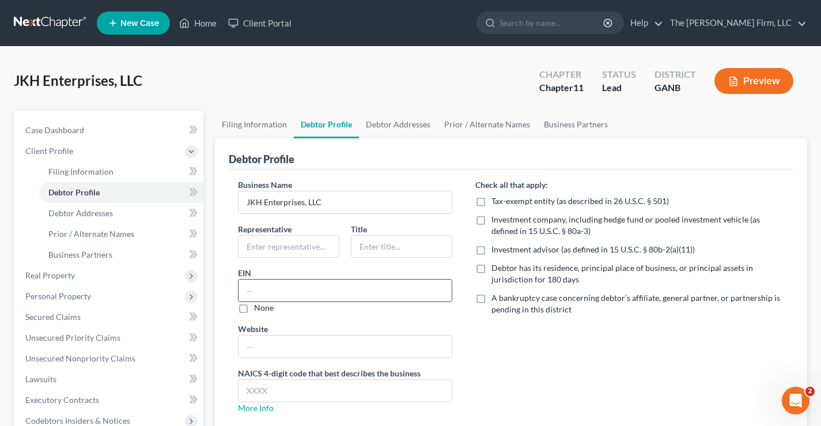
click at [249, 286] on input "text" at bounding box center [344, 290] width 213 height 22
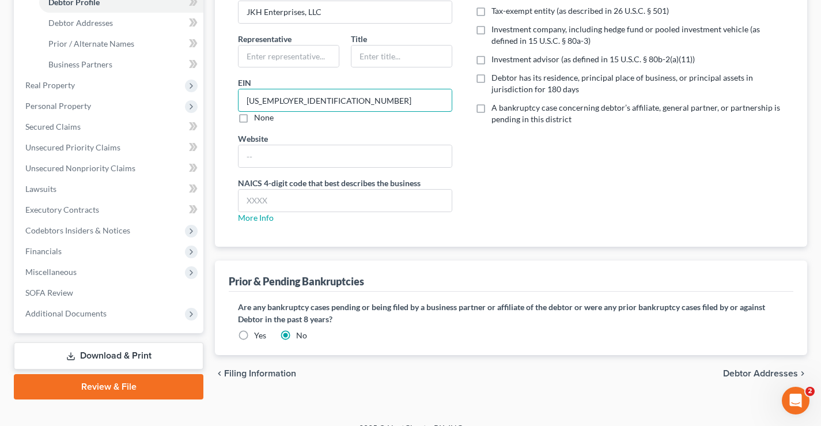
scroll to position [207, 0]
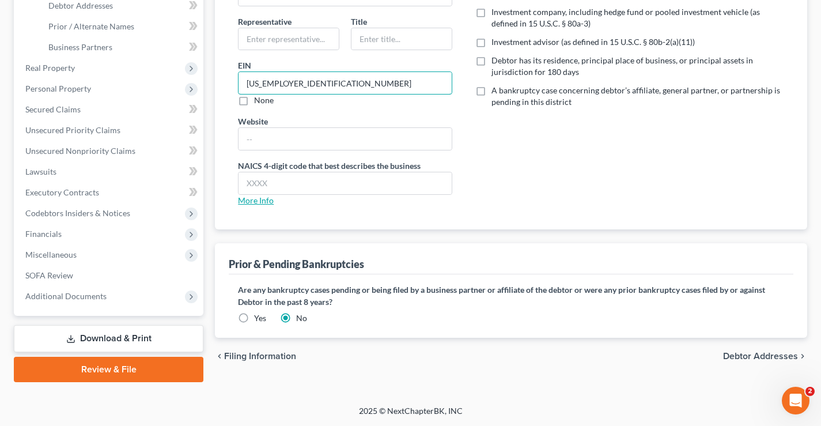
type input "[US_EMPLOYER_IDENTIFICATION_NUMBER]"
click at [256, 202] on link "More Info" at bounding box center [256, 200] width 36 height 10
click at [244, 182] on input "text" at bounding box center [344, 183] width 213 height 22
paste input "236118"
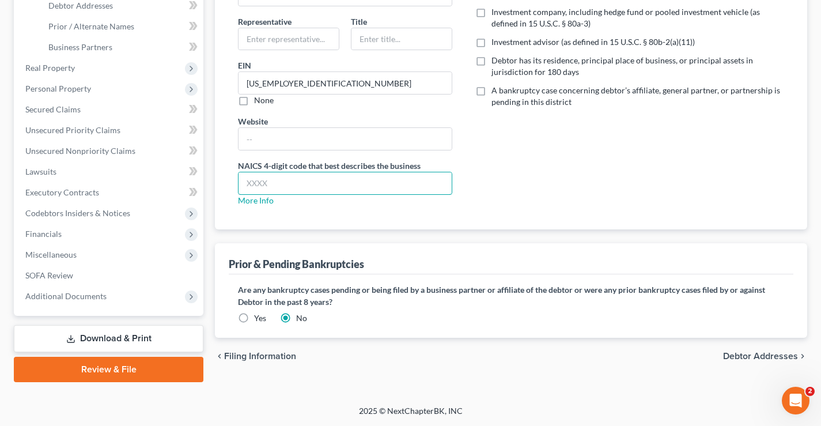
type input "236118"
click at [761, 354] on span "Debtor Addresses" at bounding box center [760, 355] width 75 height 9
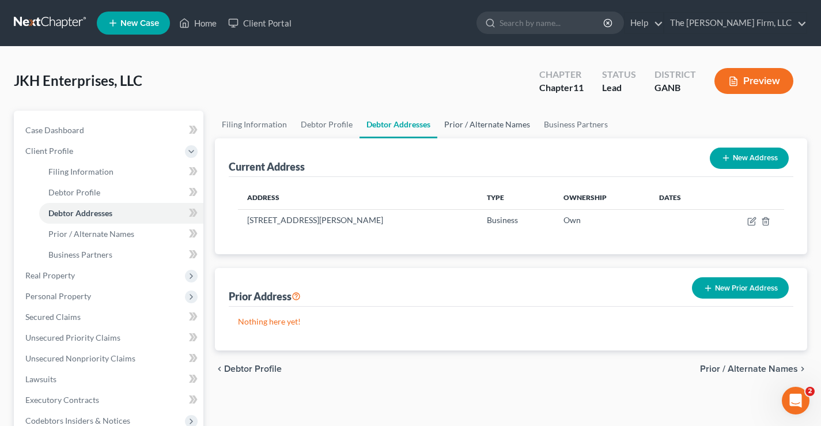
click at [482, 124] on link "Prior / Alternate Names" at bounding box center [487, 125] width 100 height 28
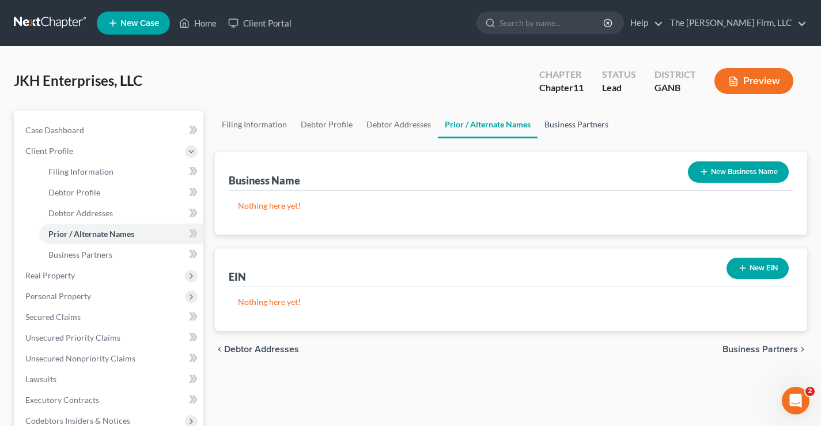
click at [571, 127] on link "Business Partners" at bounding box center [576, 125] width 78 height 28
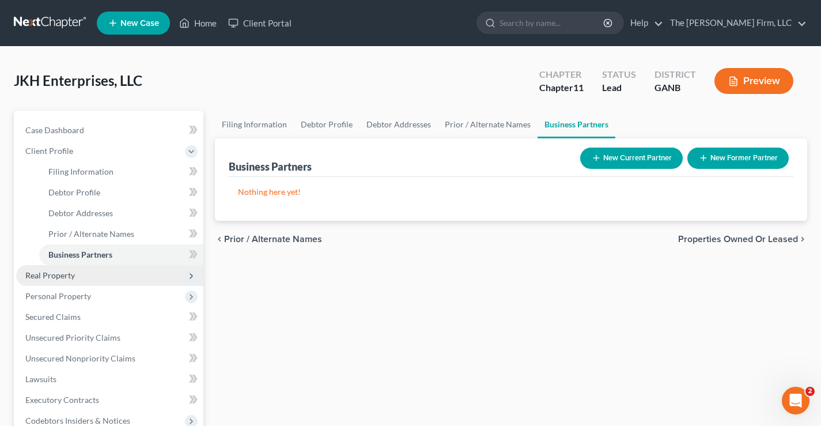
click at [50, 274] on span "Real Property" at bounding box center [50, 275] width 50 height 10
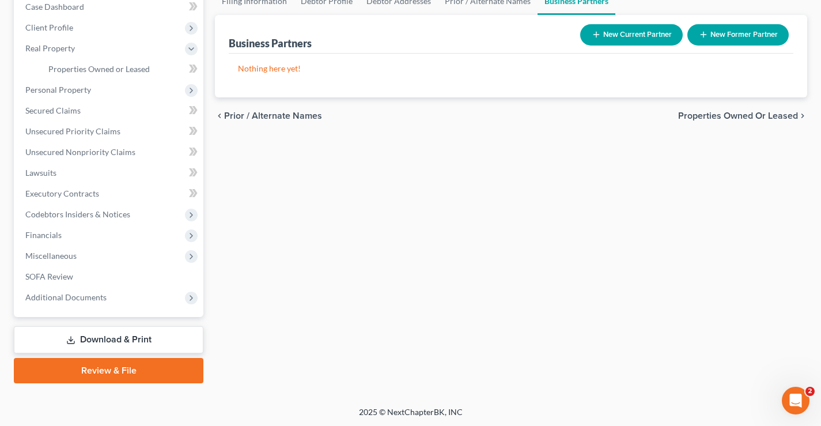
scroll to position [124, 0]
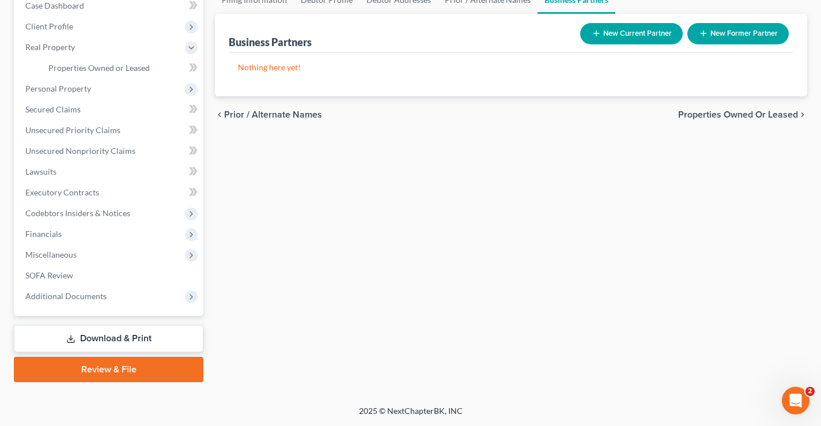
click at [145, 342] on link "Download & Print" at bounding box center [109, 338] width 190 height 27
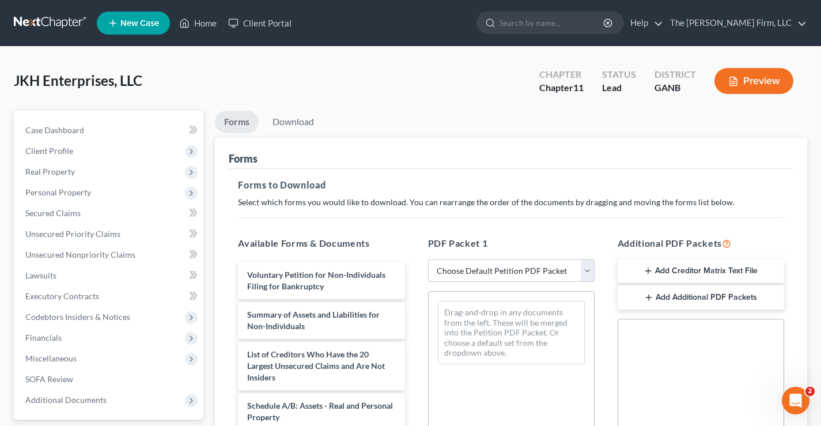
click at [491, 271] on select "Choose Default Petition PDF Packet Complete Bankruptcy Petition (all forms and …" at bounding box center [511, 270] width 166 height 23
select select "1"
click at [428, 259] on select "Choose Default Petition PDF Packet Complete Bankruptcy Petition (all forms and …" at bounding box center [511, 270] width 166 height 23
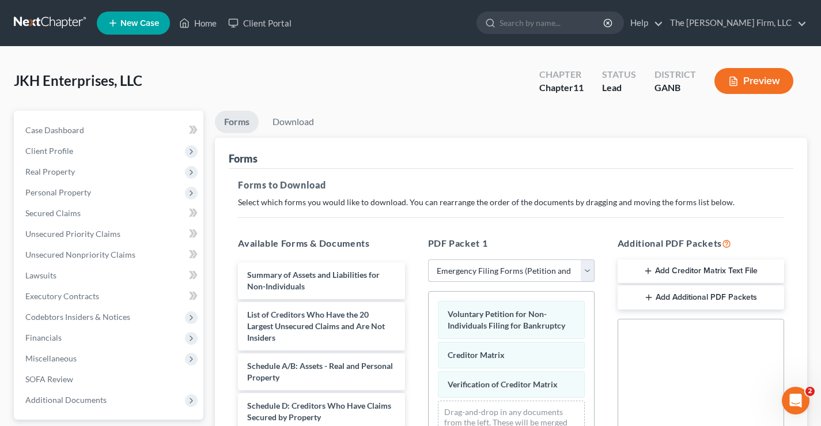
click at [560, 271] on select "Choose Default Petition PDF Packet Complete Bankruptcy Petition (all forms and …" at bounding box center [511, 270] width 166 height 23
click at [465, 113] on ul "Forms Download" at bounding box center [511, 124] width 592 height 27
click at [463, 89] on div "JKH Enterprises, LLC Upgraded Chapter Chapter 11 Status Lead District GANB Prev…" at bounding box center [410, 85] width 793 height 50
click at [752, 80] on button "Preview" at bounding box center [753, 81] width 79 height 26
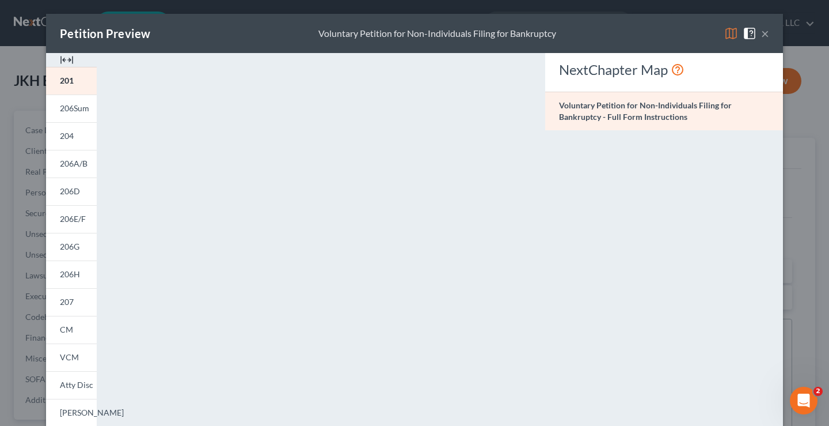
click at [604, 252] on div "NextChapter Map Voluntary Petition for Non-Individuals Filing for Bankruptcy - …" at bounding box center [664, 339] width 249 height 572
click at [761, 34] on button "×" at bounding box center [765, 33] width 8 height 14
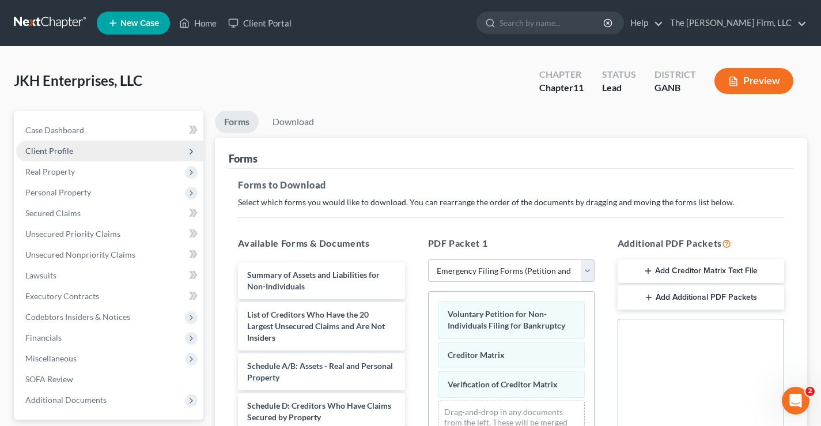
click at [48, 153] on span "Client Profile" at bounding box center [49, 151] width 48 height 10
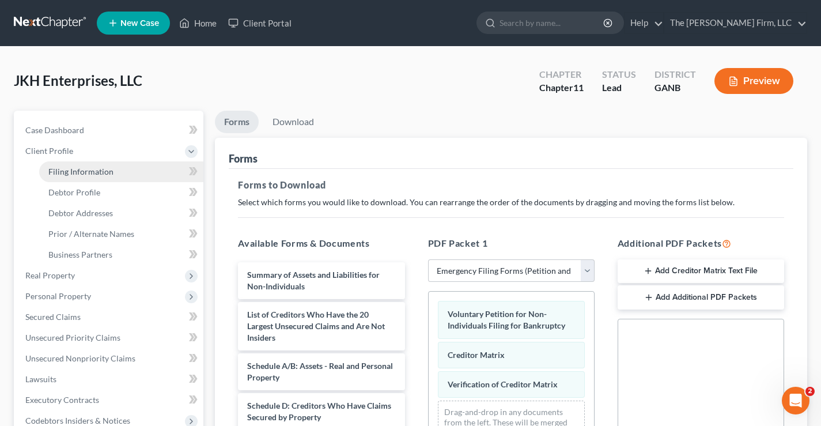
click at [62, 172] on span "Filing Information" at bounding box center [80, 171] width 65 height 10
select select "1"
select select "19"
select select "0"
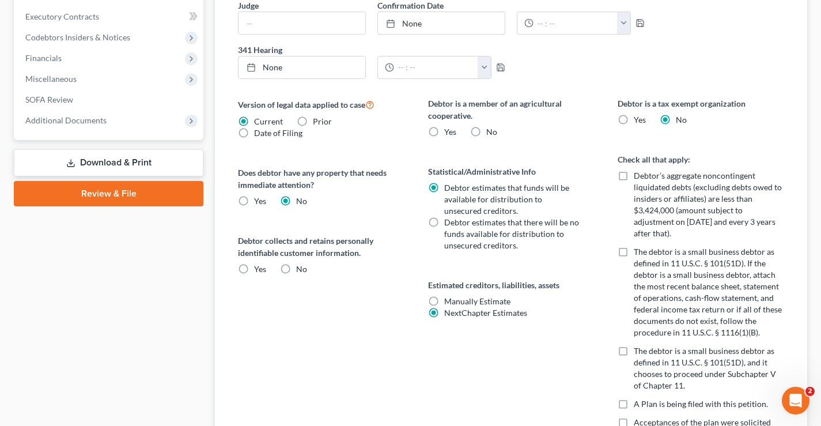
scroll to position [403, 0]
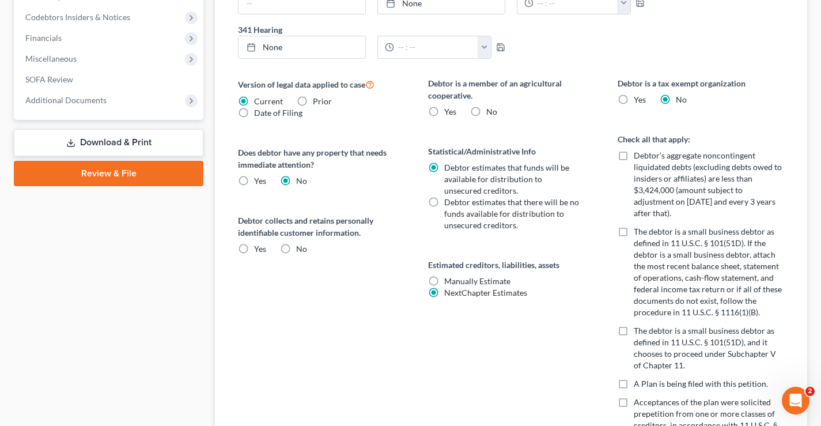
click at [634, 325] on label "The debtor is a small business debtor as defined in 11 U.S.C. § 101(51D), and i…" at bounding box center [709, 348] width 150 height 46
click at [638, 325] on input "The debtor is a small business debtor as defined in 11 U.S.C. § 101(51D), and i…" at bounding box center [641, 328] width 7 height 7
checkbox input "true"
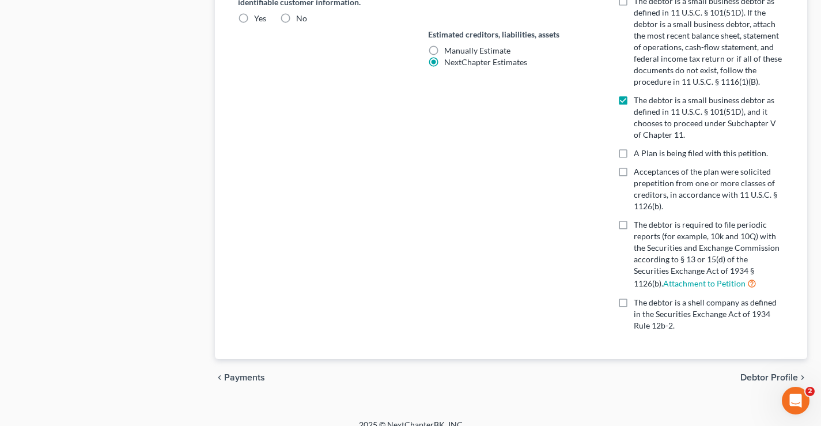
scroll to position [636, 0]
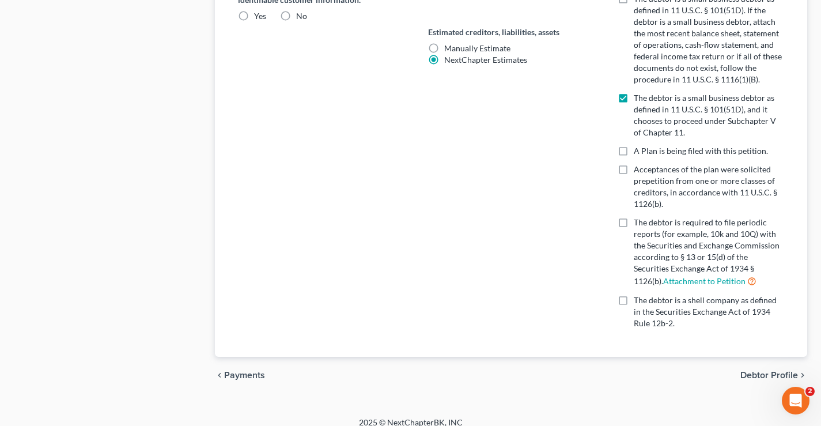
click at [782, 370] on span "Debtor Profile" at bounding box center [769, 374] width 58 height 9
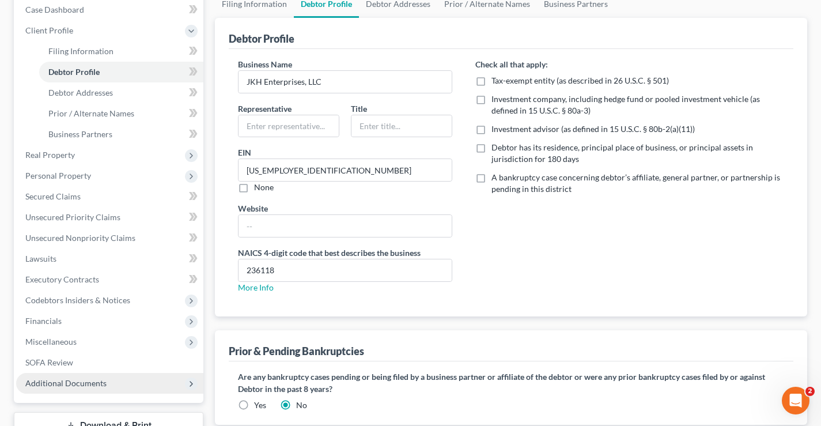
scroll to position [207, 0]
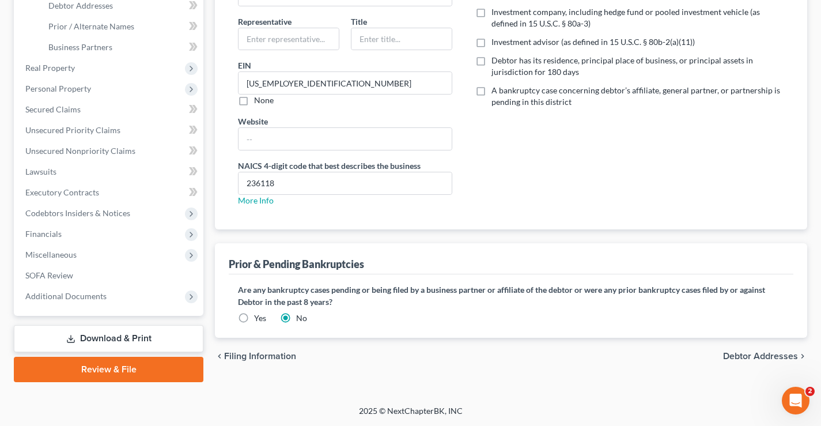
click at [98, 339] on link "Download & Print" at bounding box center [109, 338] width 190 height 27
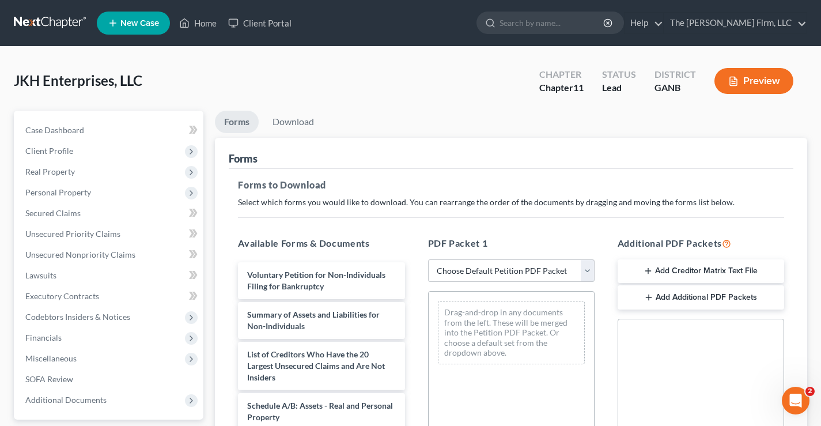
click at [483, 267] on select "Choose Default Petition PDF Packet Complete Bankruptcy Petition (all forms and …" at bounding box center [511, 270] width 166 height 23
select select "1"
click at [428, 259] on select "Choose Default Petition PDF Packet Complete Bankruptcy Petition (all forms and …" at bounding box center [511, 270] width 166 height 23
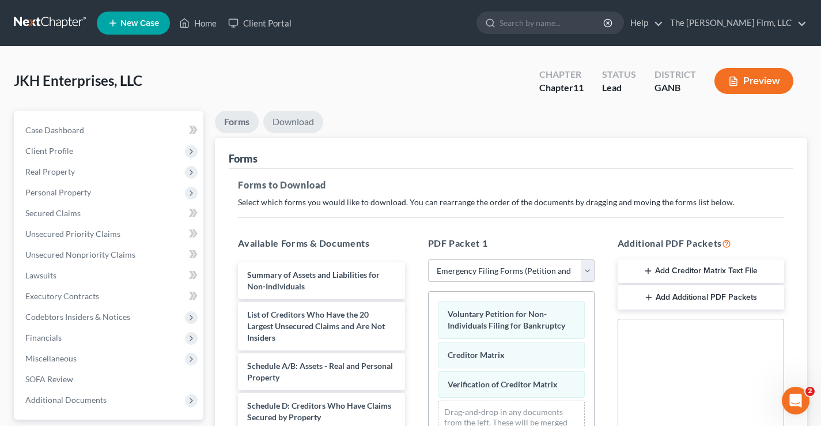
click at [302, 120] on link "Download" at bounding box center [293, 122] width 60 height 22
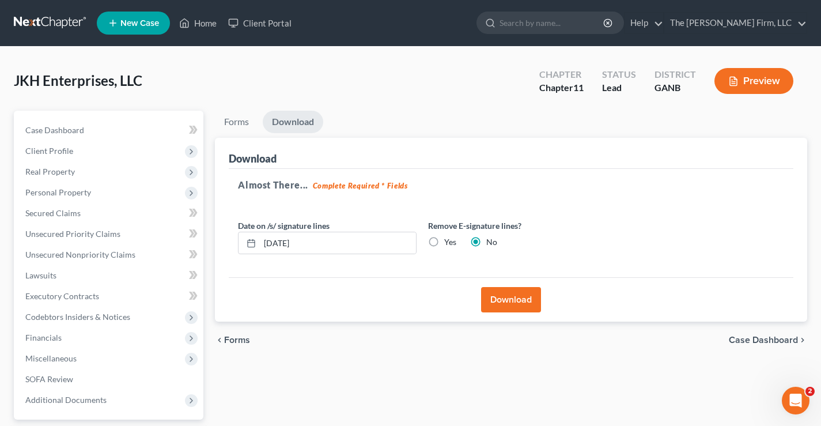
click at [524, 301] on button "Download" at bounding box center [511, 299] width 60 height 25
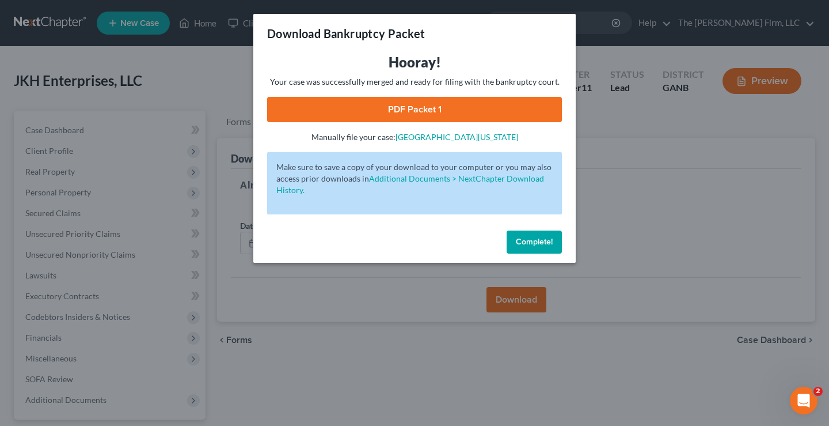
click at [423, 106] on link "PDF Packet 1" at bounding box center [414, 109] width 295 height 25
